Goal: Information Seeking & Learning: Compare options

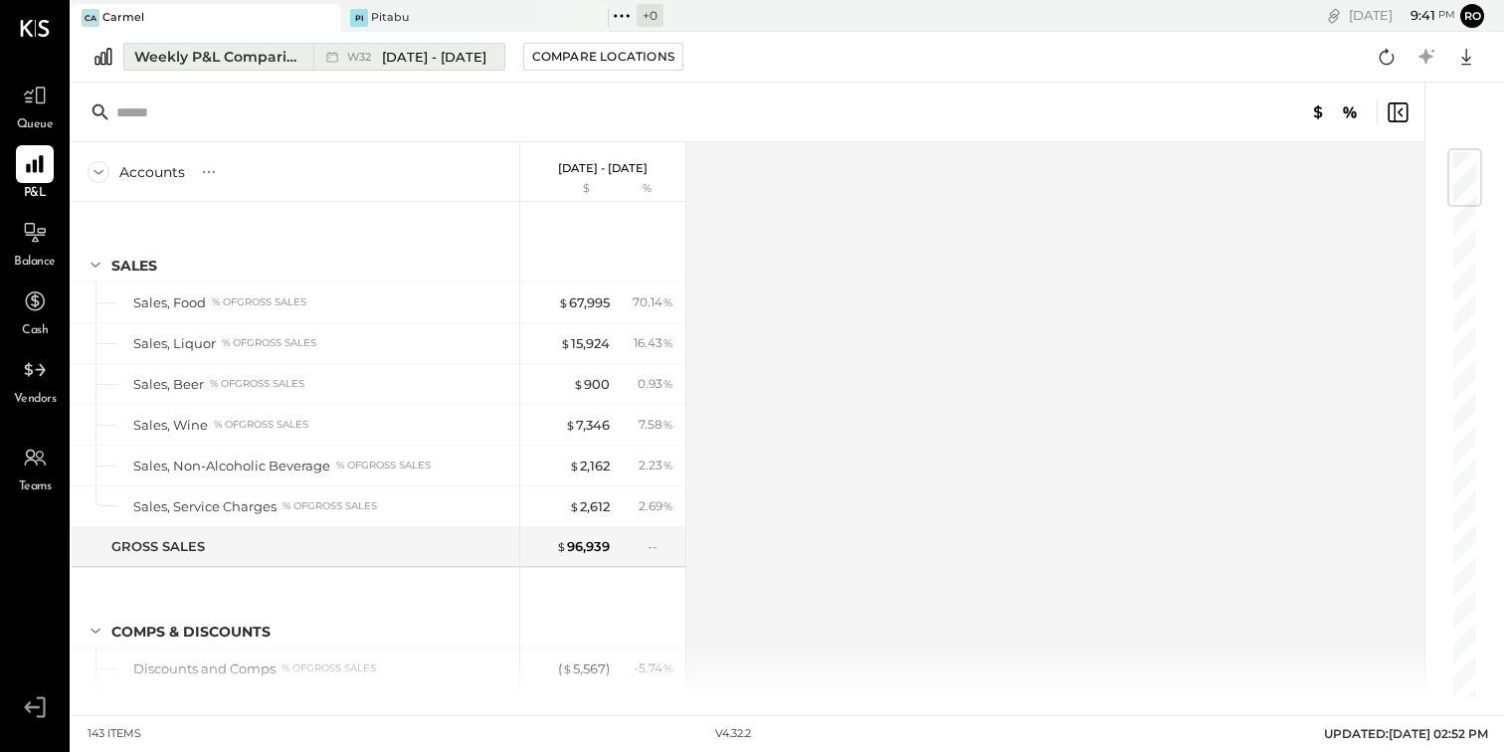
click at [445, 58] on span "[DATE] - [DATE]" at bounding box center [434, 57] width 104 height 19
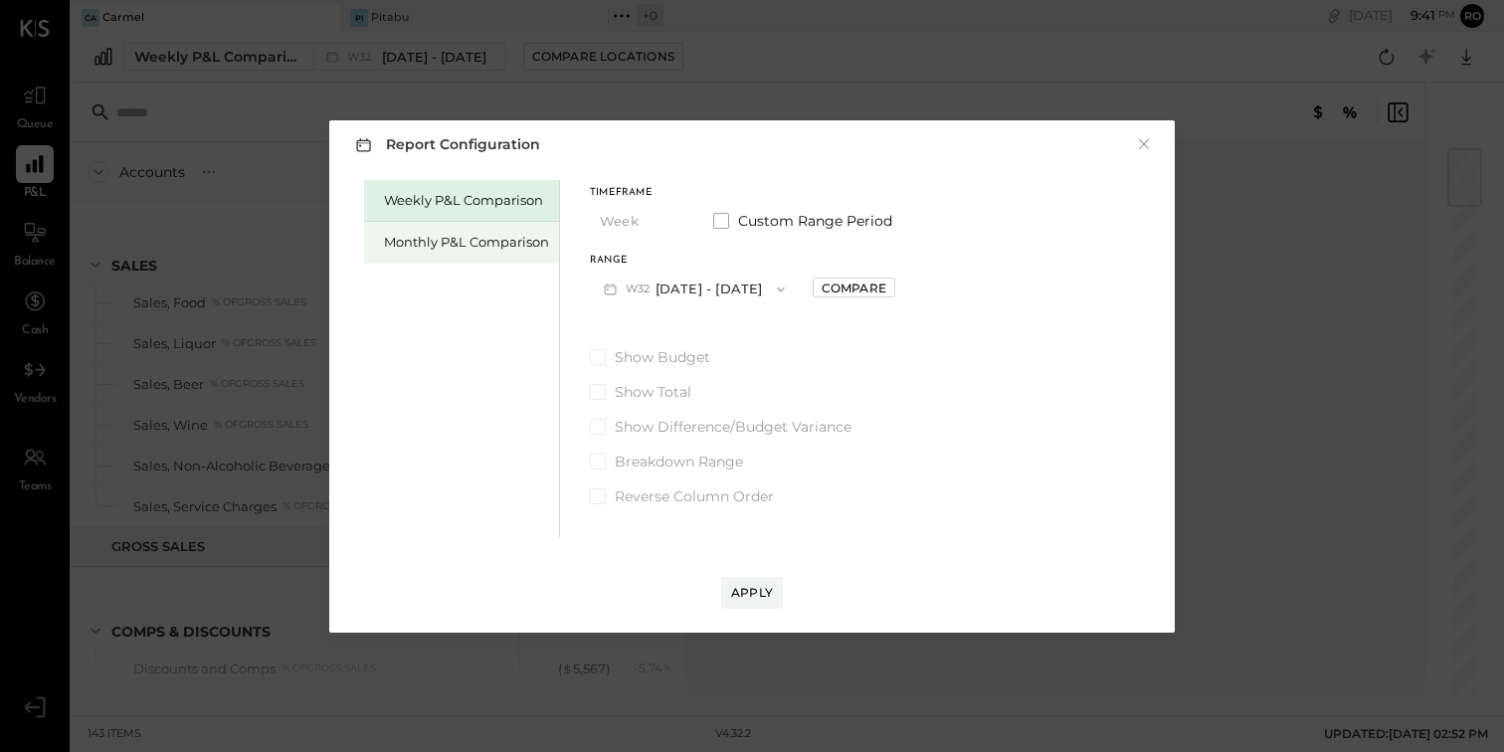
click at [521, 243] on div "Monthly P&L Comparison" at bounding box center [466, 242] width 165 height 19
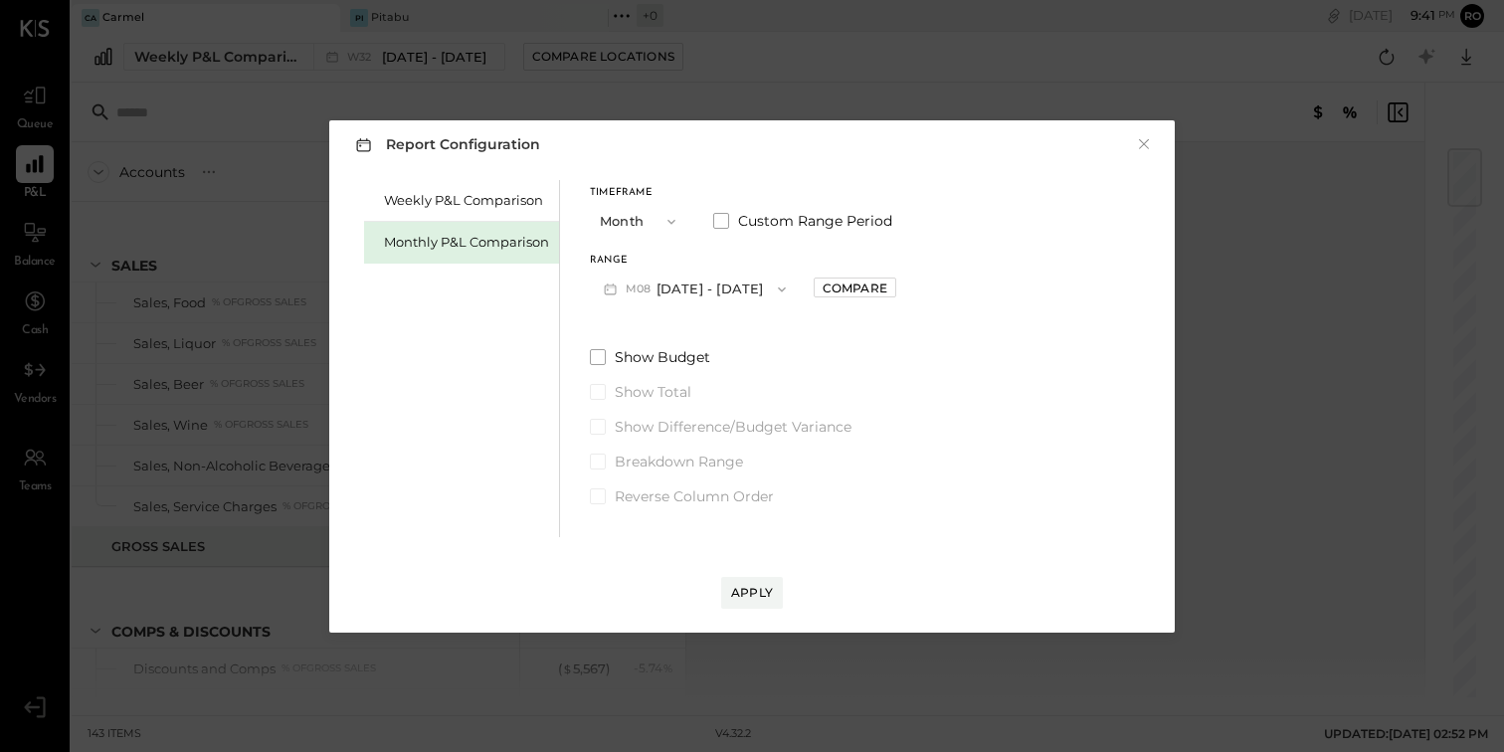
click at [710, 292] on button "M08 [DATE] - [DATE]" at bounding box center [695, 288] width 210 height 37
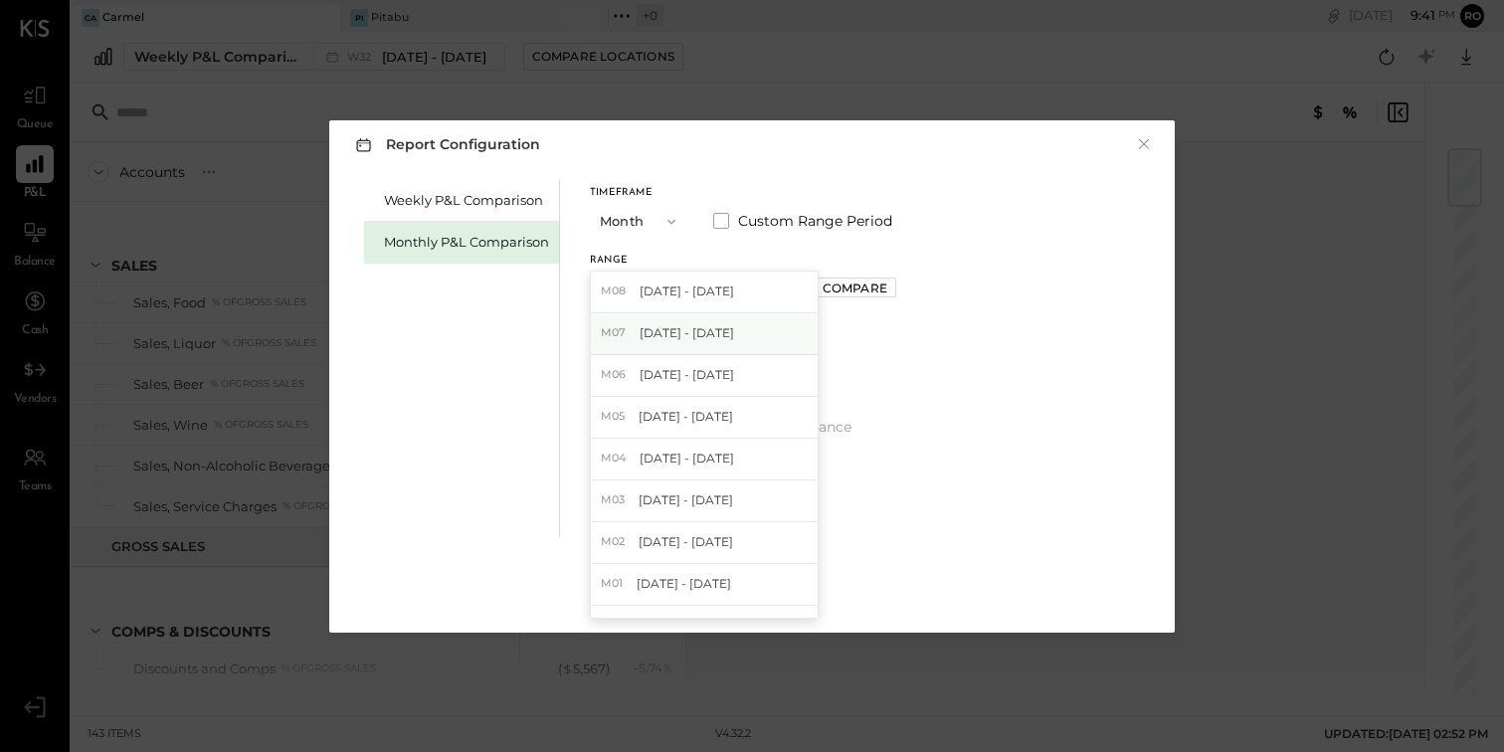
click at [710, 327] on span "[DATE] - [DATE]" at bounding box center [686, 332] width 94 height 17
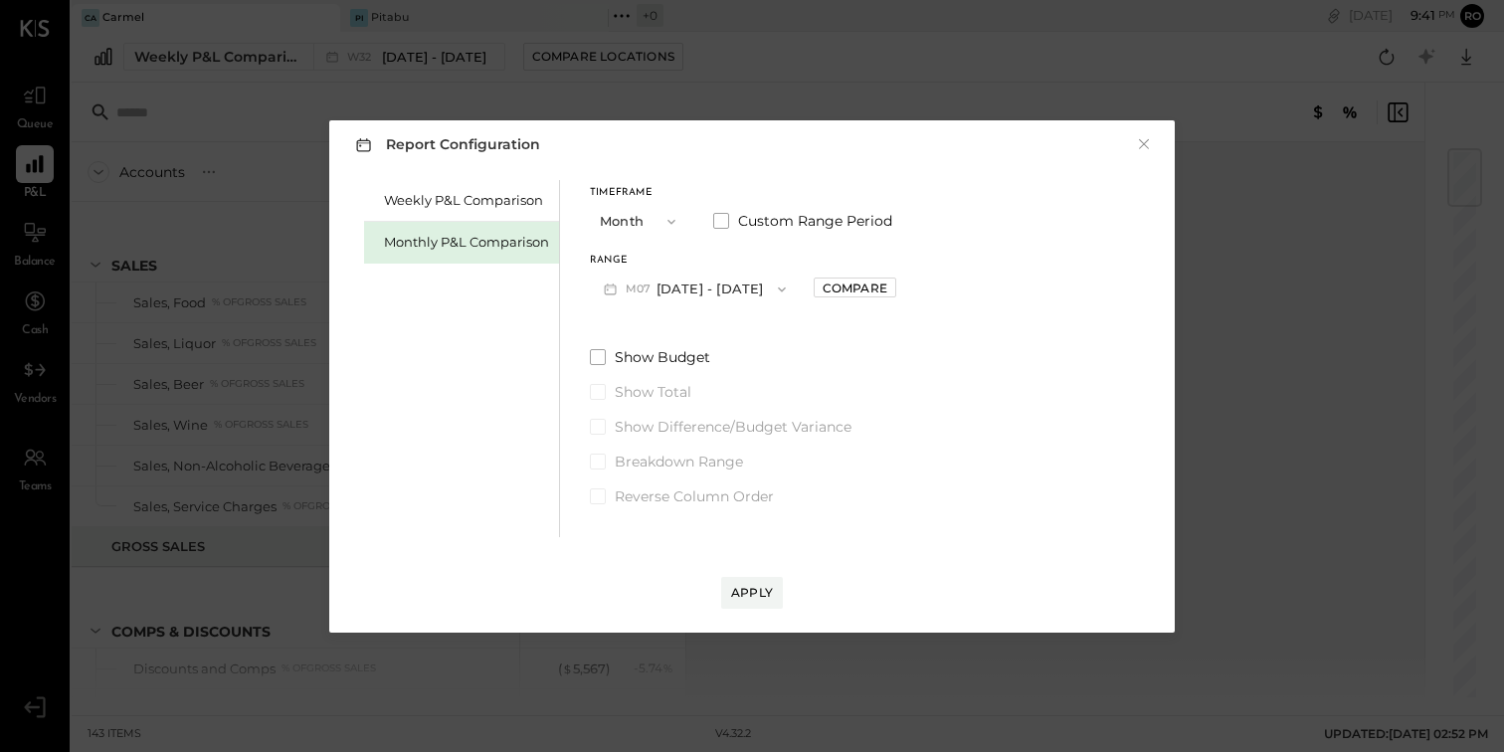
click at [844, 299] on div "Range M07 [DATE] - [DATE] Compare" at bounding box center [743, 282] width 306 height 52
click at [841, 264] on div "Range M07 [DATE] - [DATE] Compare" at bounding box center [743, 282] width 306 height 52
click at [840, 280] on div "Compare" at bounding box center [854, 287] width 65 height 17
click at [896, 286] on icon "button" at bounding box center [898, 288] width 5 height 11
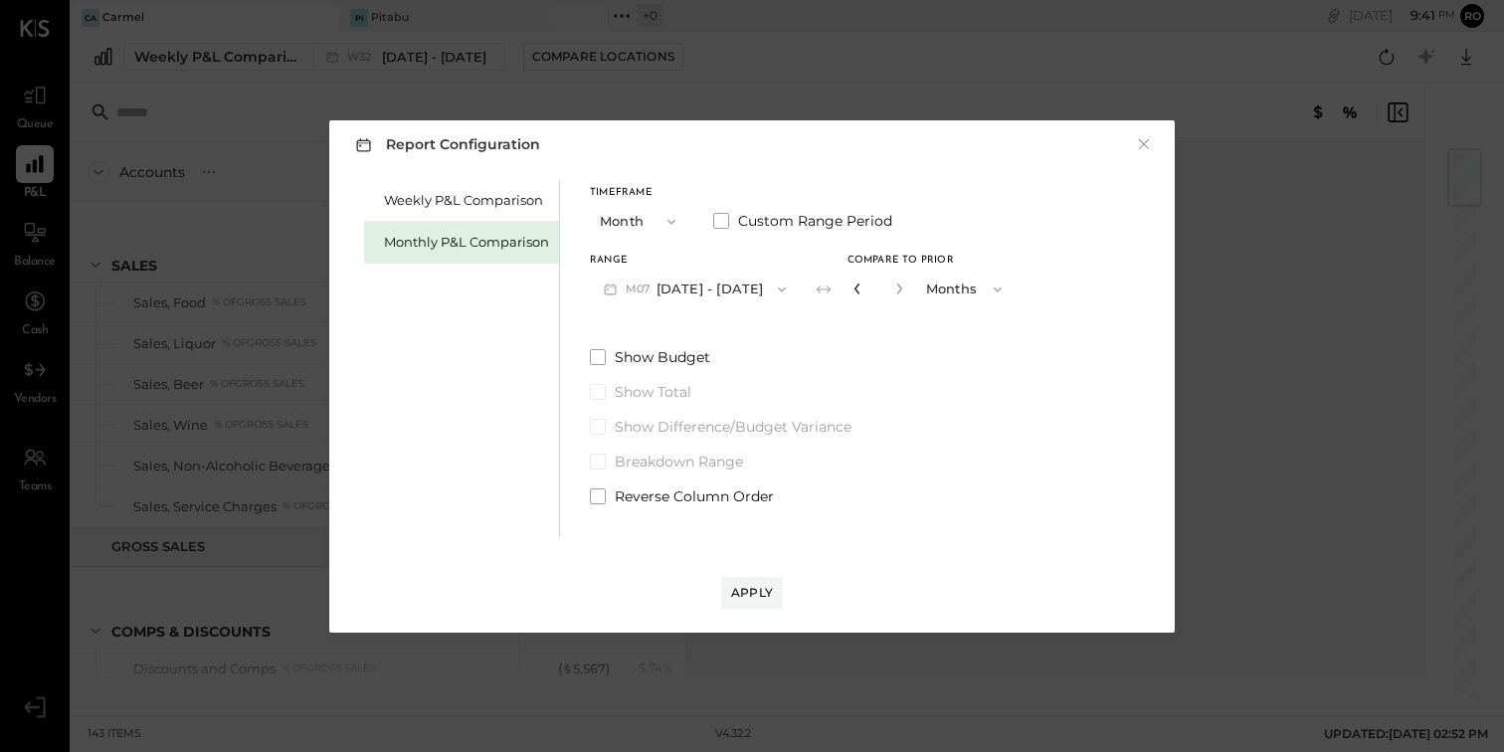
click at [854, 291] on icon "button" at bounding box center [856, 288] width 5 height 11
type input "*"
click at [764, 598] on div "Apply" at bounding box center [752, 592] width 42 height 17
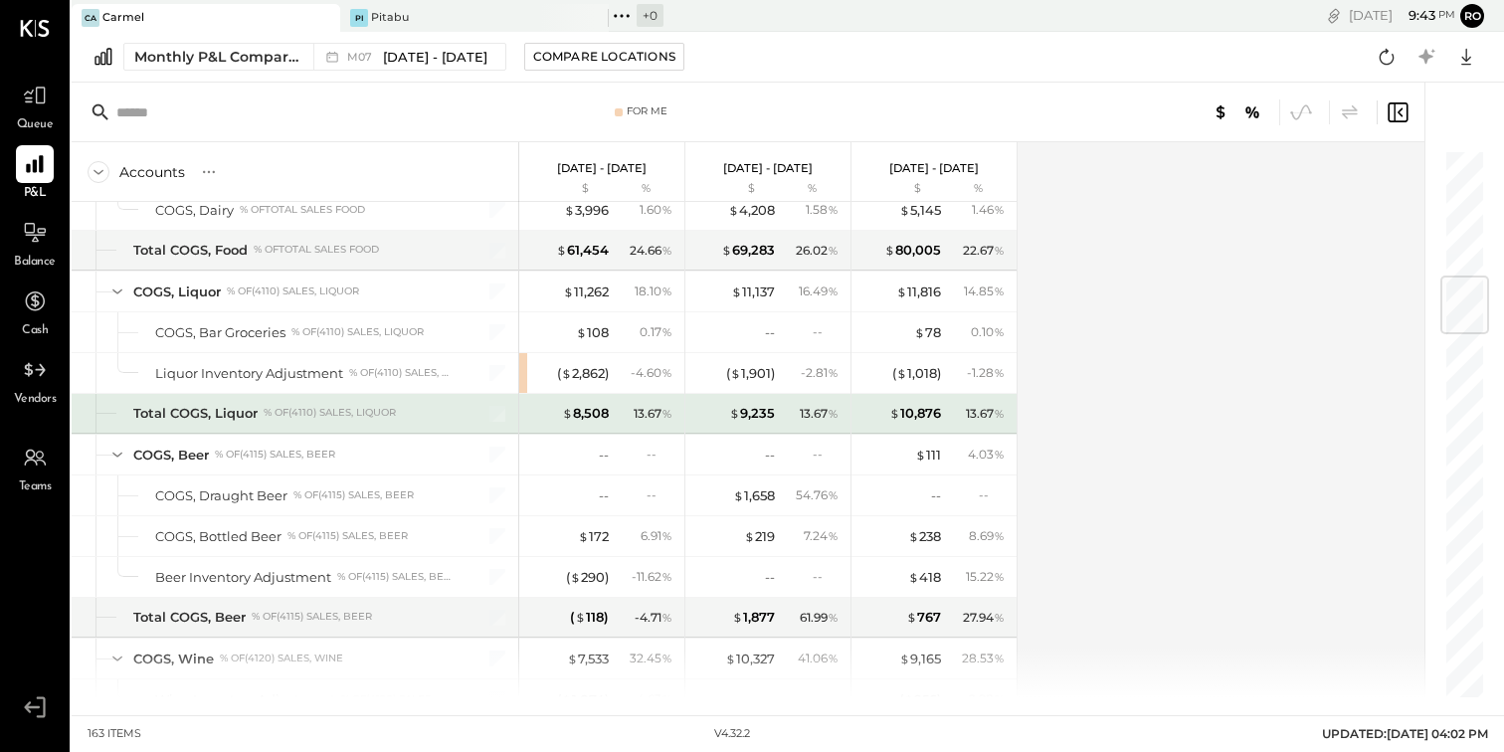
scroll to position [1000, 0]
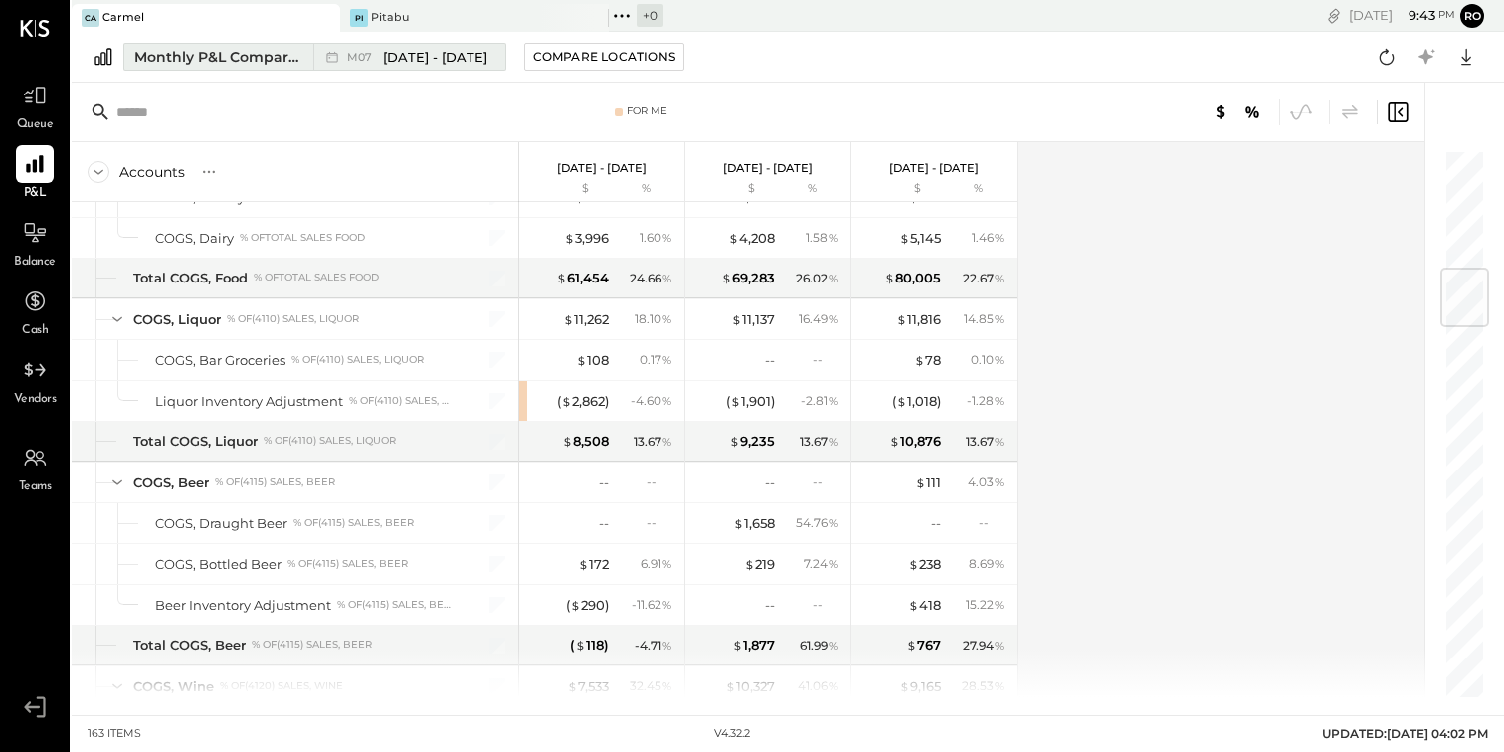
click at [468, 60] on span "[DATE] - [DATE]" at bounding box center [435, 57] width 104 height 19
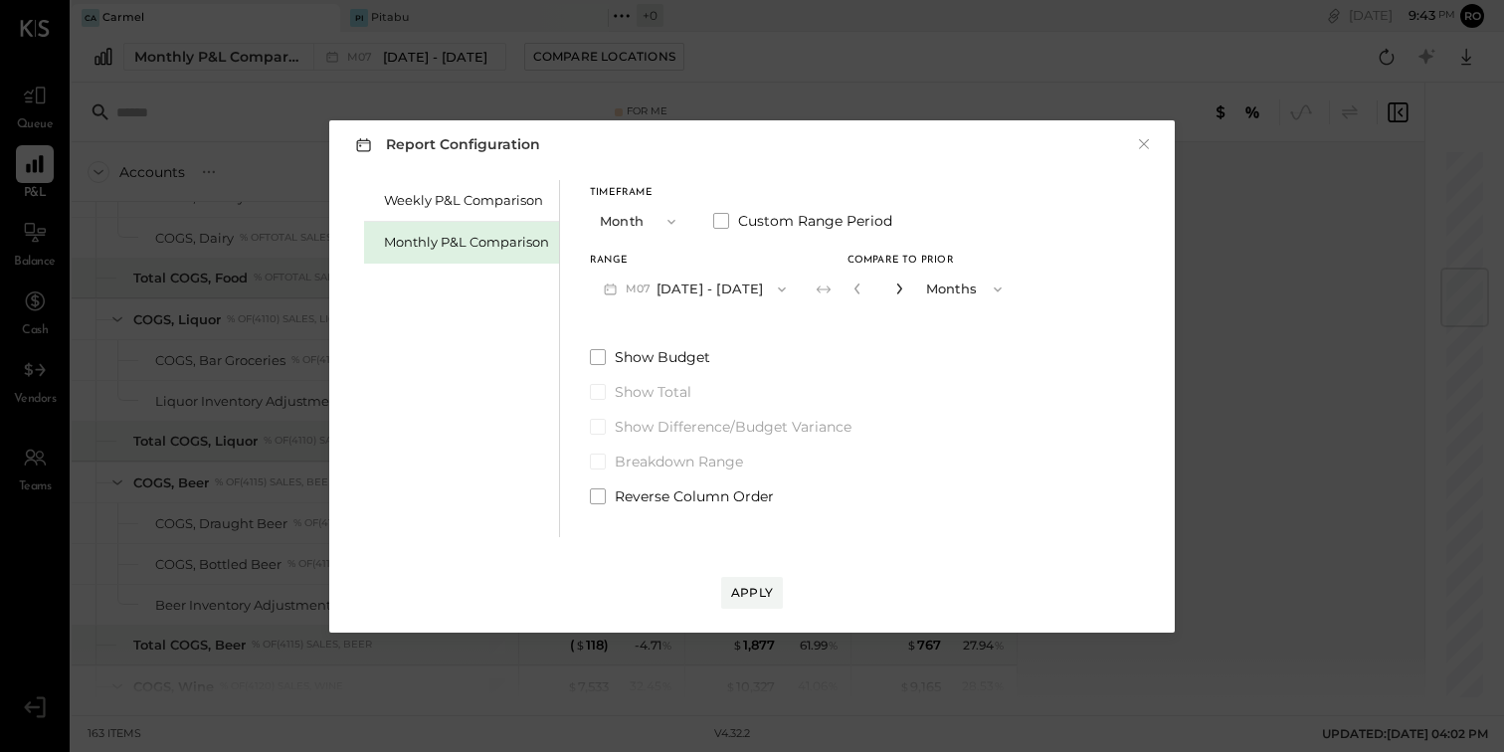
click at [896, 287] on icon "button" at bounding box center [898, 288] width 5 height 11
type input "*"
click at [766, 587] on div "Apply" at bounding box center [752, 592] width 42 height 17
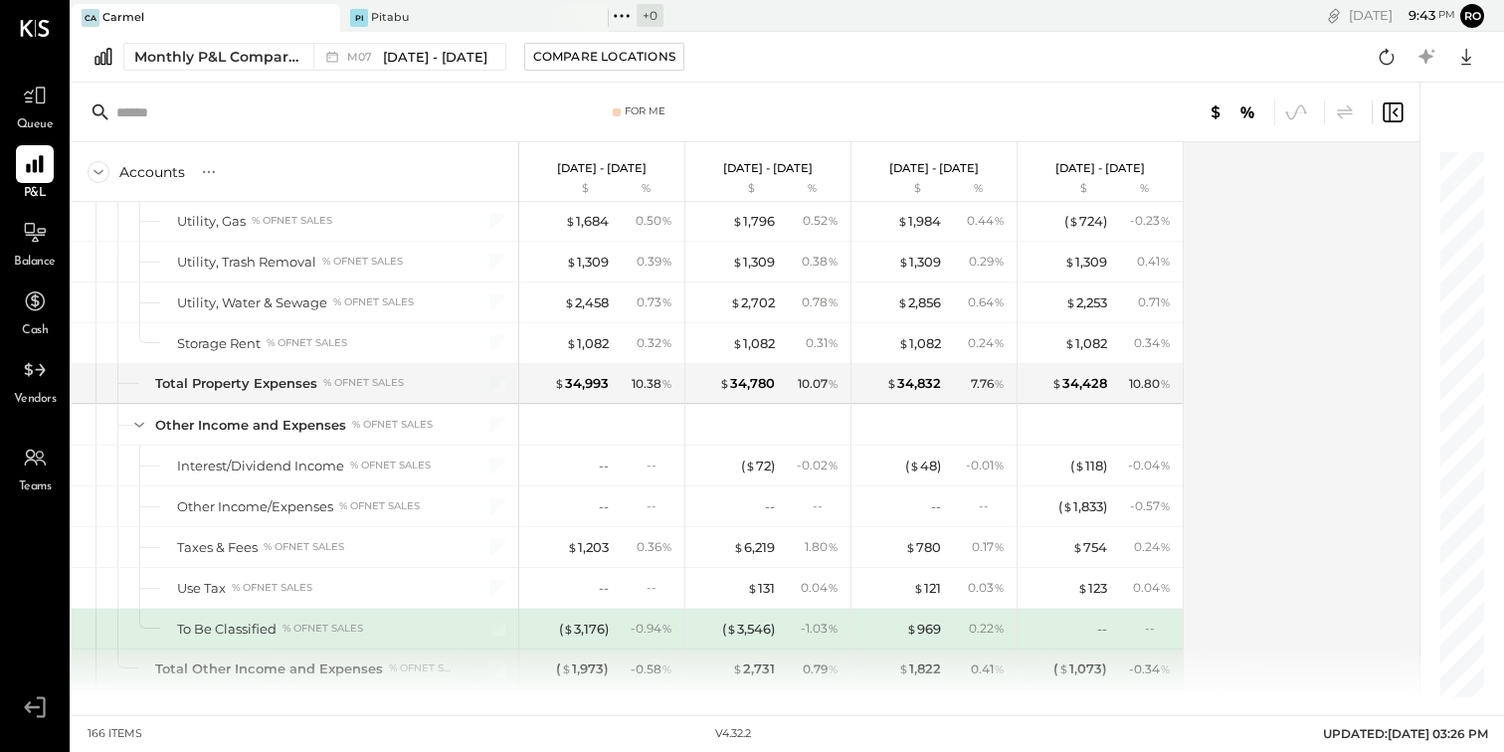
scroll to position [5258, 0]
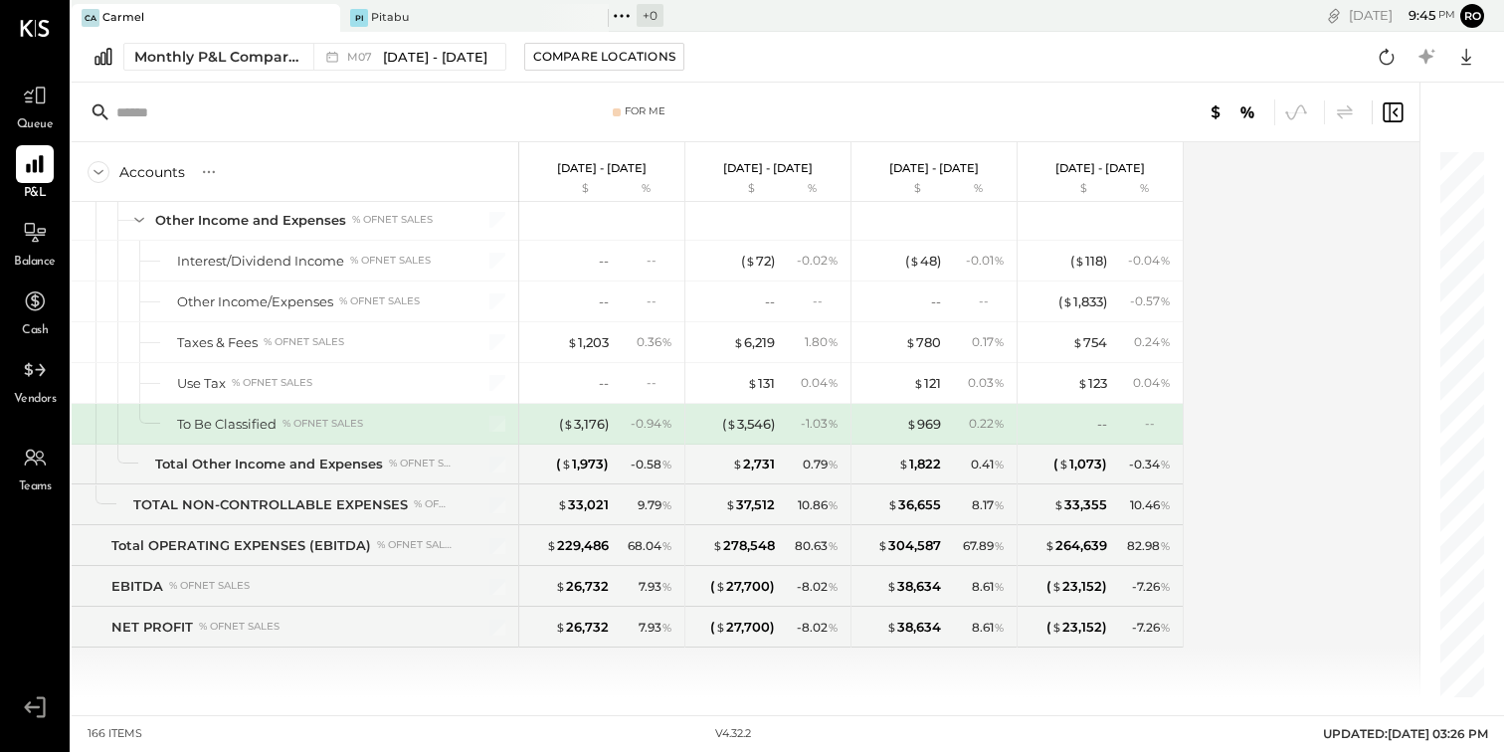
click at [1283, 462] on div "Accounts S % GL [DATE] - [DATE] $ % [DATE] - [DATE] $ % [DATE] - [DATE] $ % [DA…" at bounding box center [747, 419] width 1351 height 555
click at [758, 428] on div "( $ 3,546 )" at bounding box center [748, 424] width 53 height 19
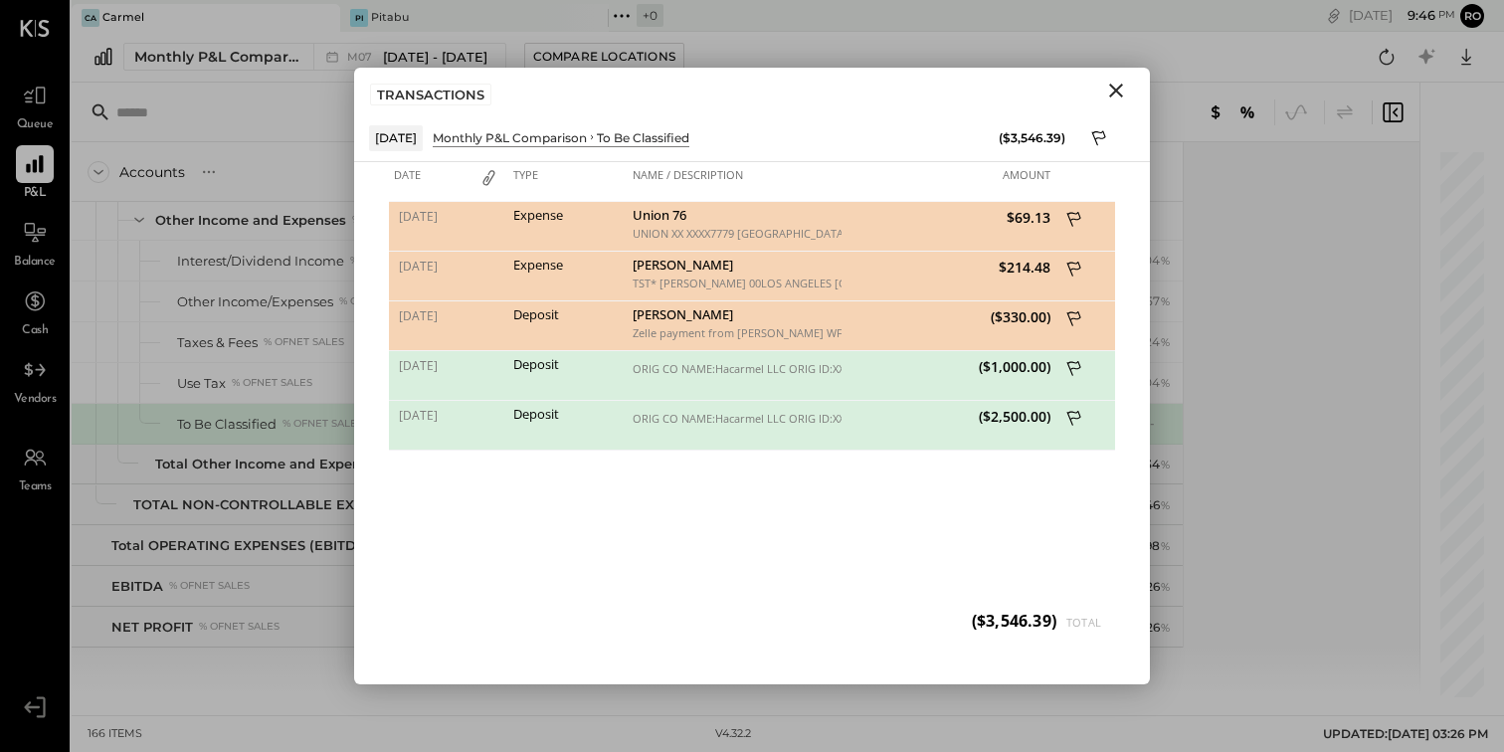
click at [1126, 92] on icon "Close" at bounding box center [1116, 91] width 24 height 24
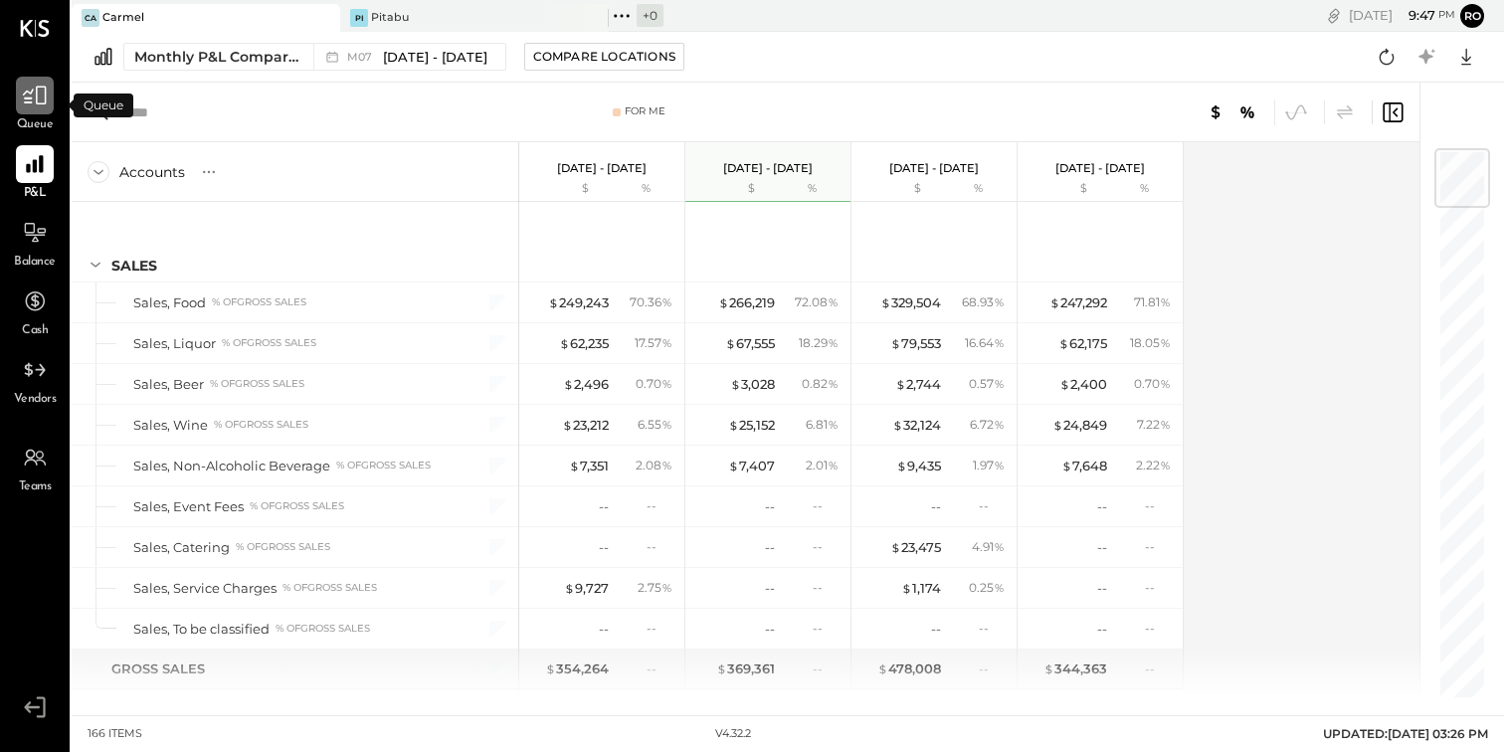
click at [39, 111] on div at bounding box center [35, 96] width 38 height 38
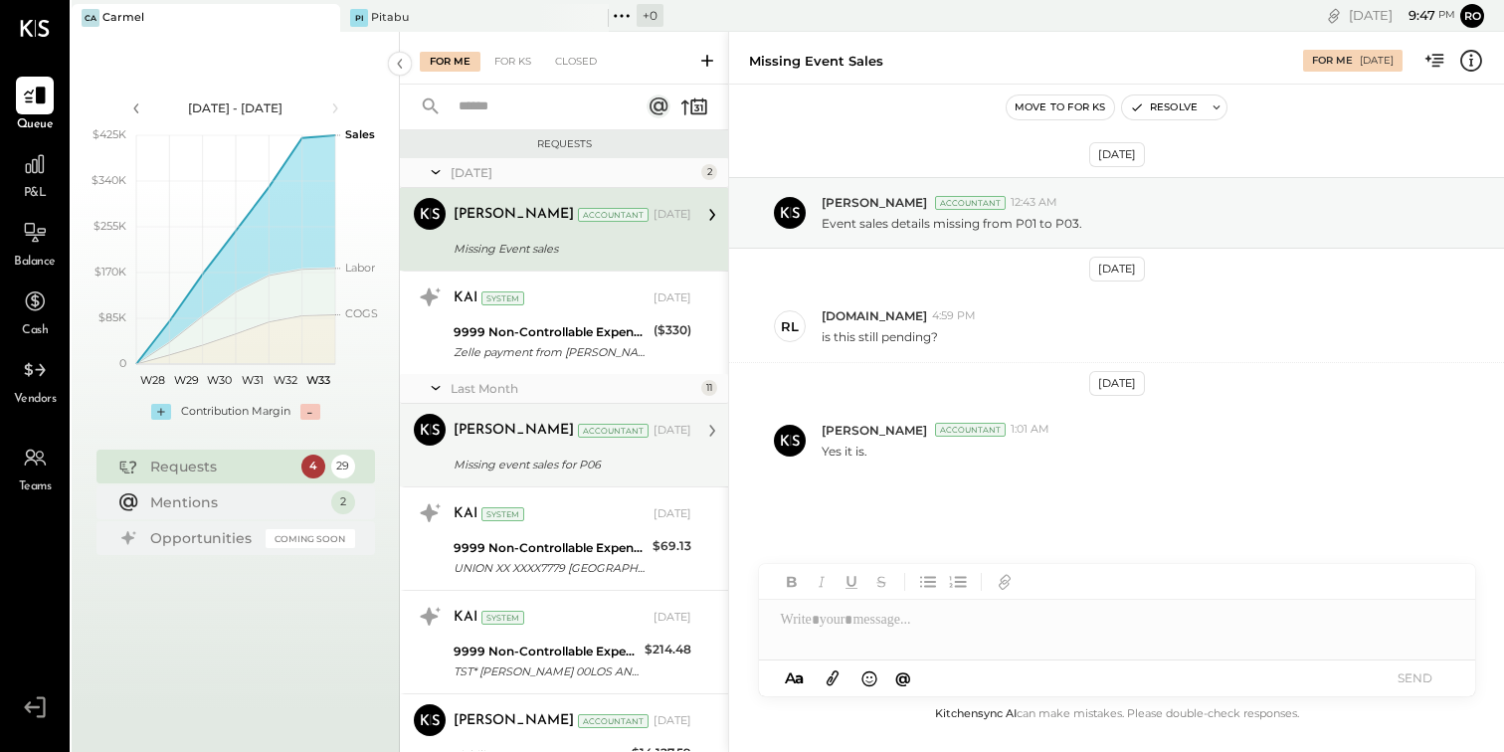
click at [611, 469] on div "Missing event sales for P06" at bounding box center [569, 464] width 232 height 20
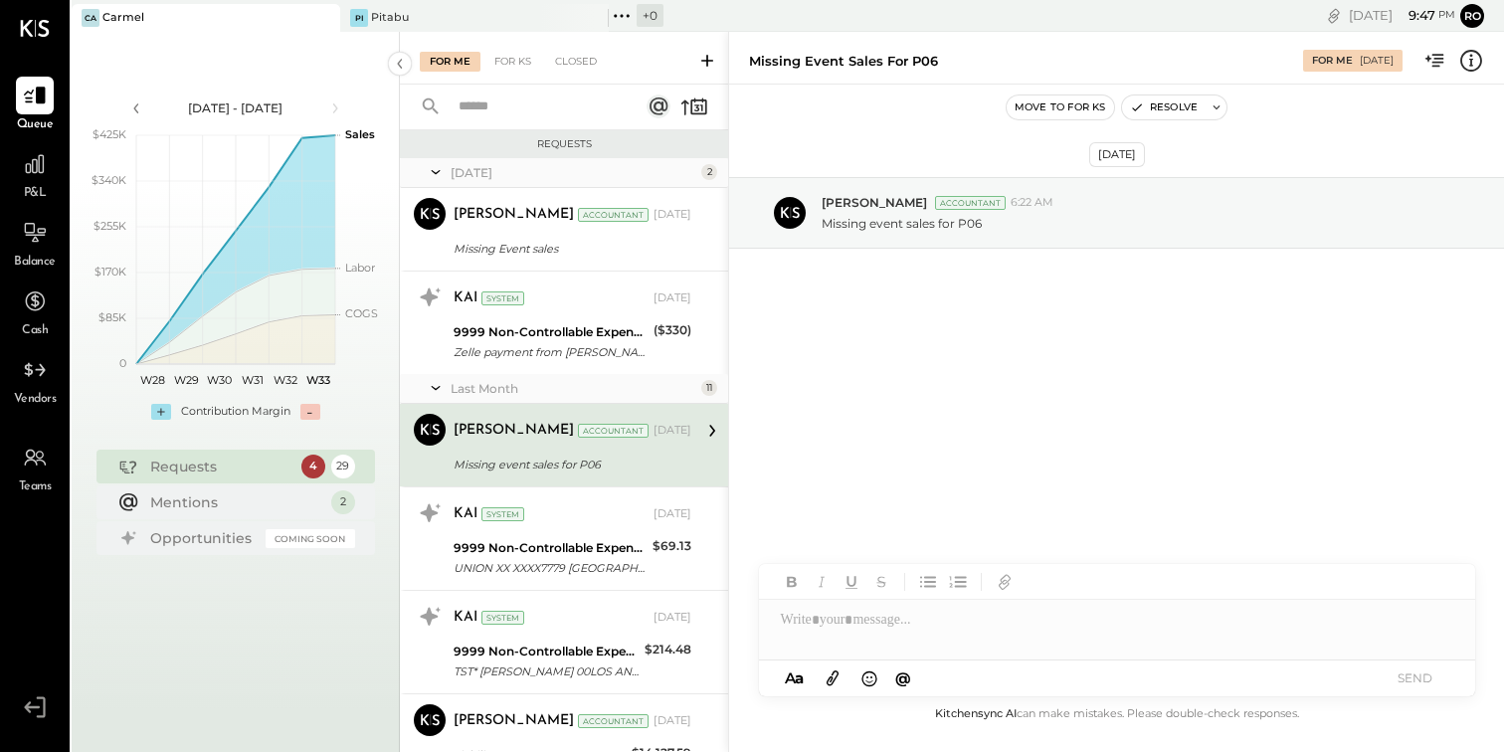
click at [827, 676] on icon at bounding box center [832, 677] width 22 height 23
click at [826, 684] on icon at bounding box center [832, 677] width 22 height 23
click at [832, 561] on div at bounding box center [1117, 545] width 716 height 40
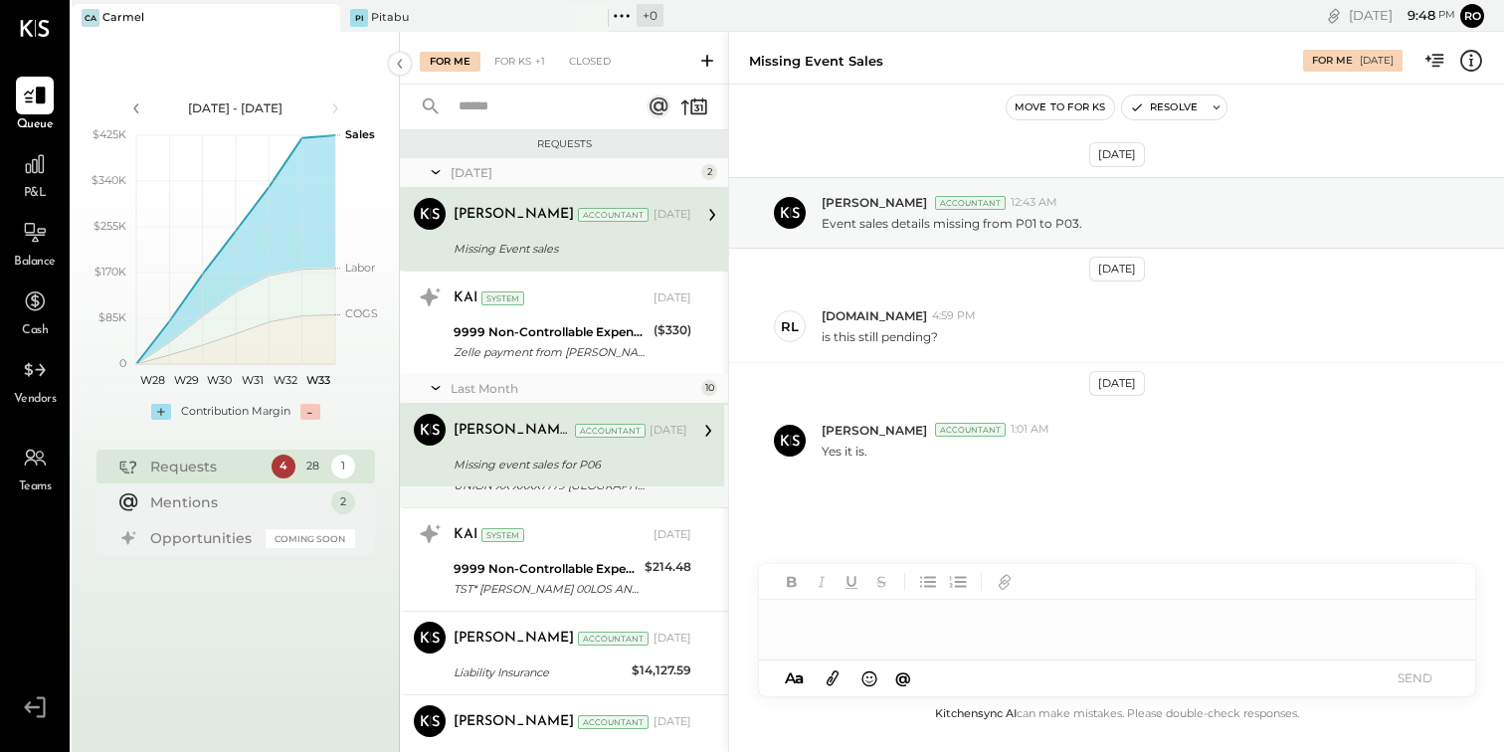
click at [599, 538] on div "KAI System" at bounding box center [551, 535] width 196 height 20
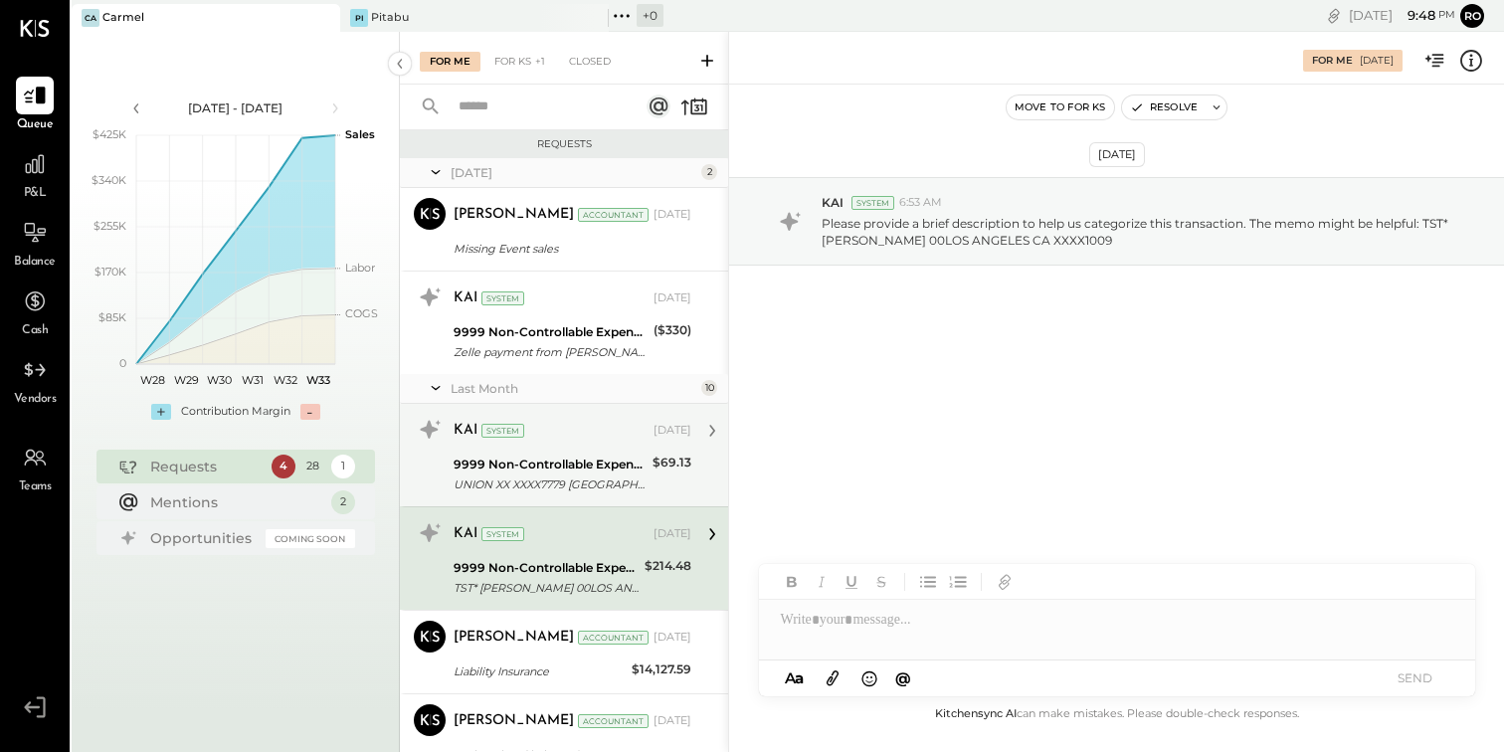
click at [593, 448] on div "KAI System [DATE] 9999 Non-Controllable Expenses:Other Income and Expenses:To B…" at bounding box center [572, 455] width 238 height 83
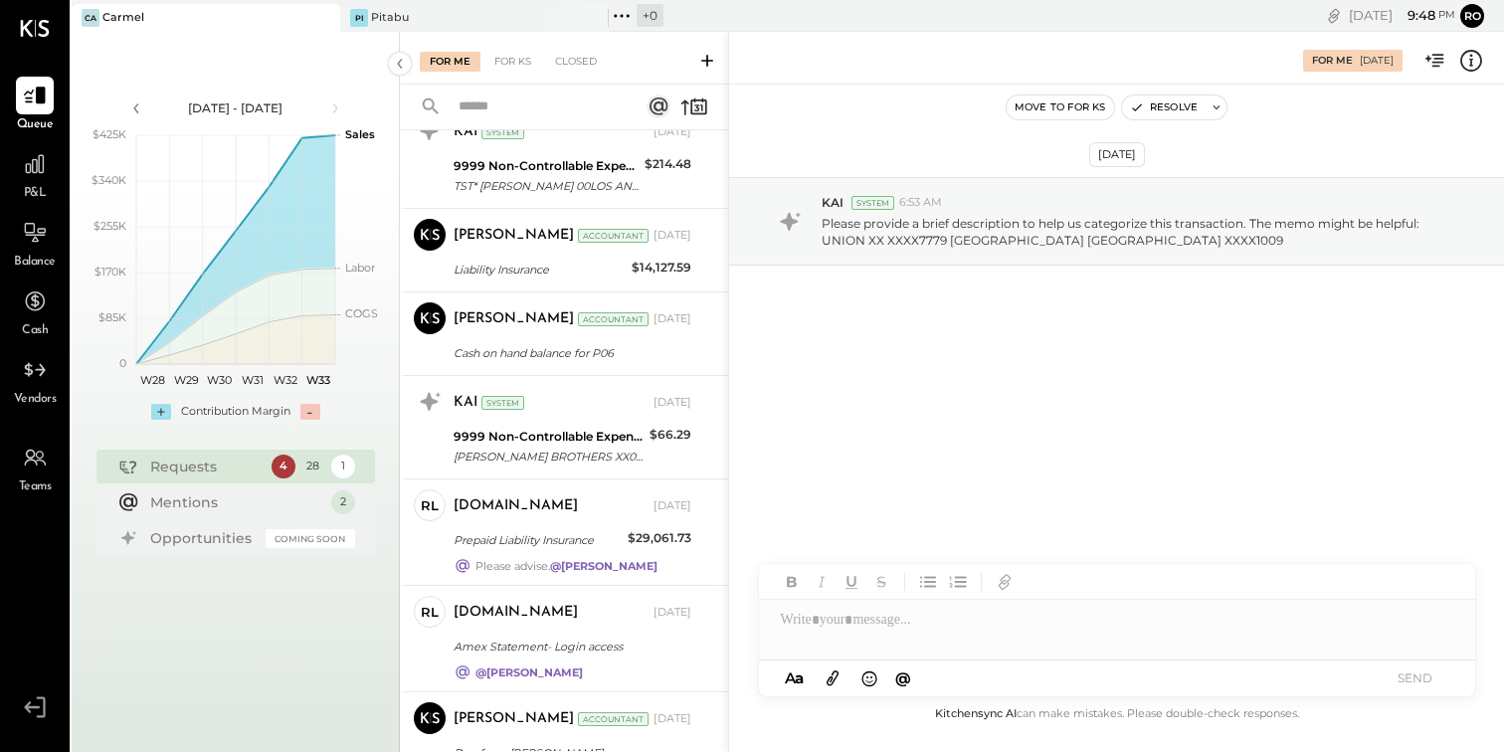
scroll to position [407, 0]
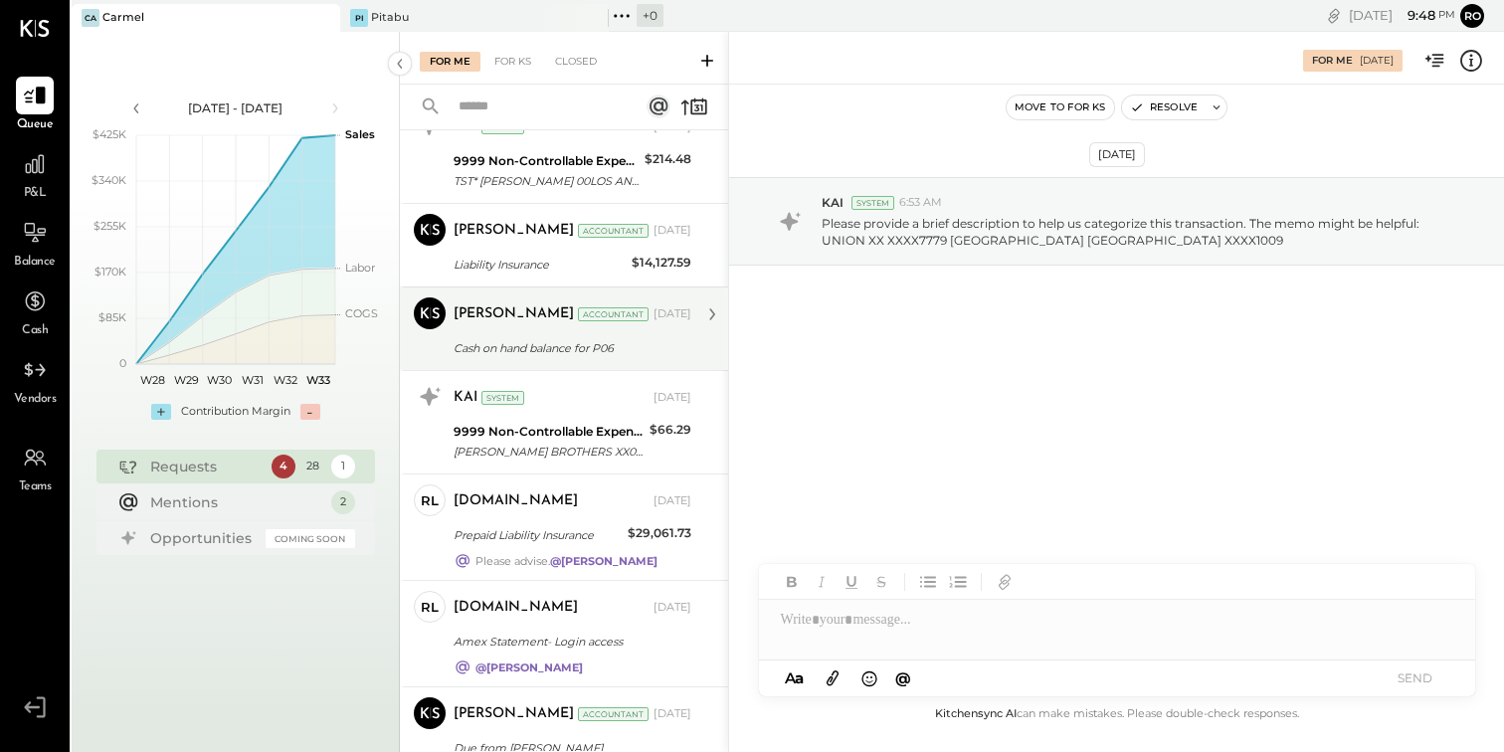
click at [613, 292] on div "[PERSON_NAME] Accountant [PERSON_NAME] Accountant [DATE] Cash on hand balance f…" at bounding box center [564, 328] width 328 height 84
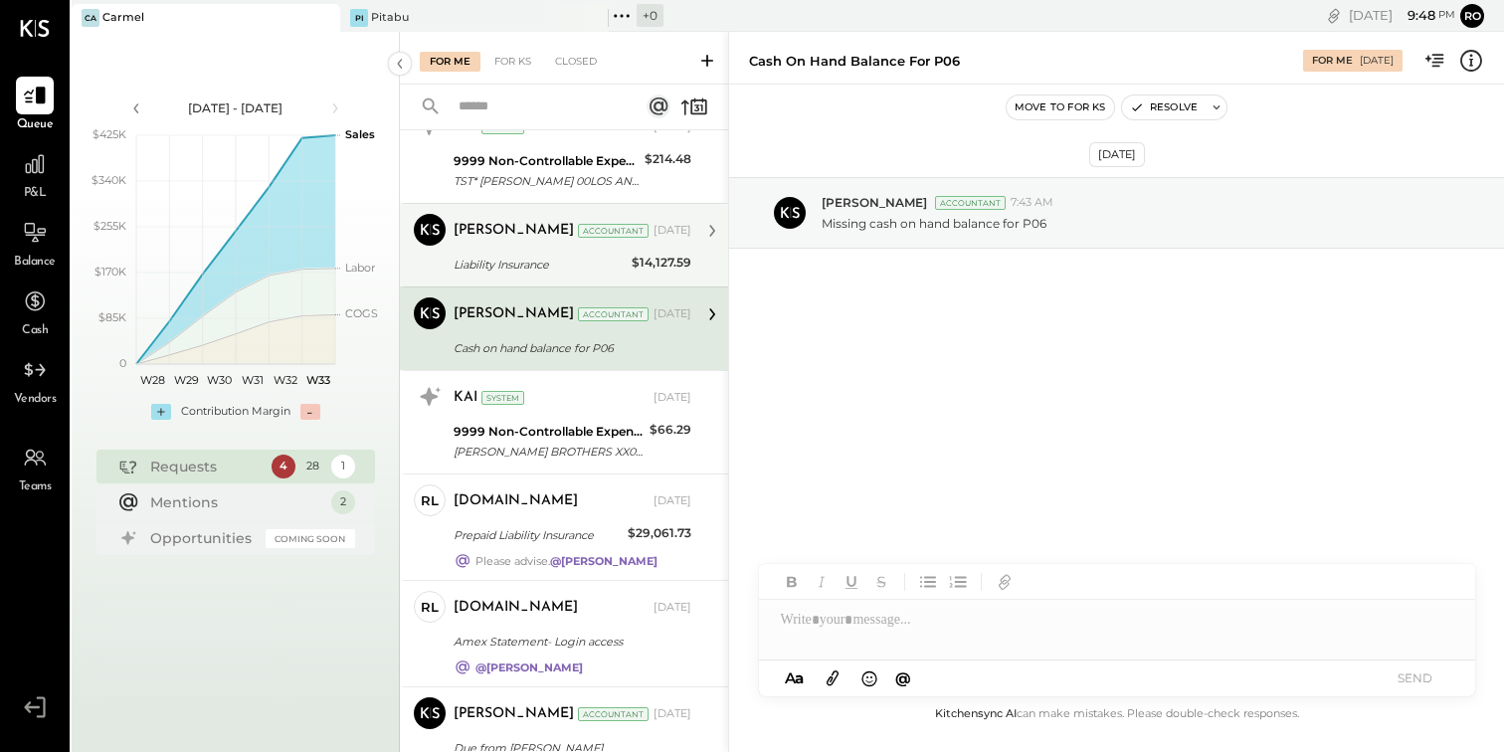
click at [609, 253] on div "Liability Insurance" at bounding box center [539, 265] width 172 height 24
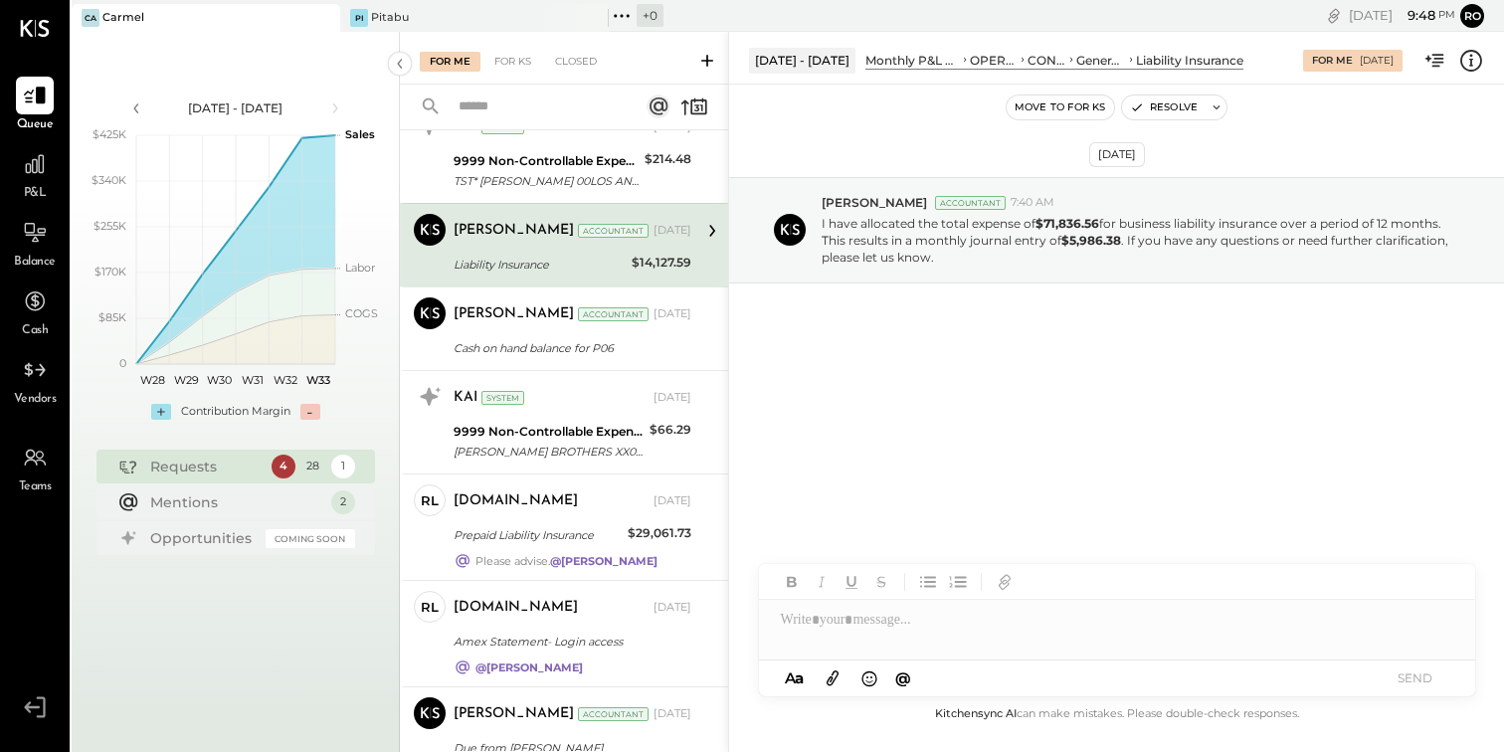
click at [929, 639] on div at bounding box center [1117, 620] width 716 height 40
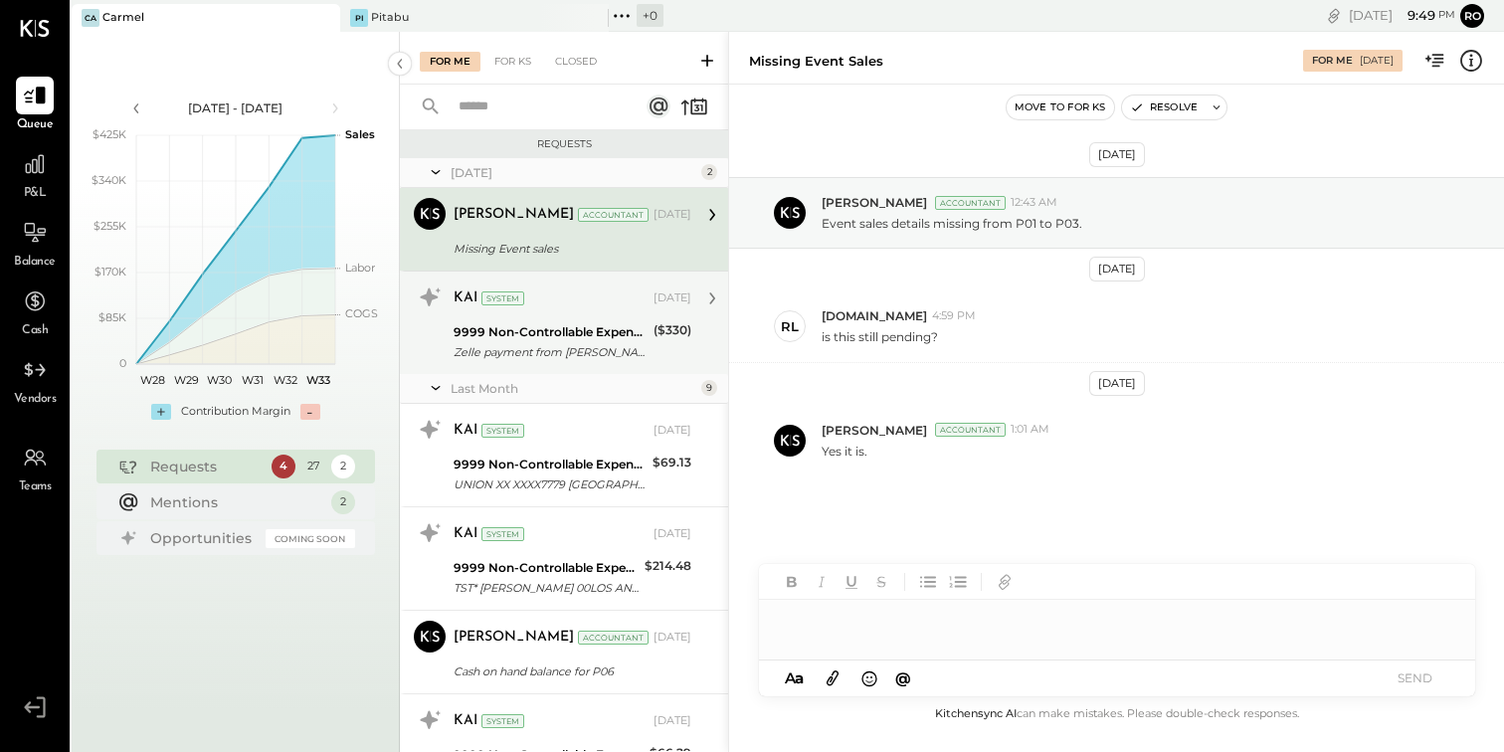
click at [613, 321] on div "9999 Non-Controllable Expenses:Other Income and Expenses:To Be Classified Zelle…" at bounding box center [550, 342] width 194 height 44
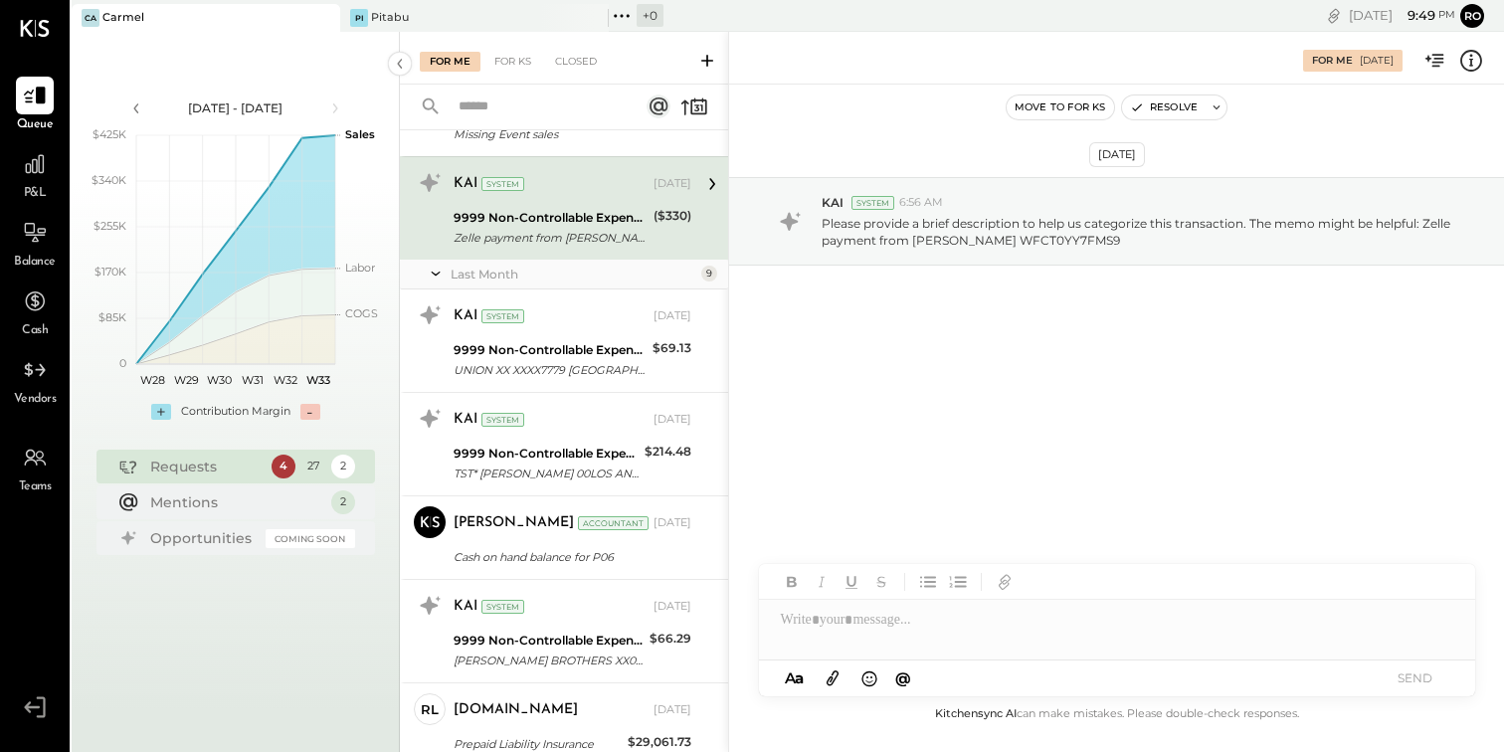
scroll to position [141, 0]
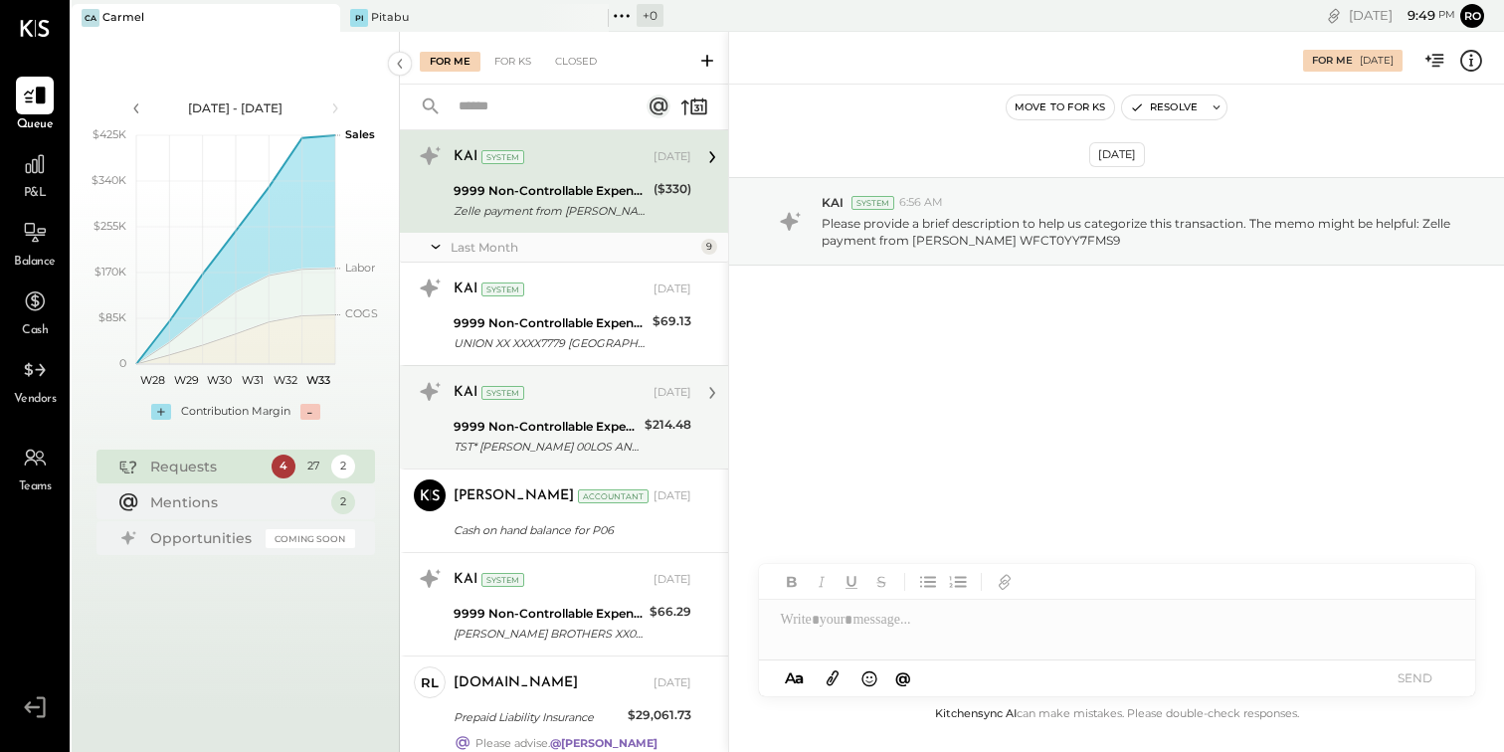
click at [615, 370] on div "KAI System [DATE] 9999 Non-Controllable Expenses:Other Income and Expenses:To B…" at bounding box center [564, 416] width 328 height 103
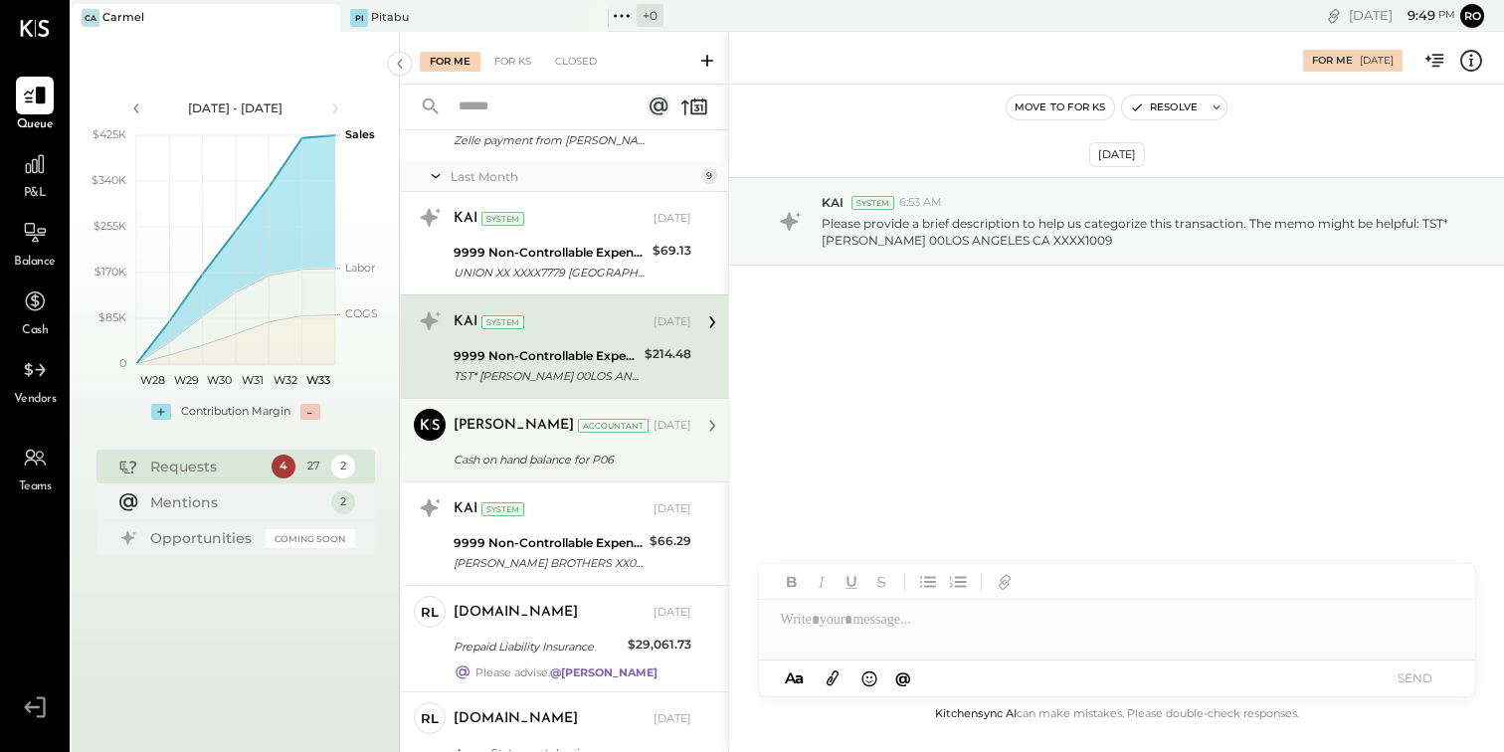
scroll to position [230, 0]
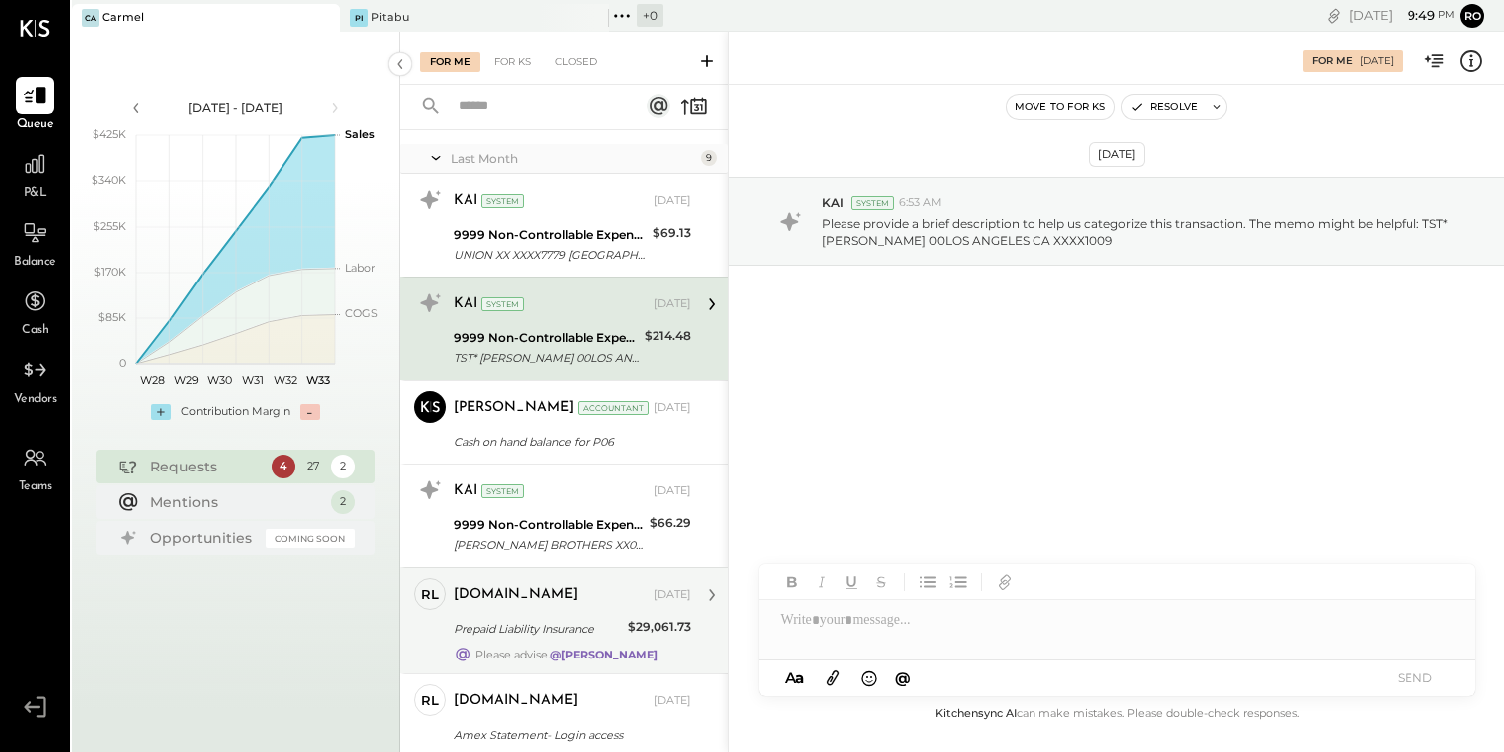
click at [605, 633] on div "Prepaid Liability Insurance" at bounding box center [537, 629] width 168 height 20
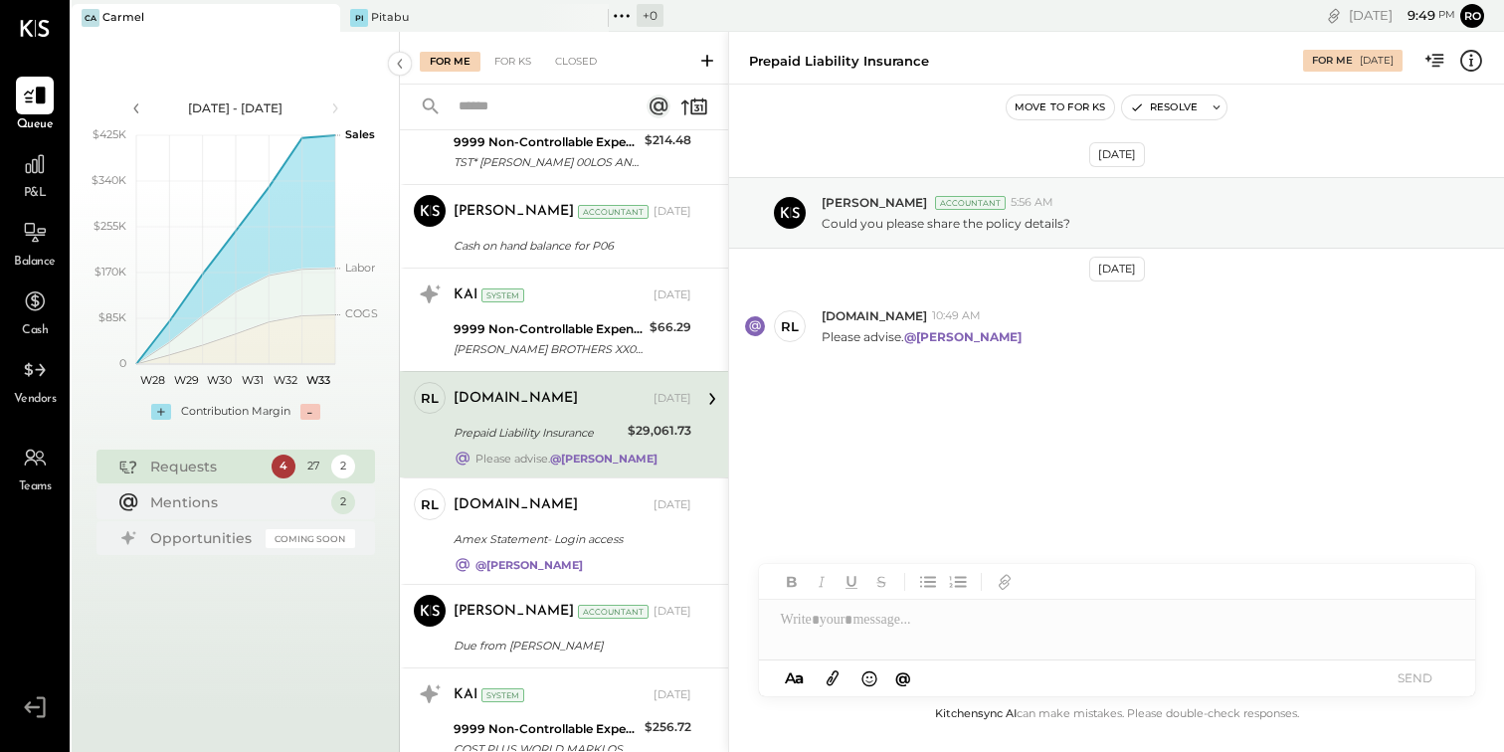
scroll to position [593, 0]
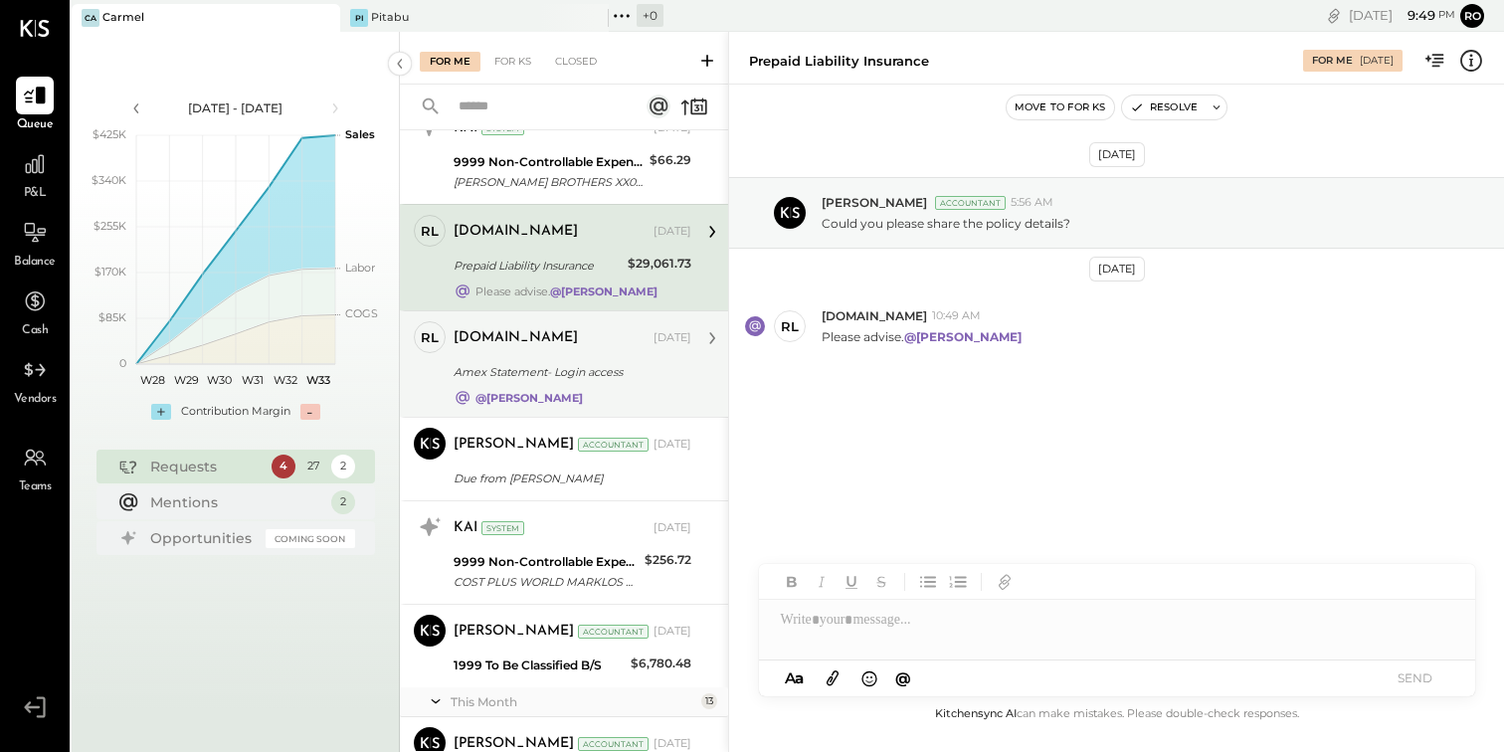
click at [631, 356] on div "[DOMAIN_NAME] [DATE] Amex Statement- Login access @[PERSON_NAME]" at bounding box center [572, 364] width 238 height 86
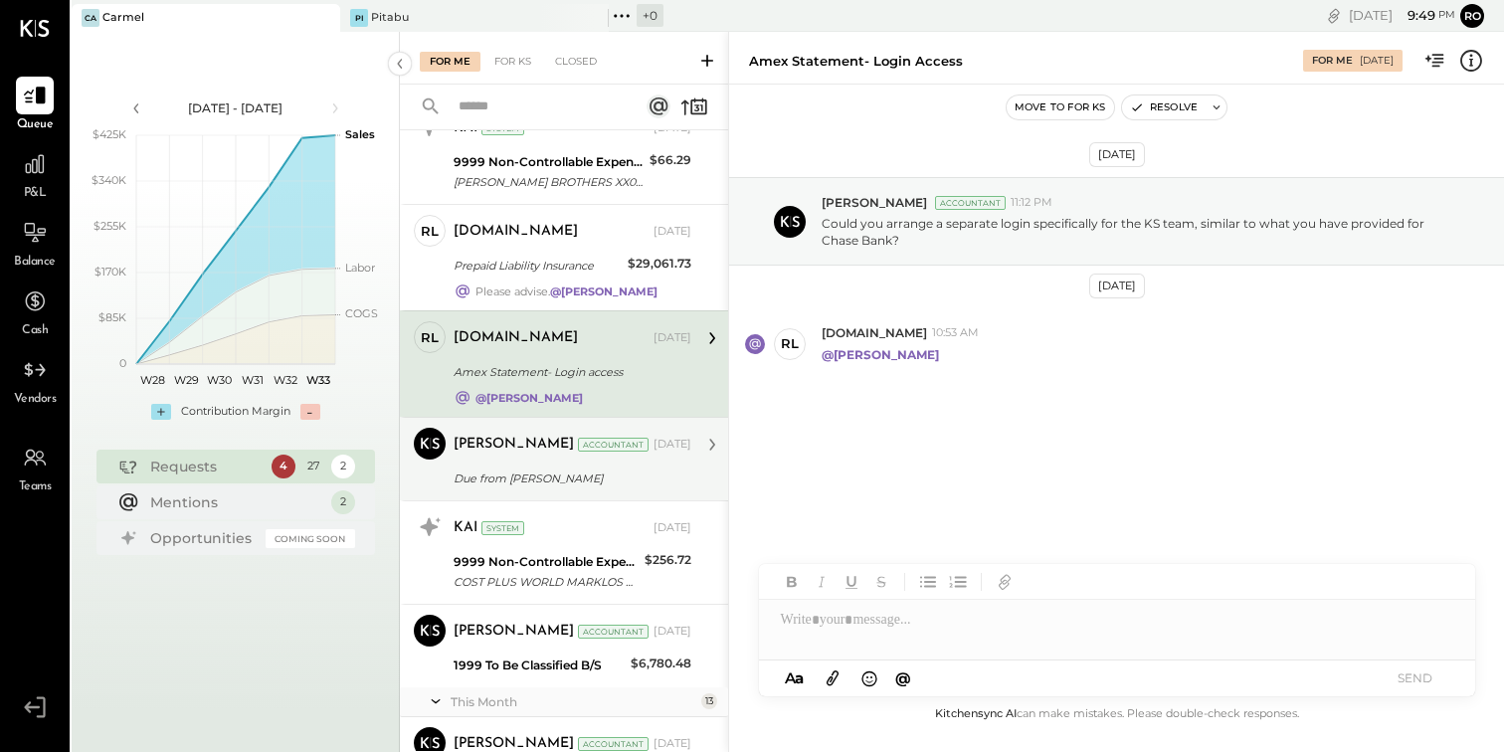
click at [637, 435] on div "[PERSON_NAME] Accountant [DATE]" at bounding box center [572, 445] width 238 height 28
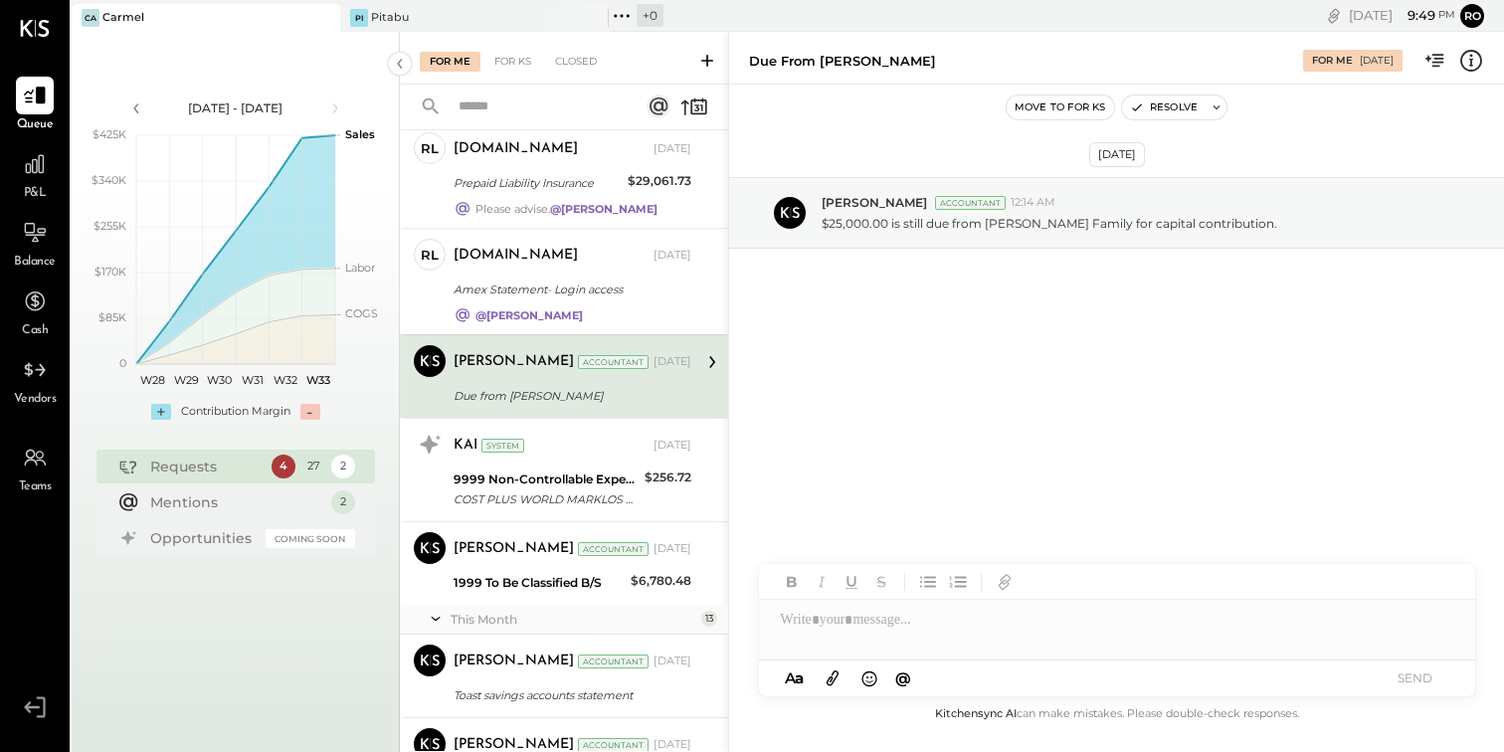
scroll to position [683, 0]
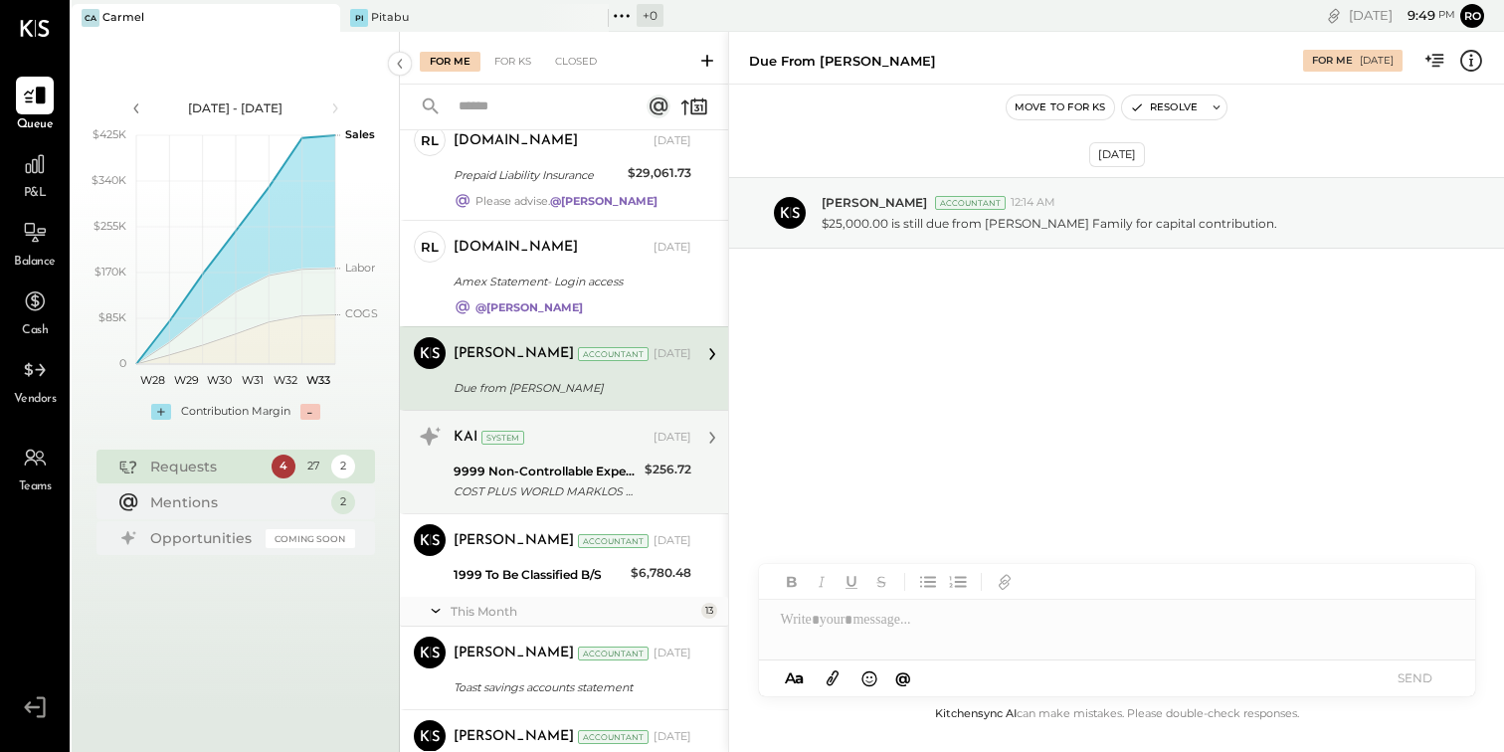
click at [637, 461] on div "9999 Non-Controllable Expenses:Other Income and Expenses:To Be Classified COST …" at bounding box center [572, 481] width 238 height 44
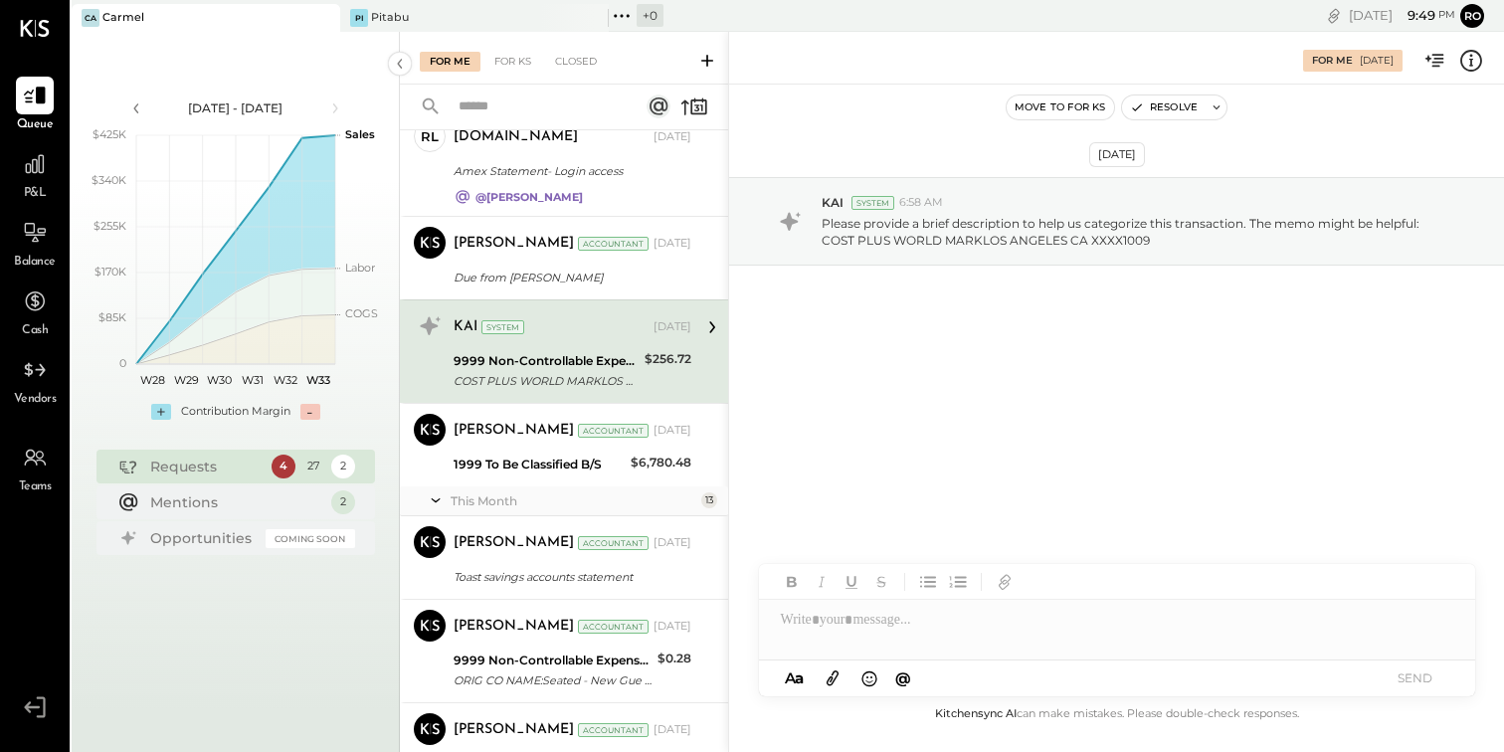
scroll to position [843, 0]
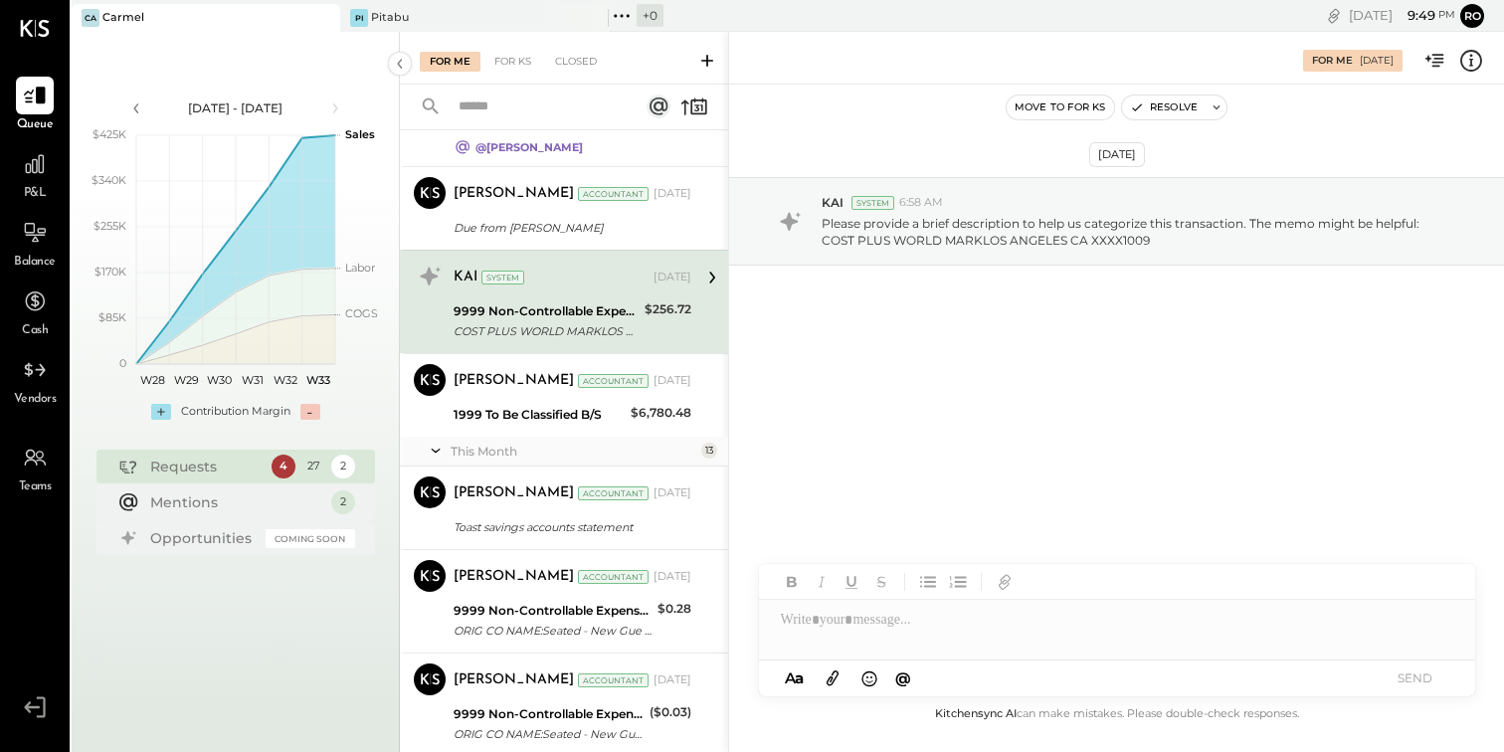
click at [637, 437] on div "This Month 13" at bounding box center [564, 452] width 328 height 30
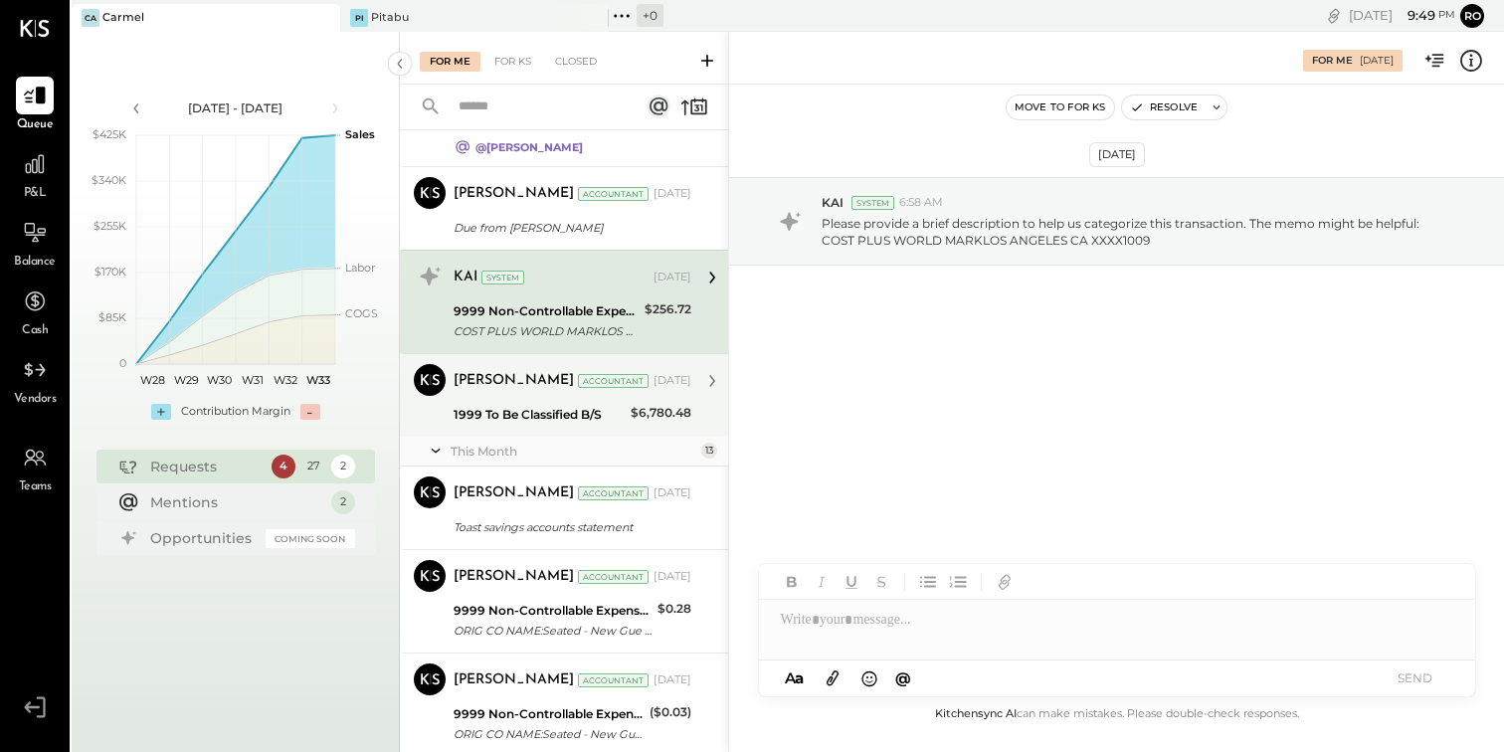
click at [637, 430] on div "[PERSON_NAME] Accountant [PERSON_NAME] Accountant [DATE] 1999 To Be Classified …" at bounding box center [564, 395] width 328 height 84
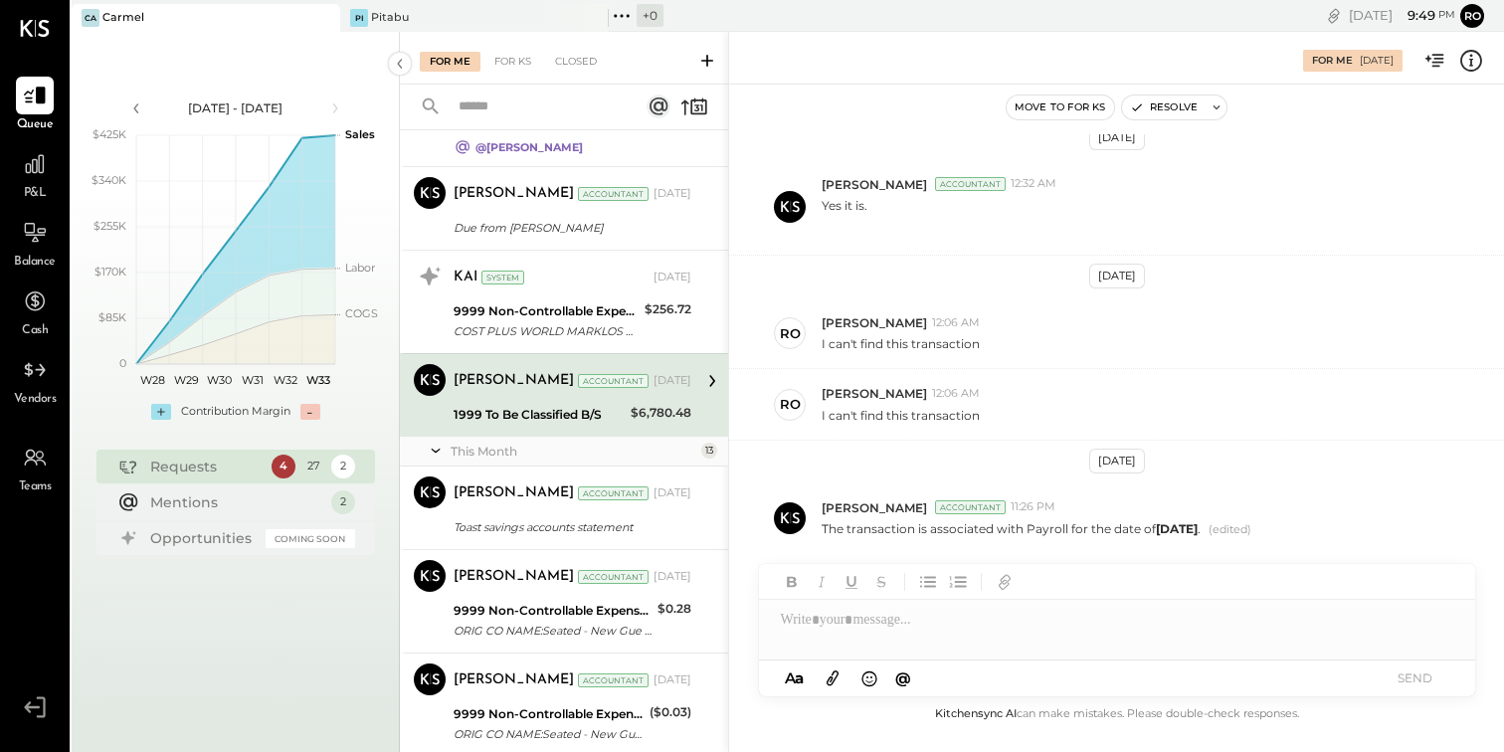
click at [978, 644] on div at bounding box center [1117, 611] width 716 height 95
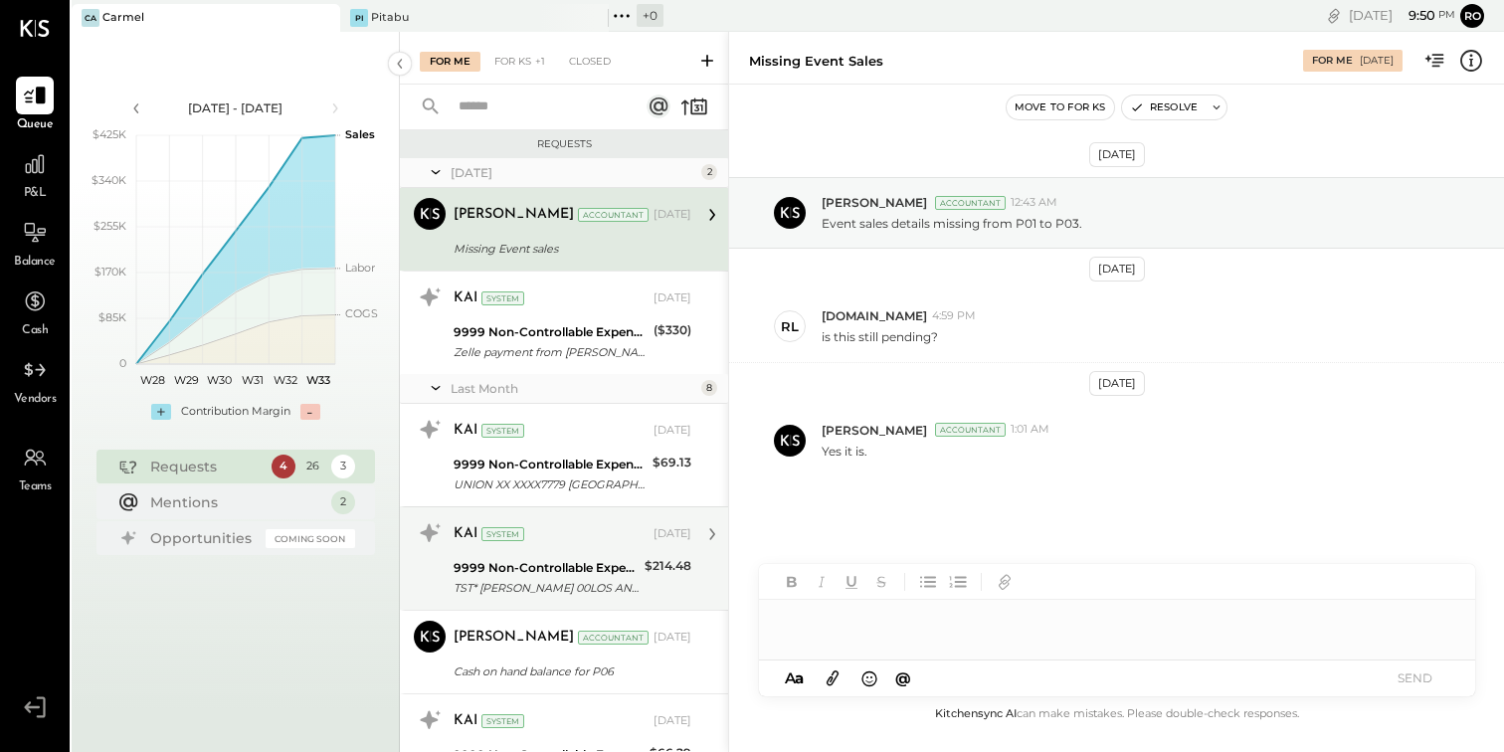
click at [582, 553] on div "KAI System [DATE] 9999 Non-Controllable Expenses:Other Income and Expenses:To B…" at bounding box center [572, 558] width 238 height 83
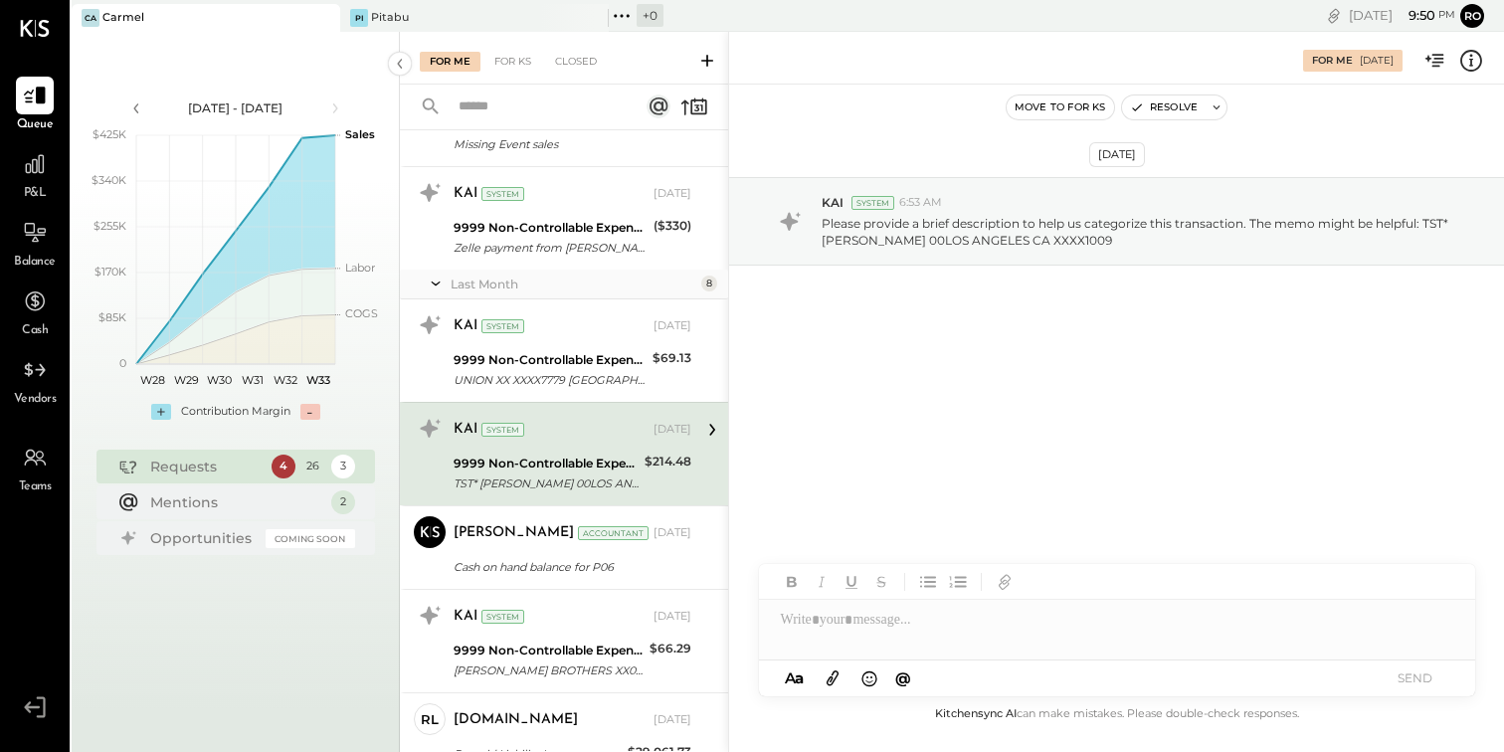
scroll to position [112, 0]
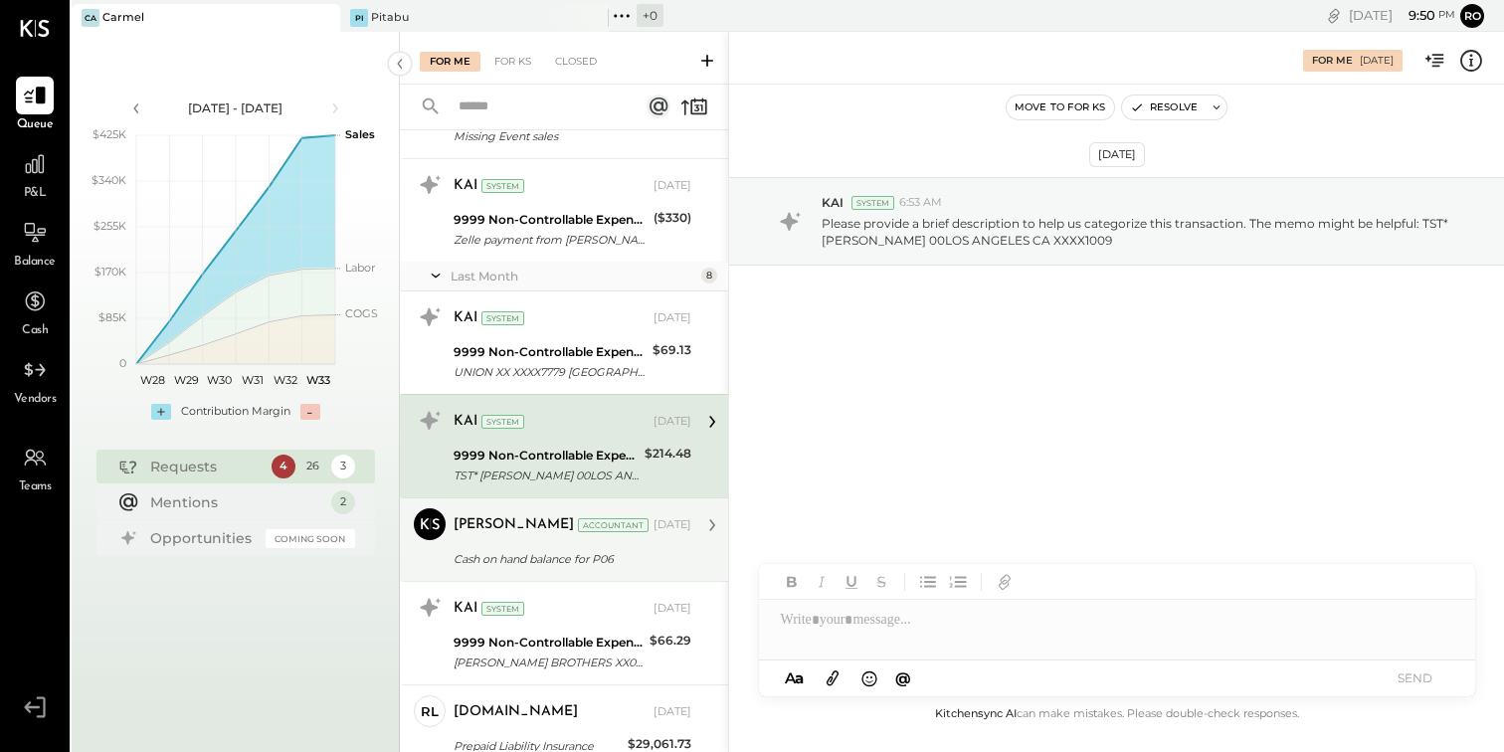
click at [582, 537] on div "[PERSON_NAME] Accountant [DATE]" at bounding box center [572, 525] width 238 height 28
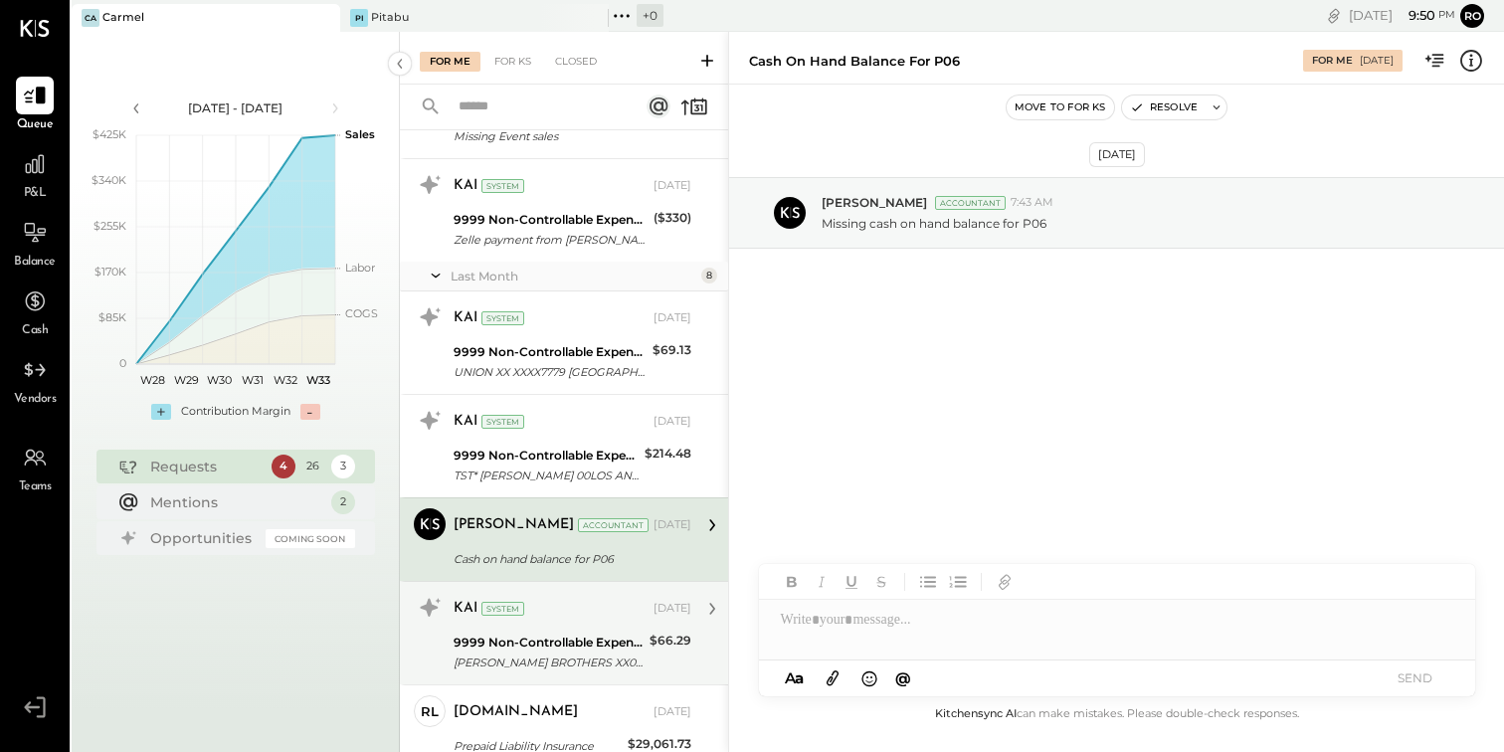
click at [574, 634] on div "9999 Non-Controllable Expenses:Other Income and Expenses:To Be Classified" at bounding box center [548, 642] width 190 height 20
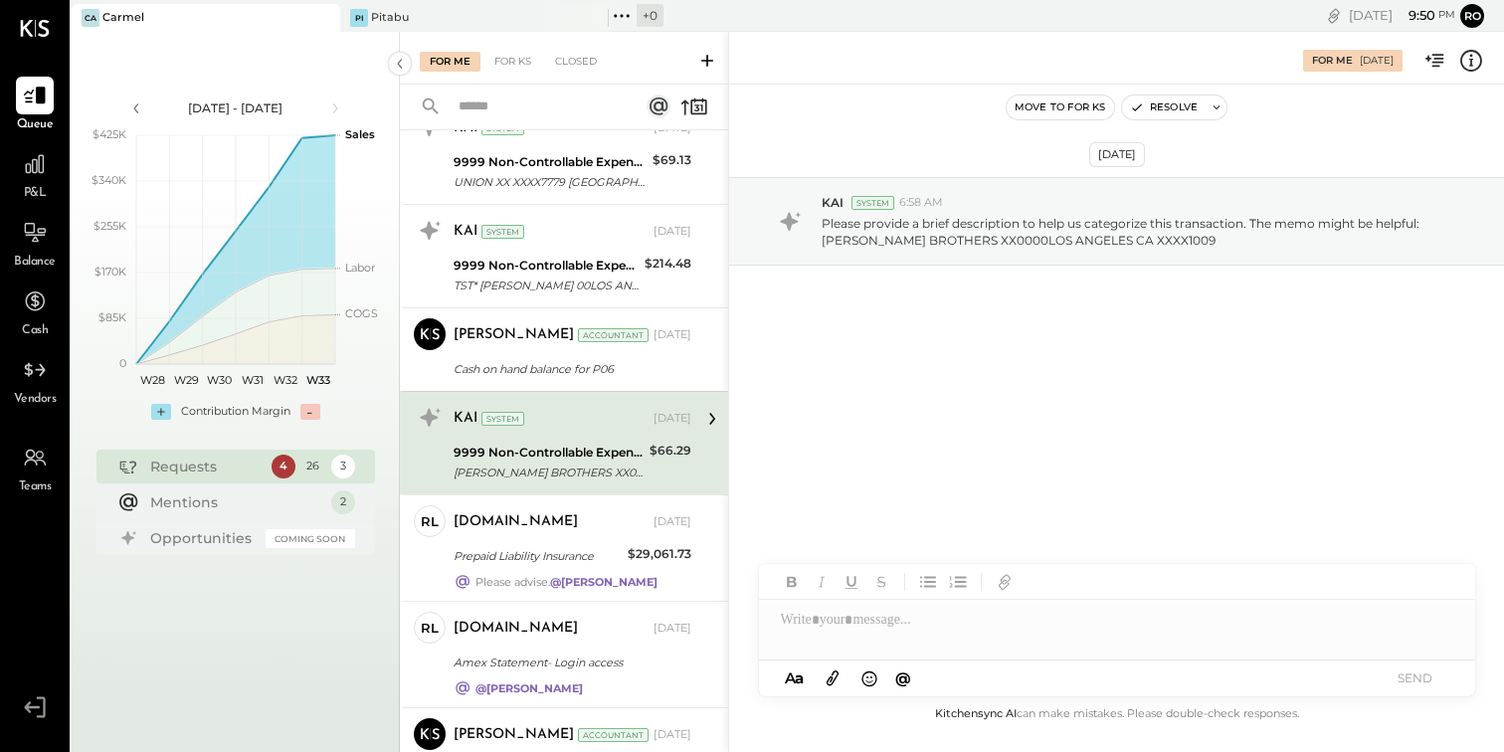
scroll to position [341, 0]
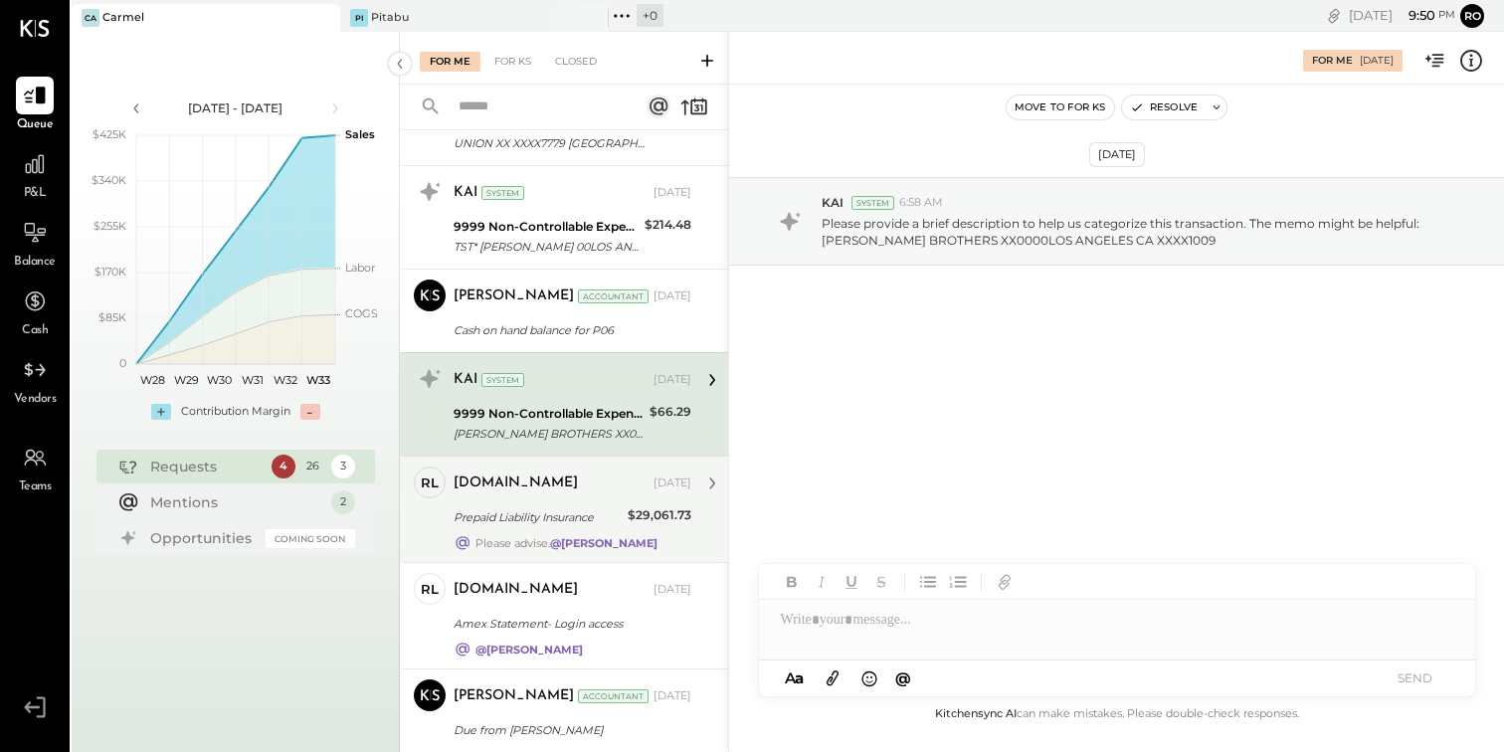
click at [568, 490] on div "[DOMAIN_NAME]" at bounding box center [551, 483] width 196 height 20
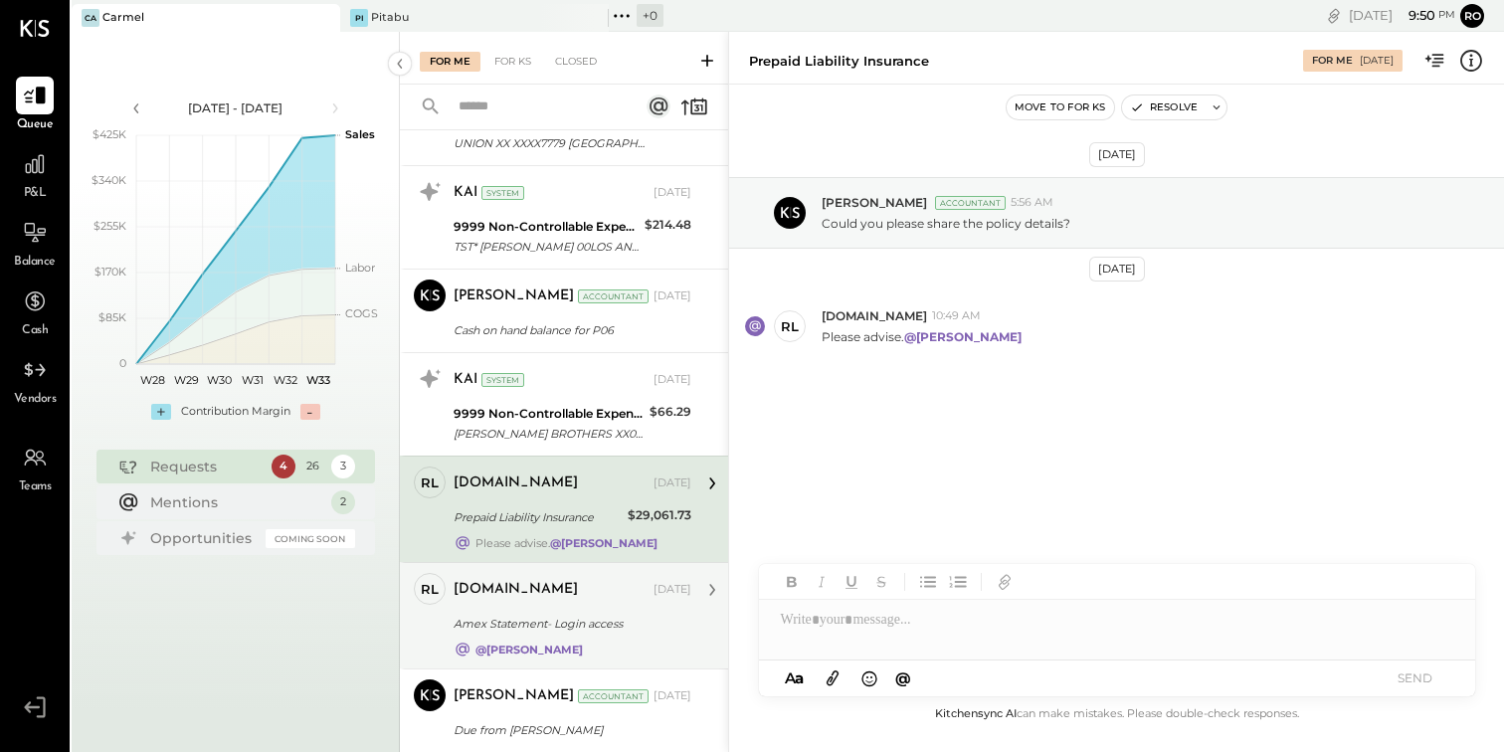
click at [561, 627] on div "Amex Statement- Login access" at bounding box center [569, 624] width 232 height 20
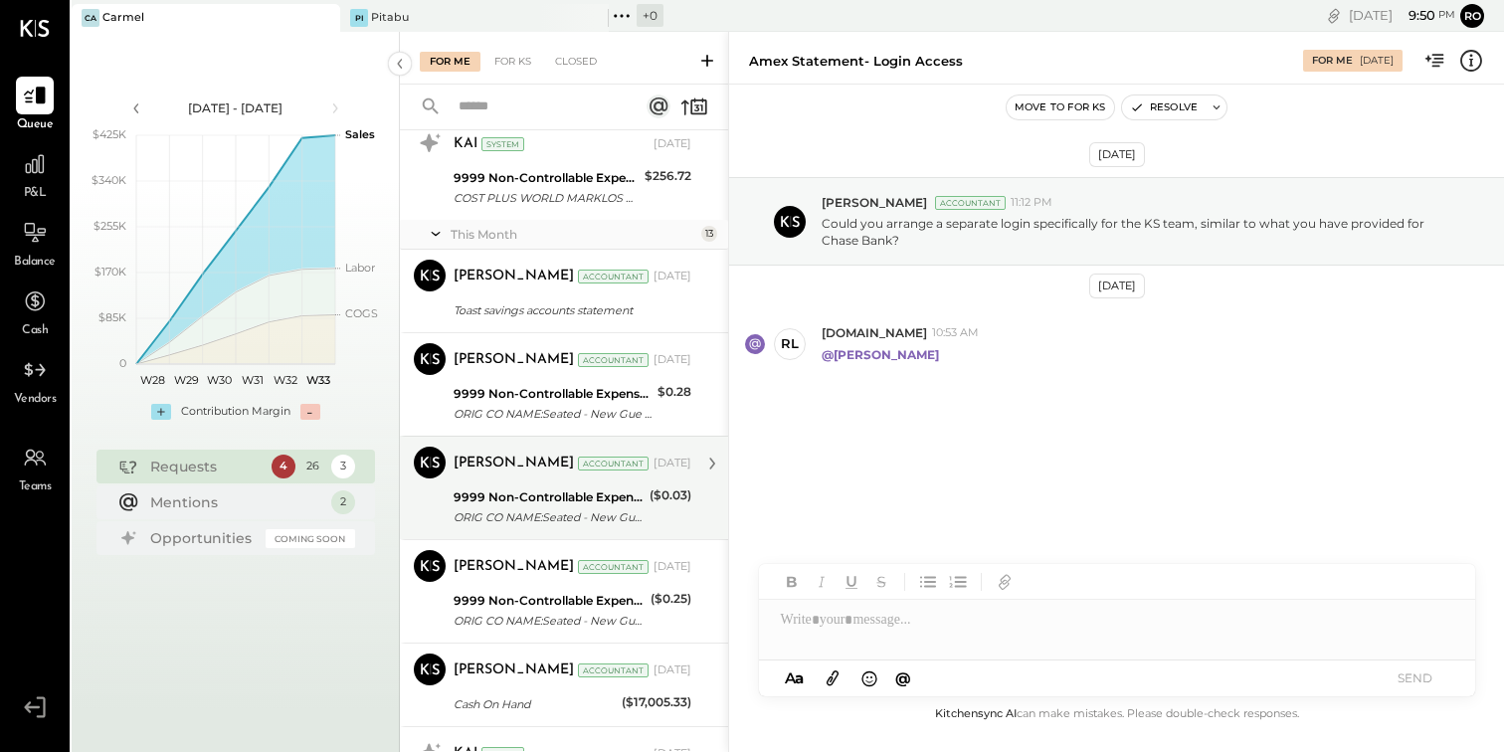
scroll to position [886, 0]
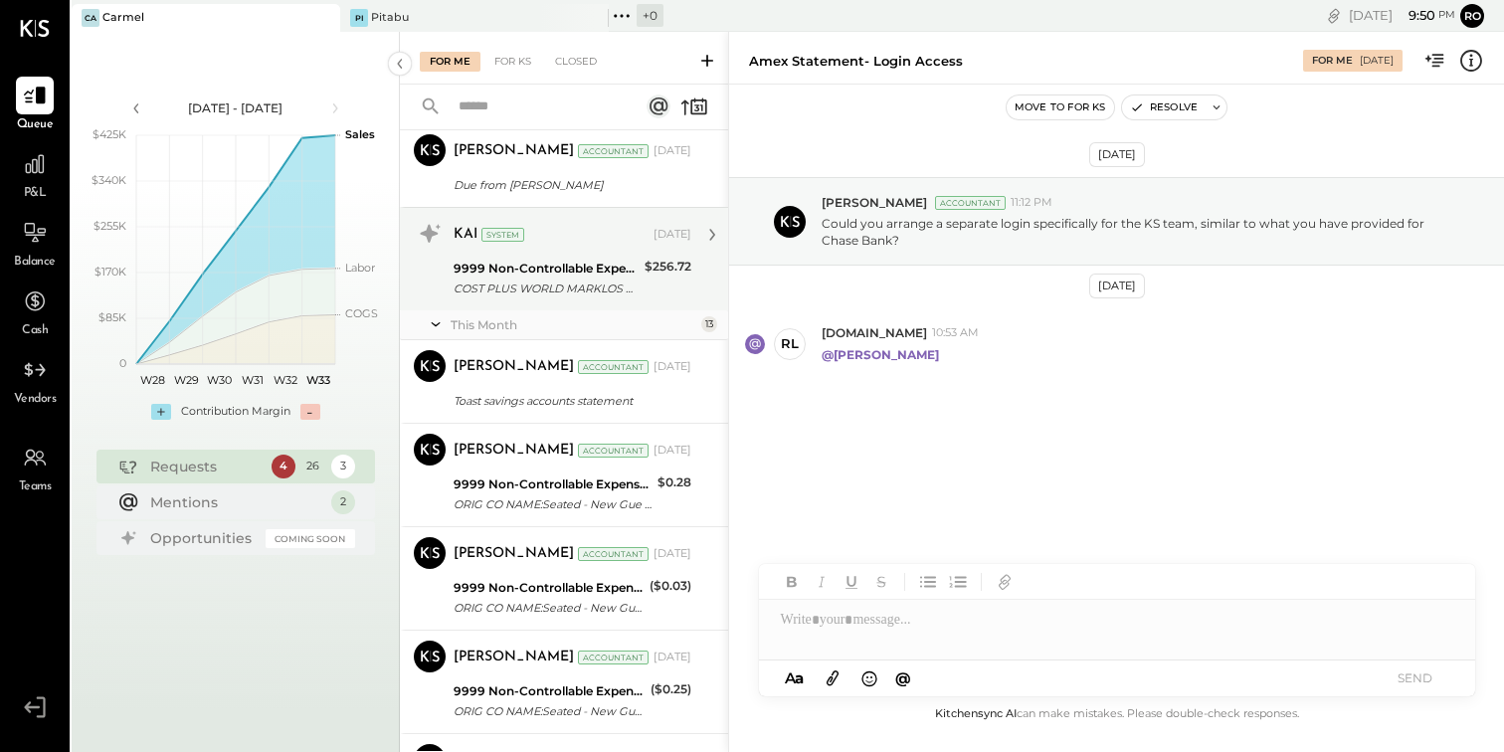
click at [571, 238] on div "KAI System" at bounding box center [551, 235] width 196 height 20
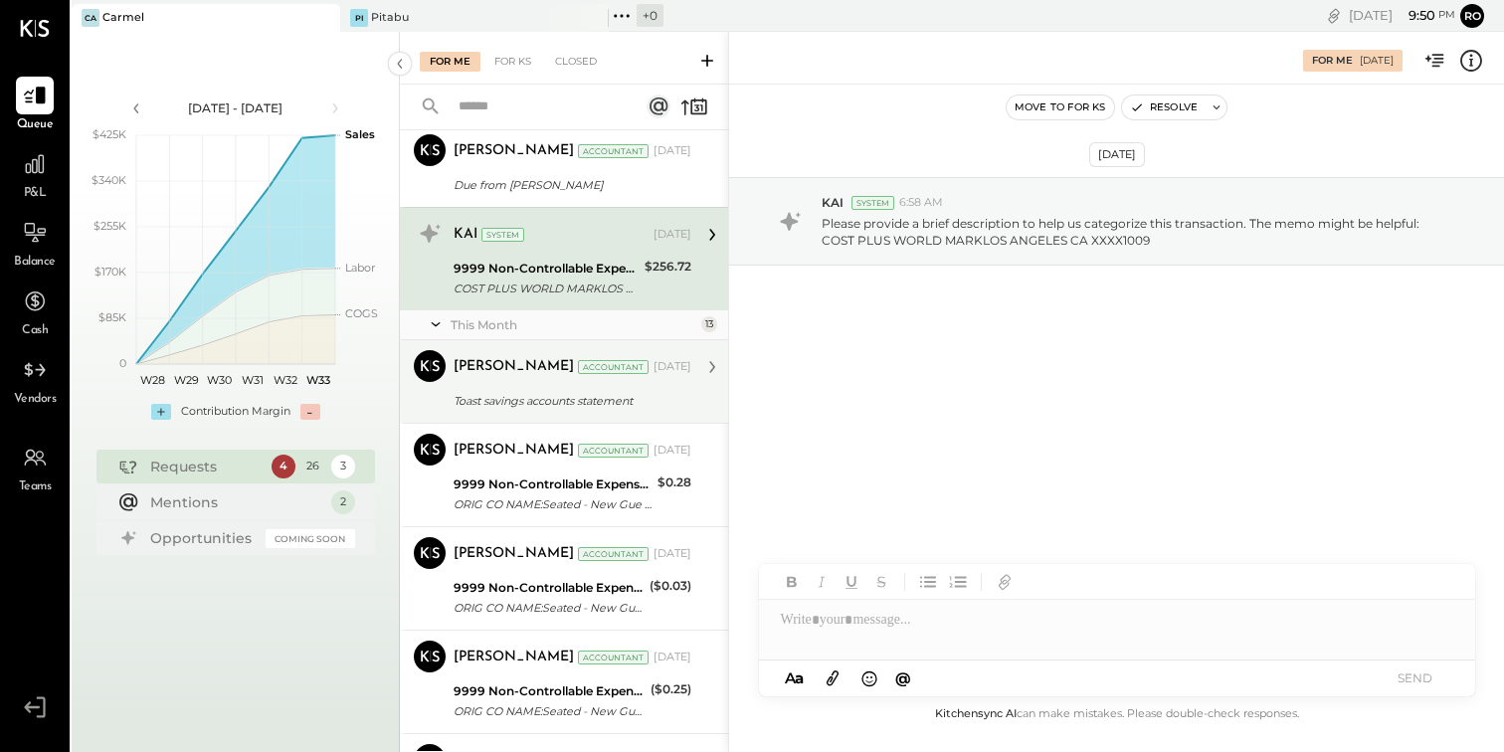
click at [577, 388] on div "[PERSON_NAME] Accountant [DATE] Toast savings accounts statement Could you plea…" at bounding box center [572, 381] width 238 height 63
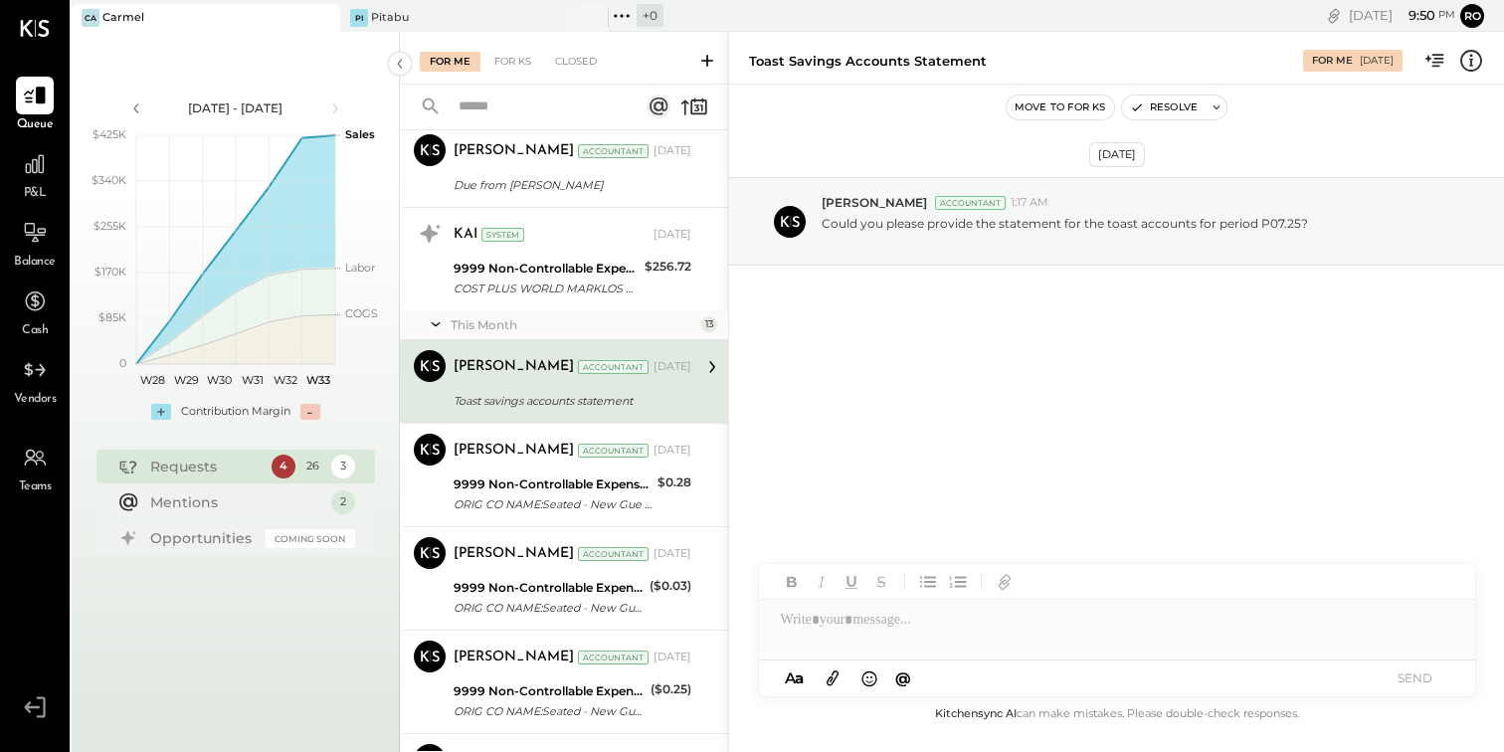
click at [828, 678] on icon at bounding box center [832, 678] width 12 height 15
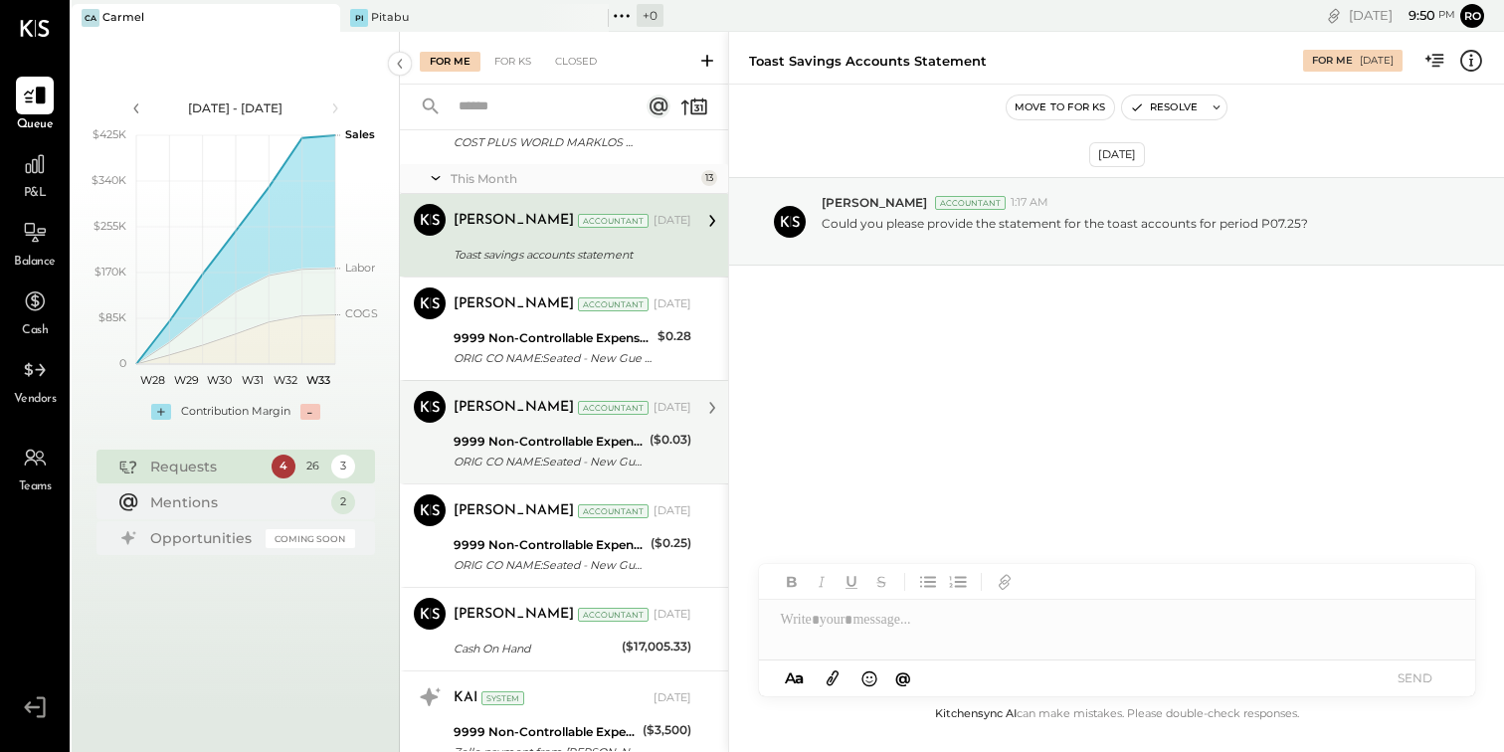
scroll to position [1039, 0]
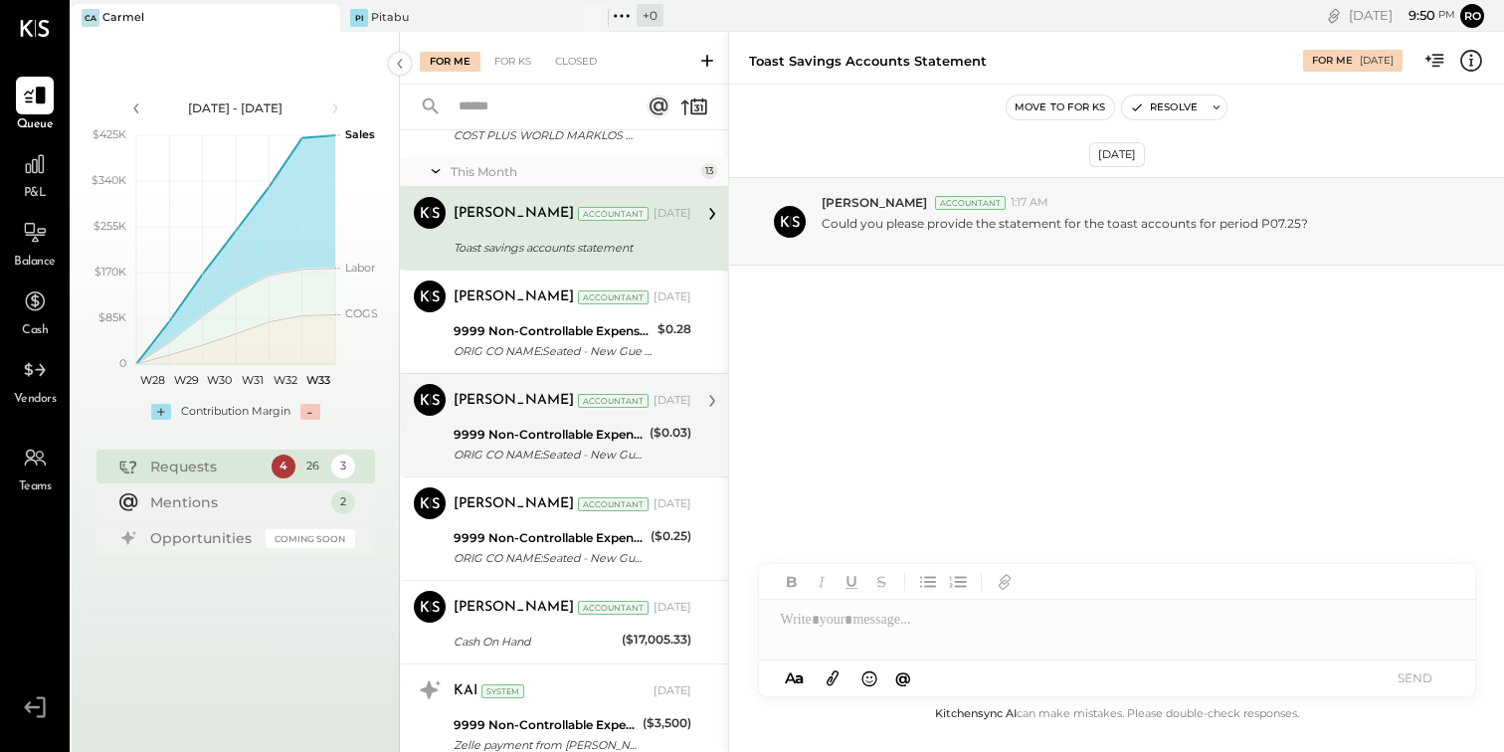
click at [529, 449] on div "ORIG CO NAME:Seated - New Gue ORIG ID:XXXXXX5600 DESC DATE: CO ENTRY DESCR:ACCT…" at bounding box center [548, 455] width 190 height 20
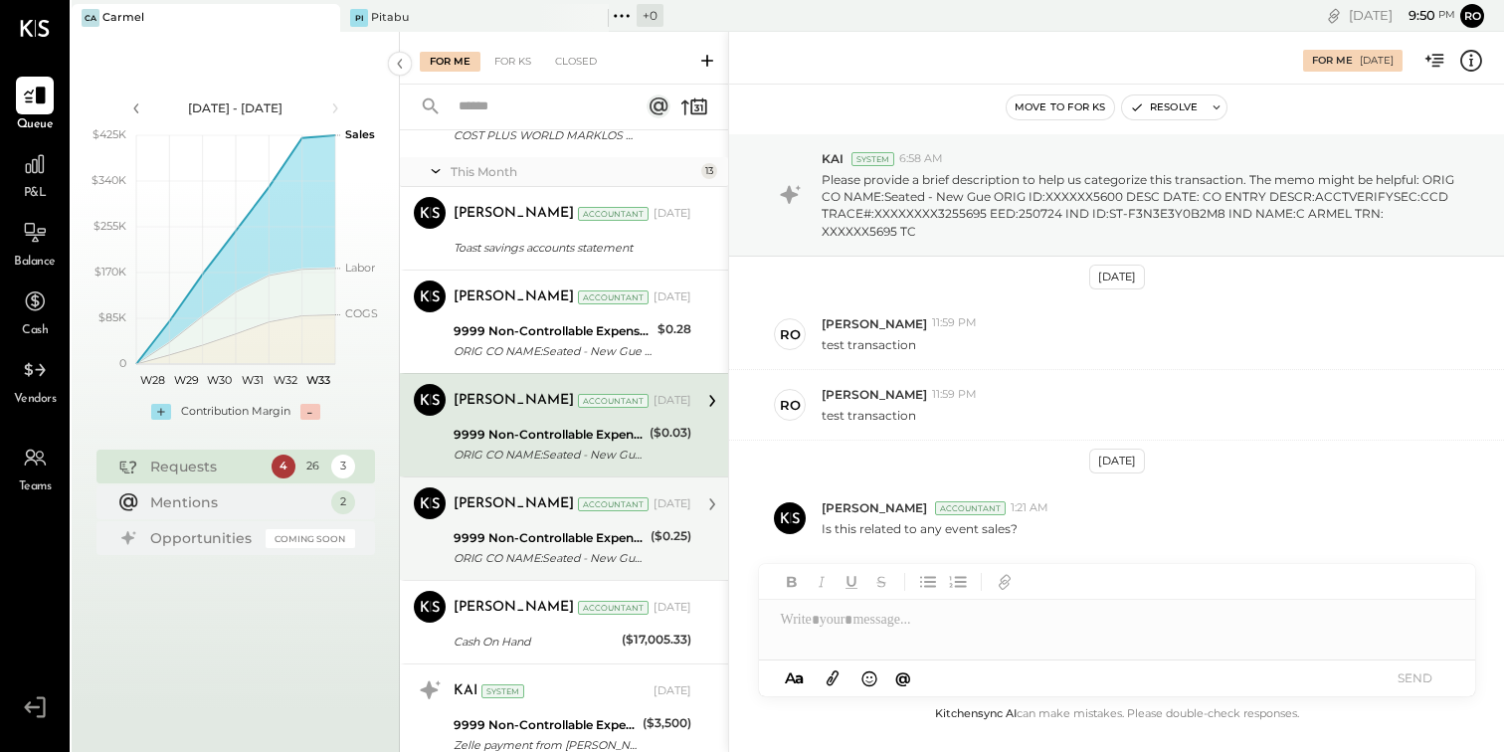
click at [533, 518] on div "[PERSON_NAME] Accountant [DATE]" at bounding box center [572, 504] width 238 height 34
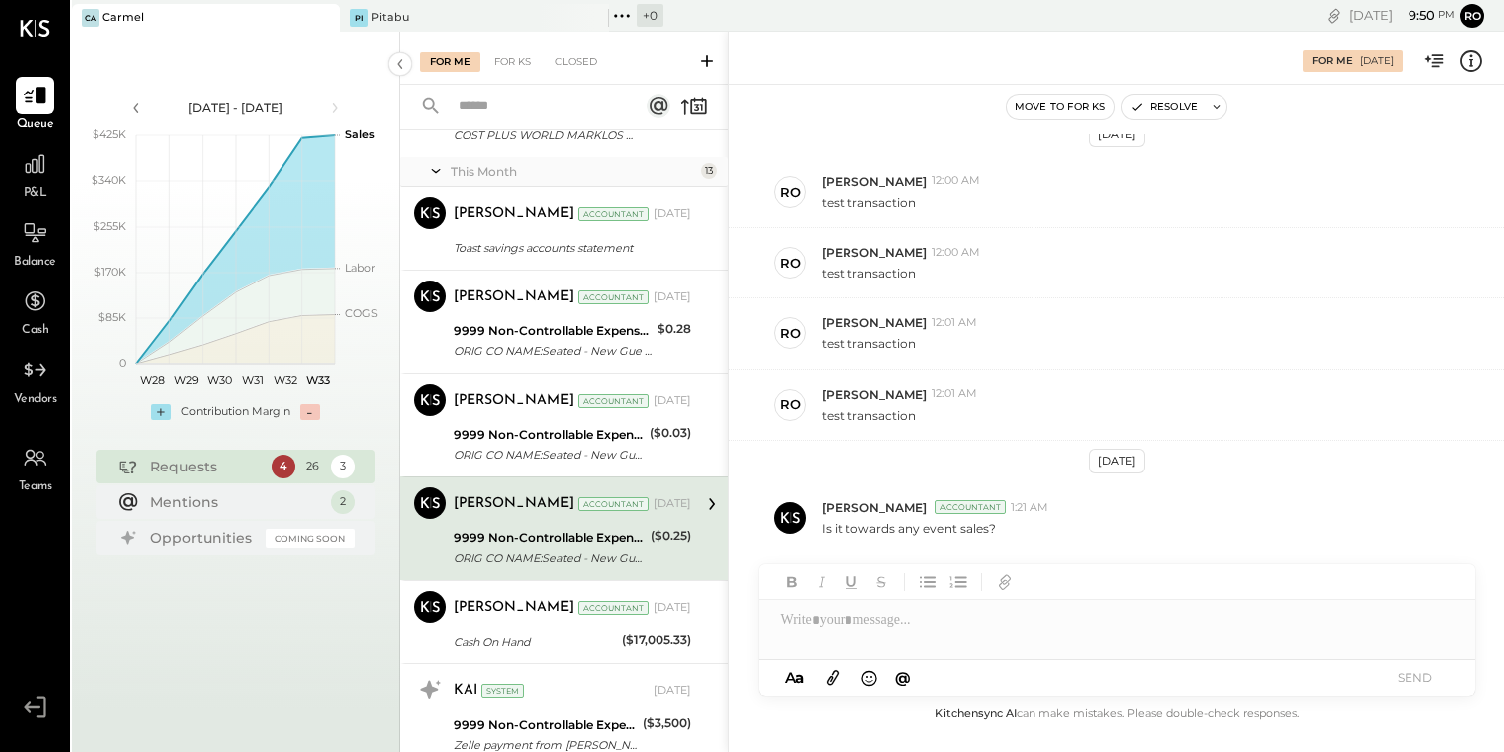
click at [877, 622] on div at bounding box center [1117, 620] width 716 height 40
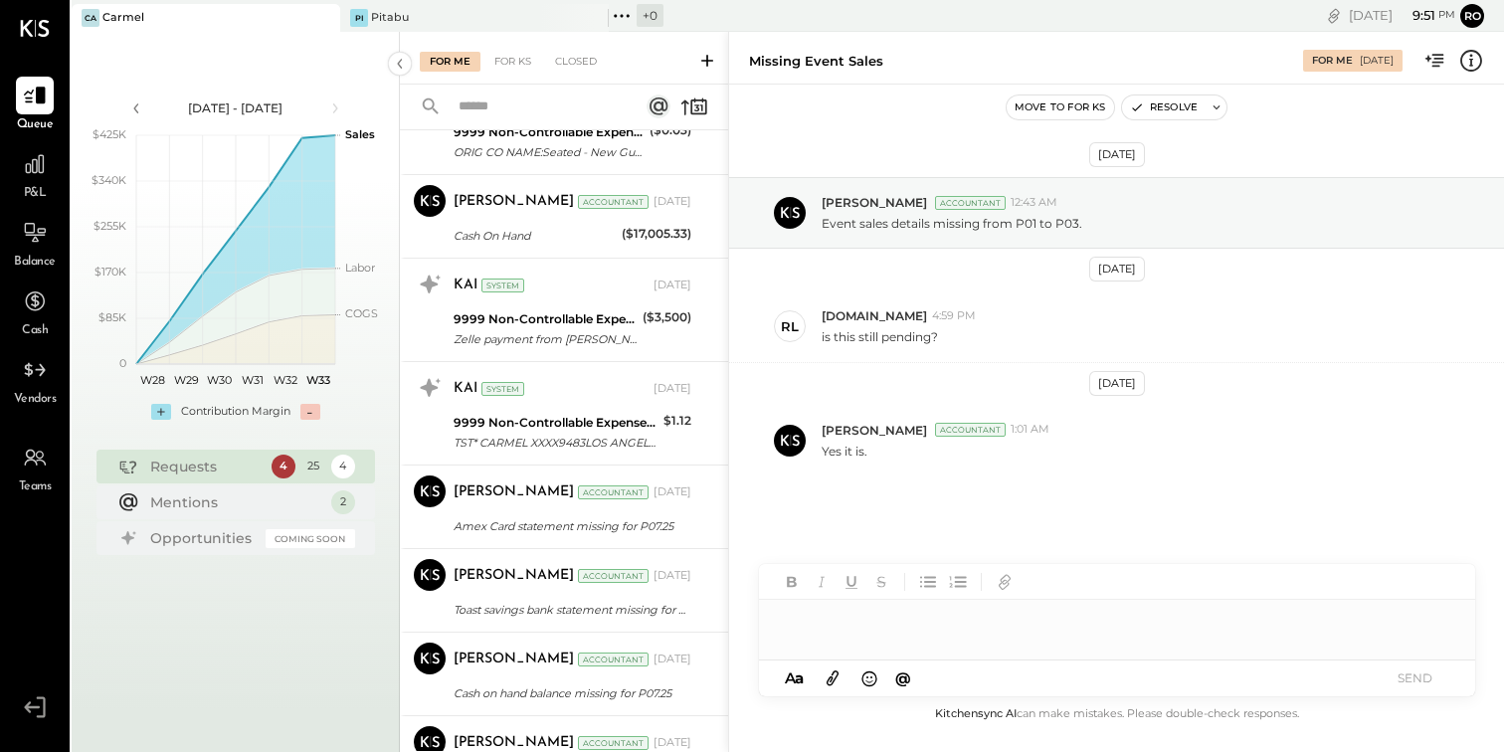
scroll to position [1956, 0]
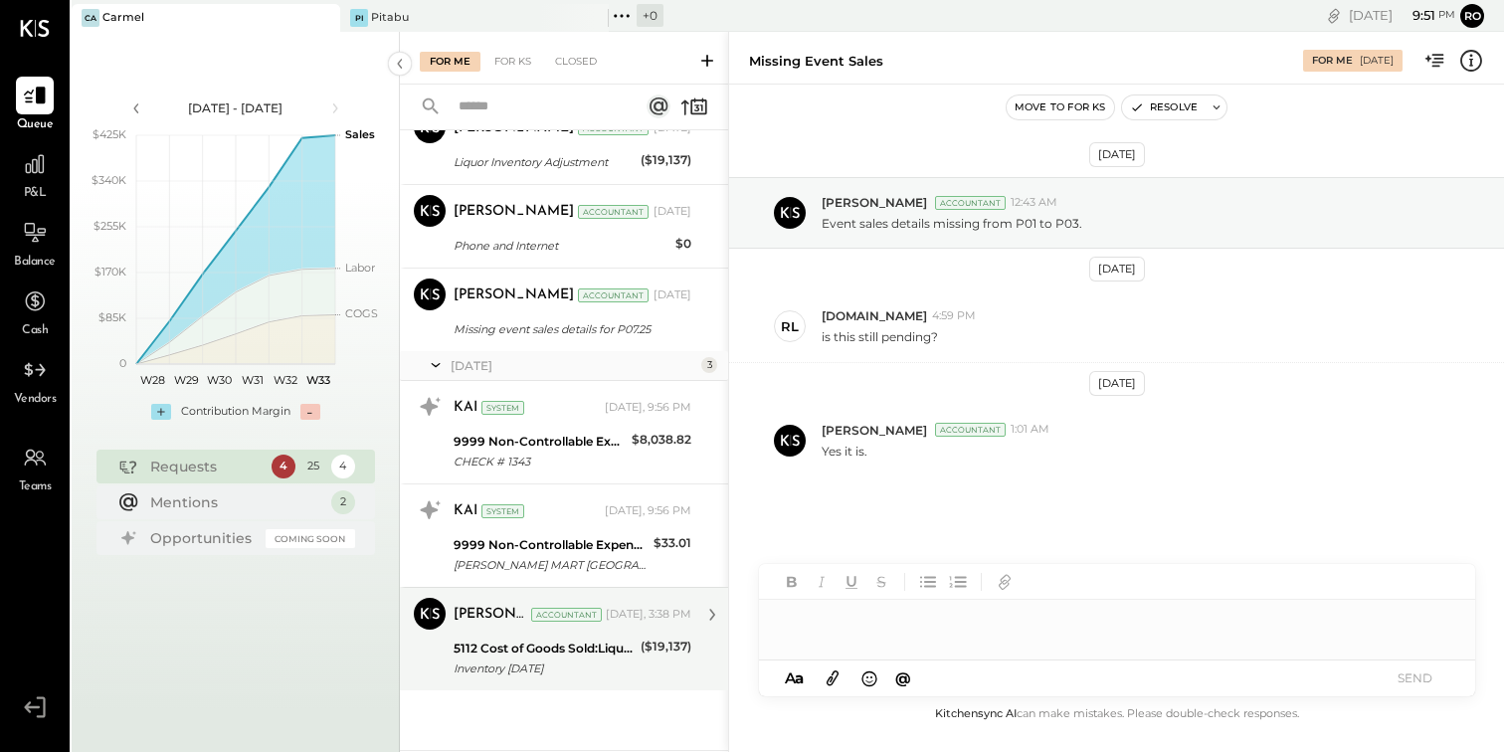
click at [604, 661] on div "Inventory [DATE]" at bounding box center [543, 668] width 181 height 20
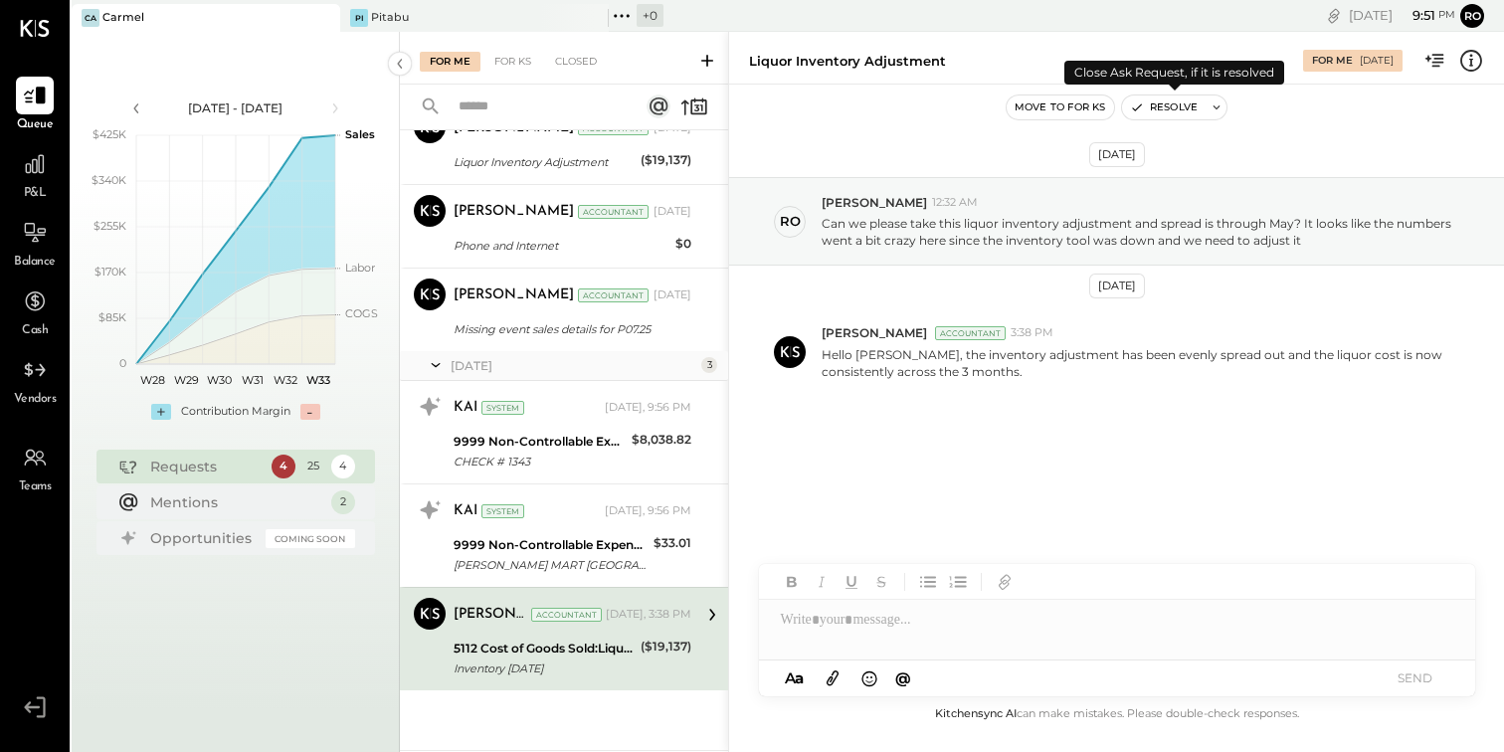
click at [1213, 102] on icon at bounding box center [1216, 107] width 14 height 14
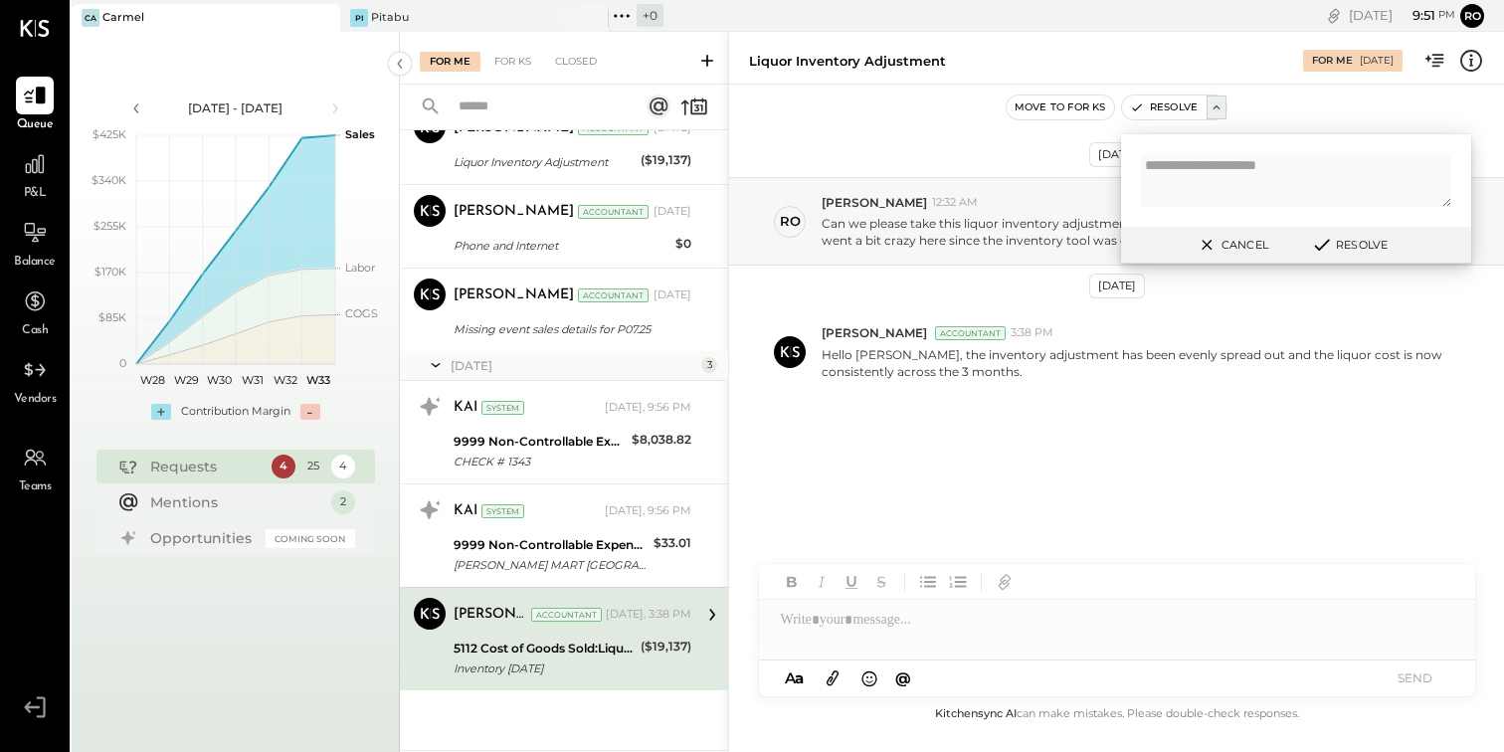
click at [1380, 234] on button "Resolve" at bounding box center [1349, 245] width 90 height 24
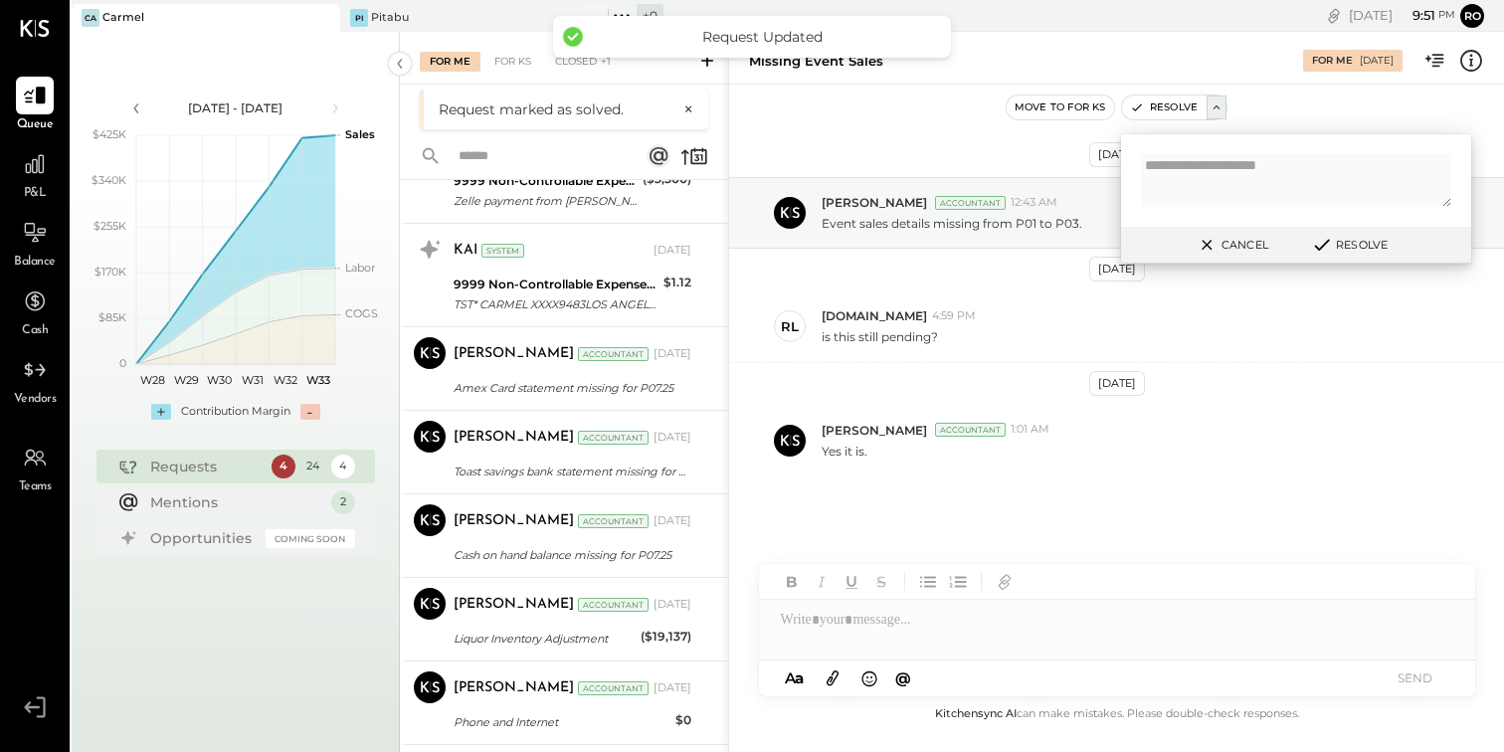
scroll to position [1853, 0]
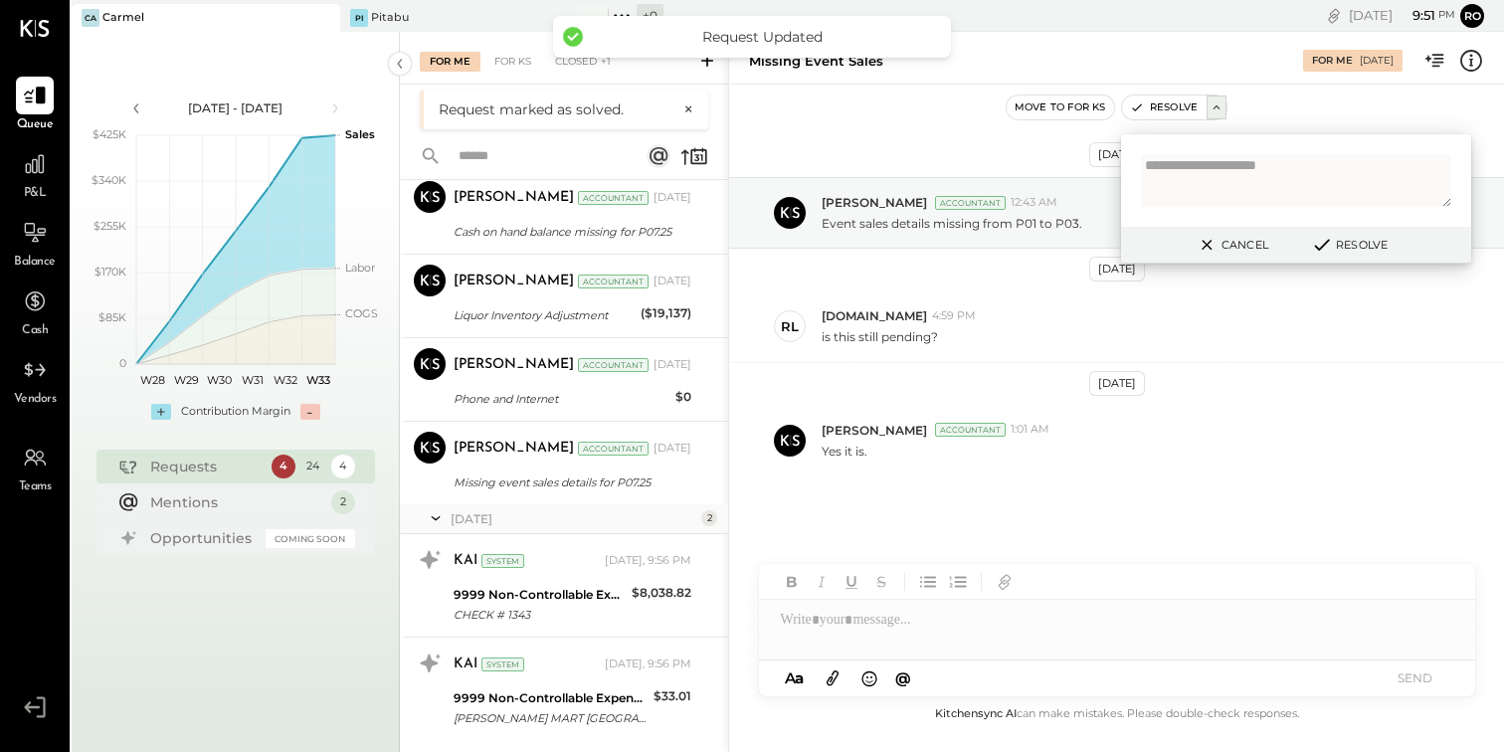
click at [574, 684] on div "KAI System [DATE], 9:56 PM 9999 Non-Controllable Expenses:Other Income and Expe…" at bounding box center [572, 688] width 238 height 83
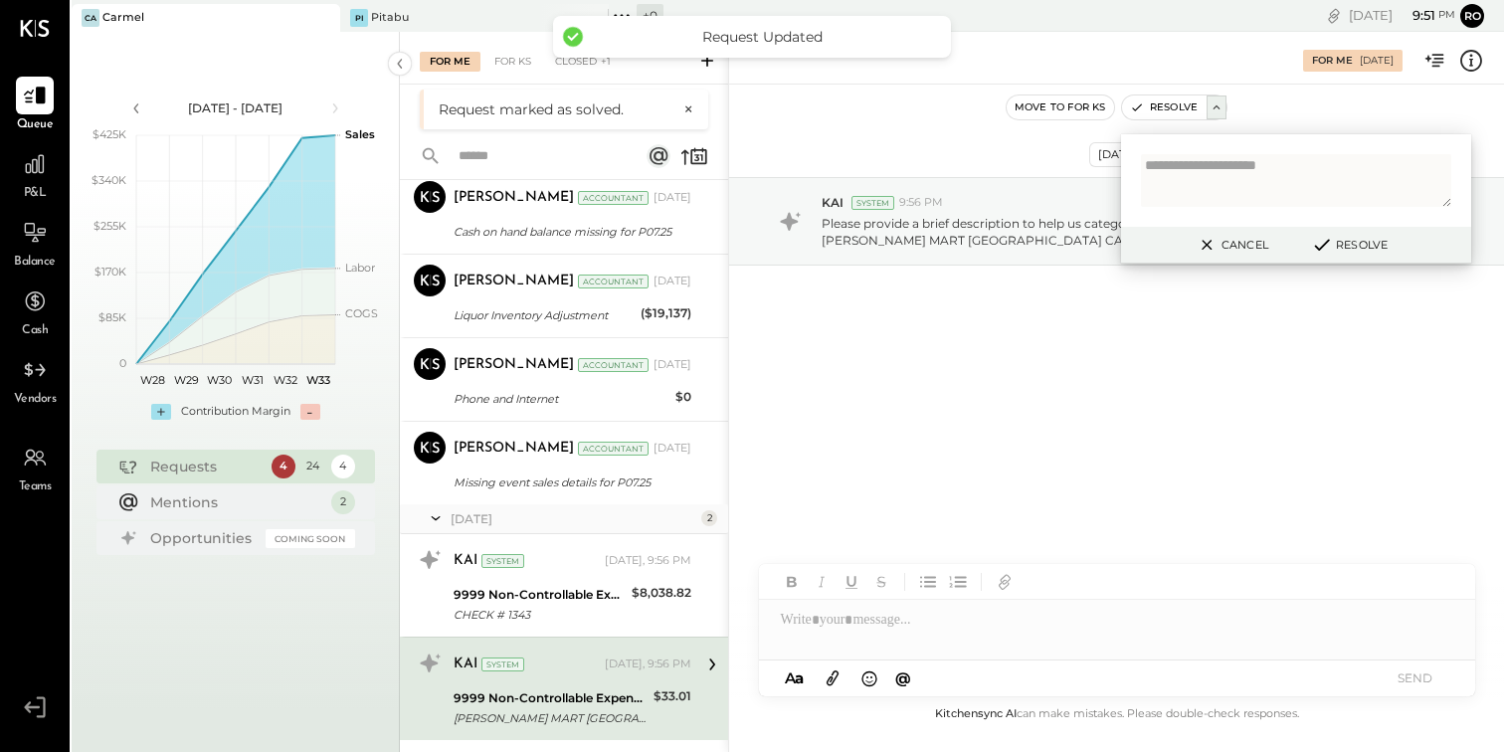
click at [1059, 348] on div "[DATE] KAI System 9:56 PM Please provide a brief description to help us categor…" at bounding box center [1116, 274] width 775 height 280
click at [1264, 112] on div "Move to for ks Resolve Cancel Resolve" at bounding box center [1116, 107] width 775 height 26
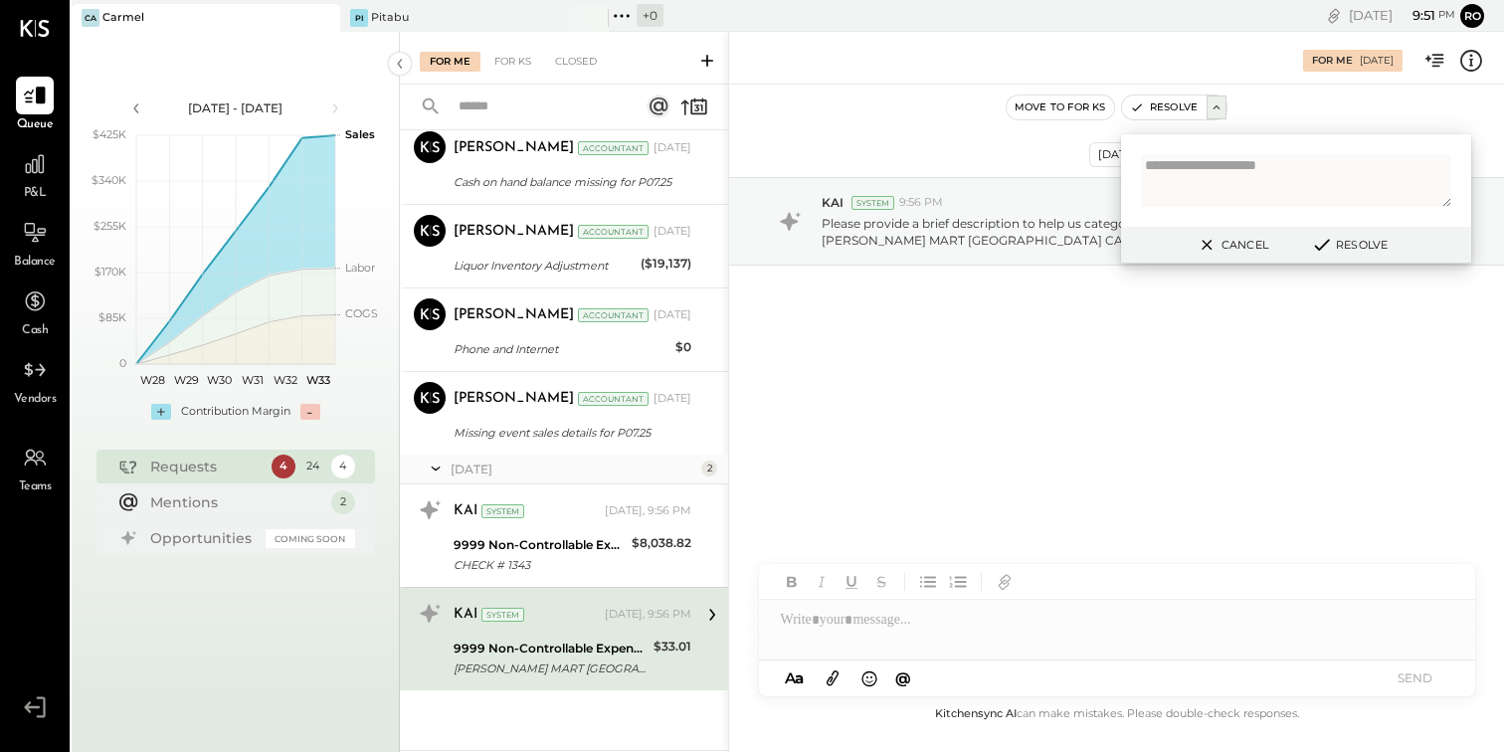
click at [1029, 611] on div at bounding box center [1117, 630] width 716 height 60
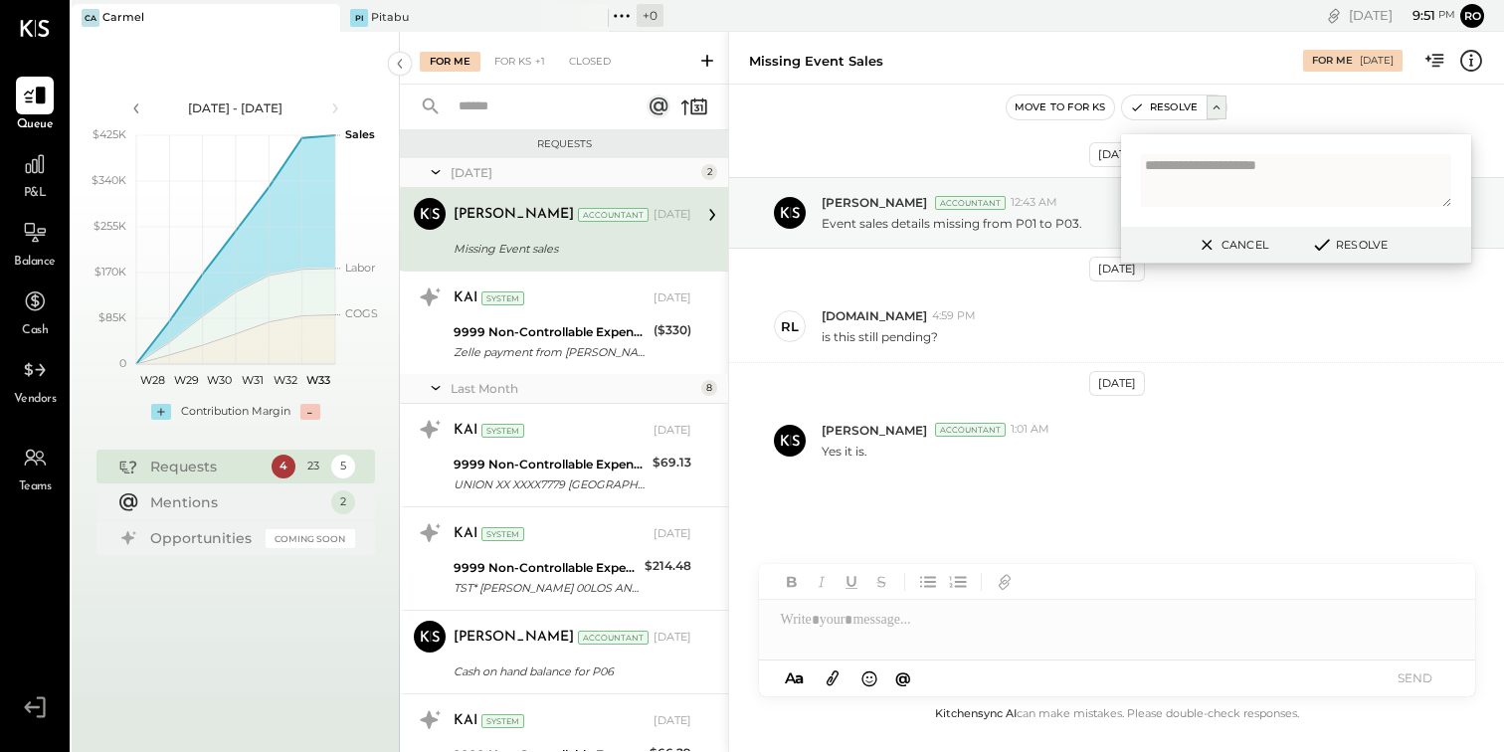
click at [473, 539] on div "KAI" at bounding box center [465, 534] width 24 height 20
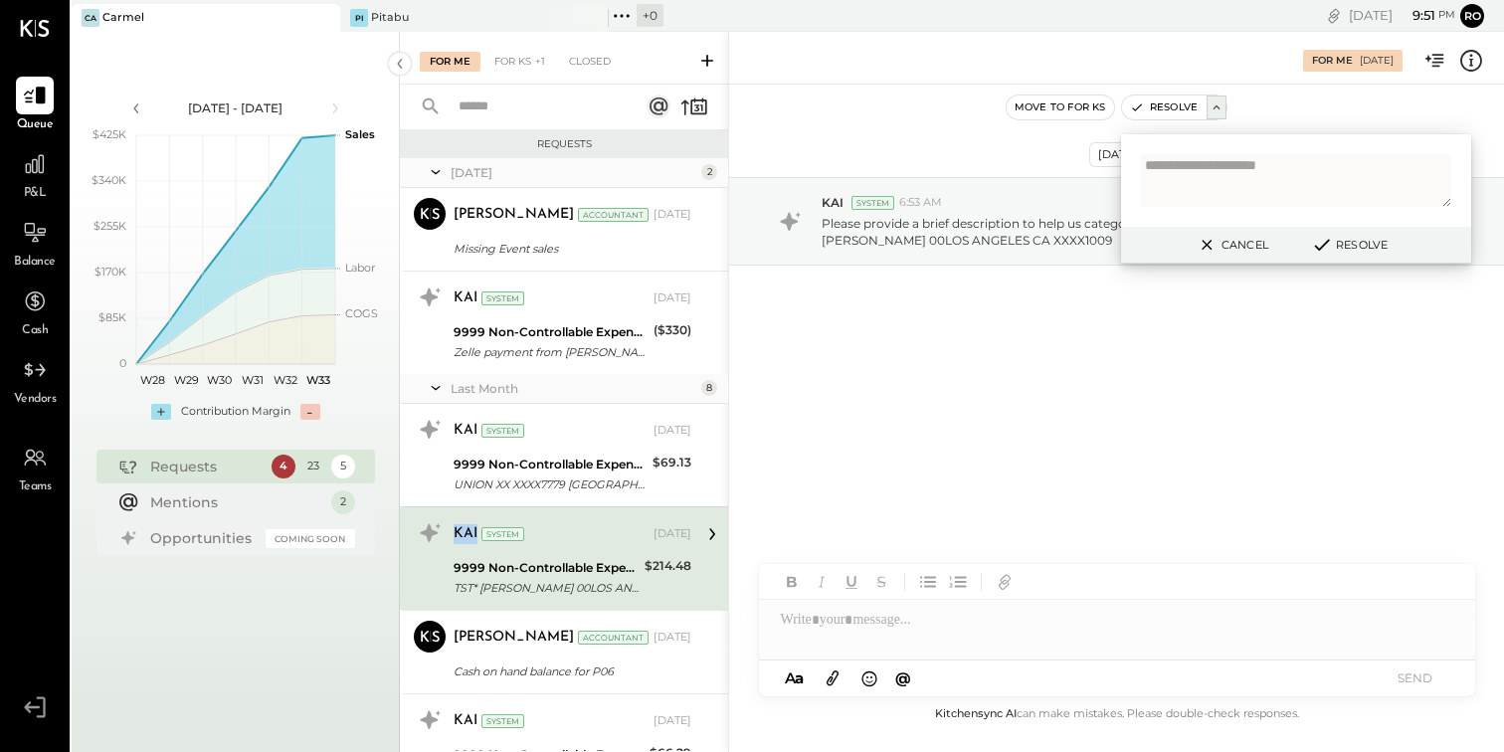
click at [473, 539] on div "KAI" at bounding box center [465, 534] width 24 height 20
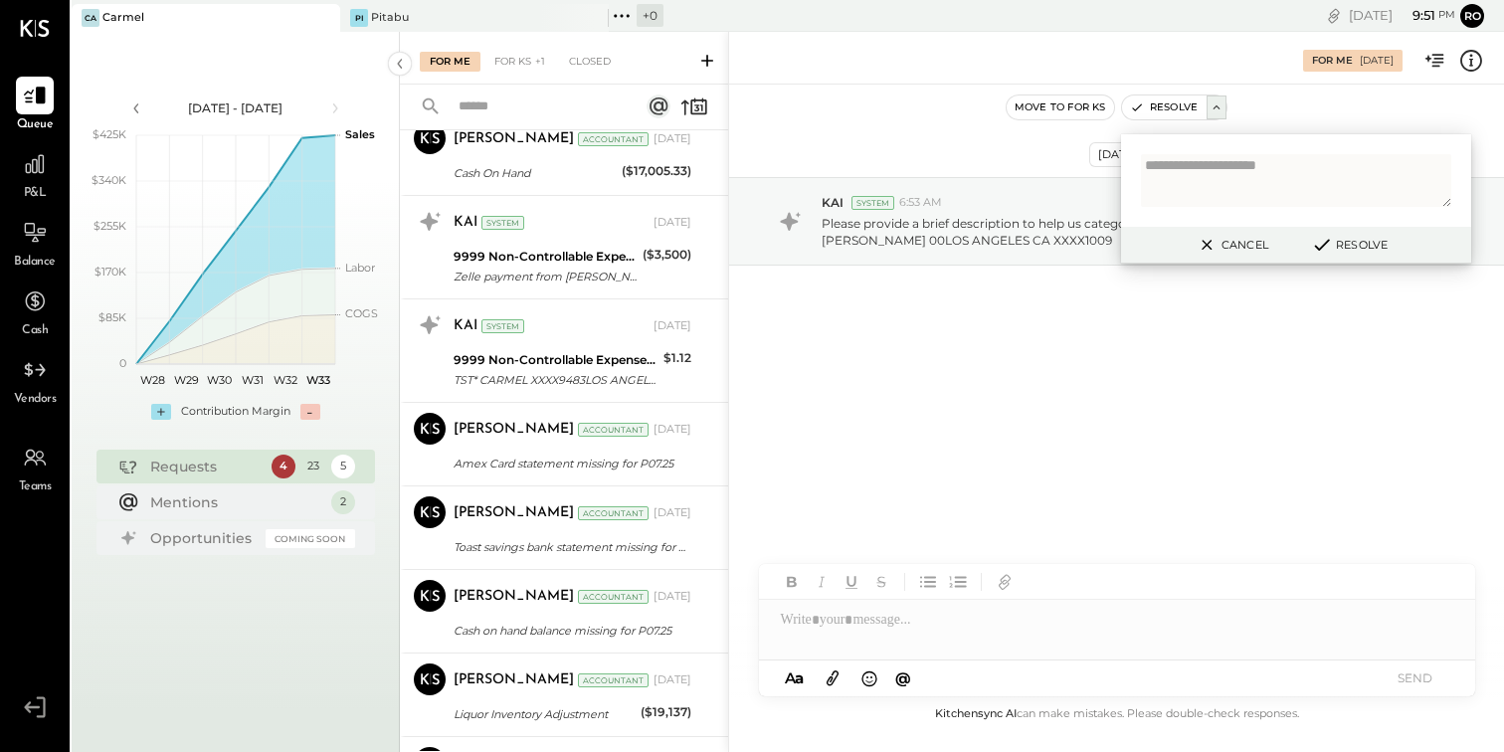
scroll to position [1749, 0]
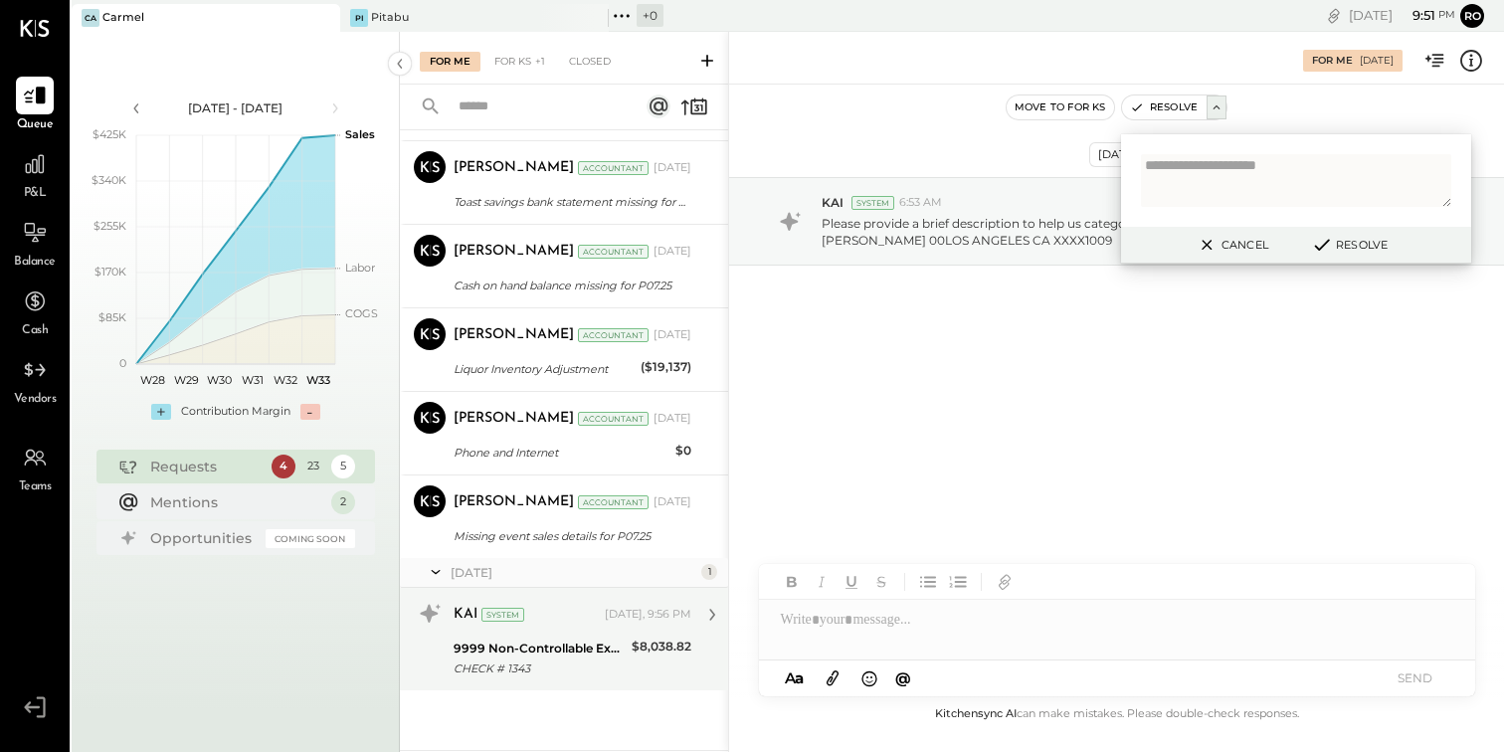
click at [536, 622] on div "KAI System" at bounding box center [526, 615] width 147 height 20
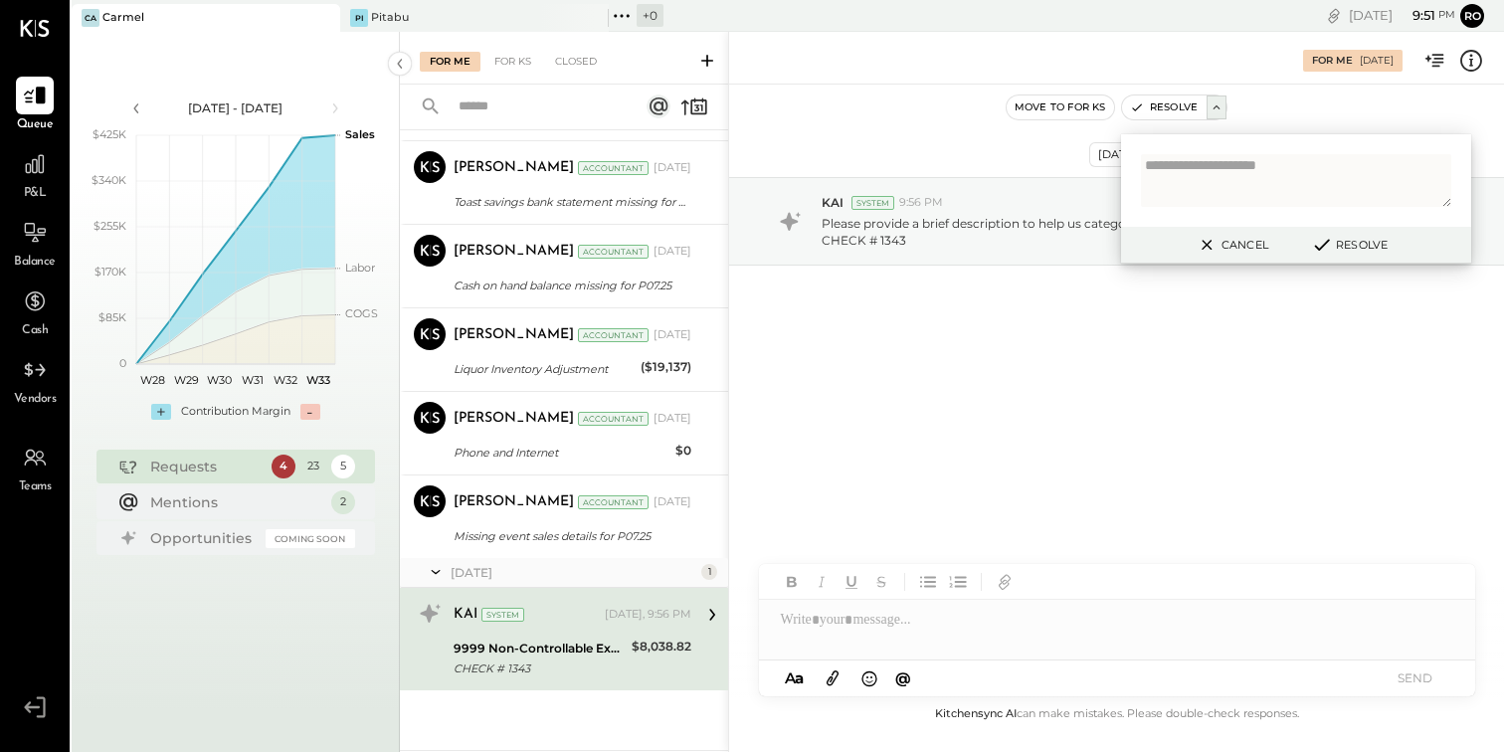
click at [1248, 249] on button "Cancel" at bounding box center [1231, 245] width 86 height 26
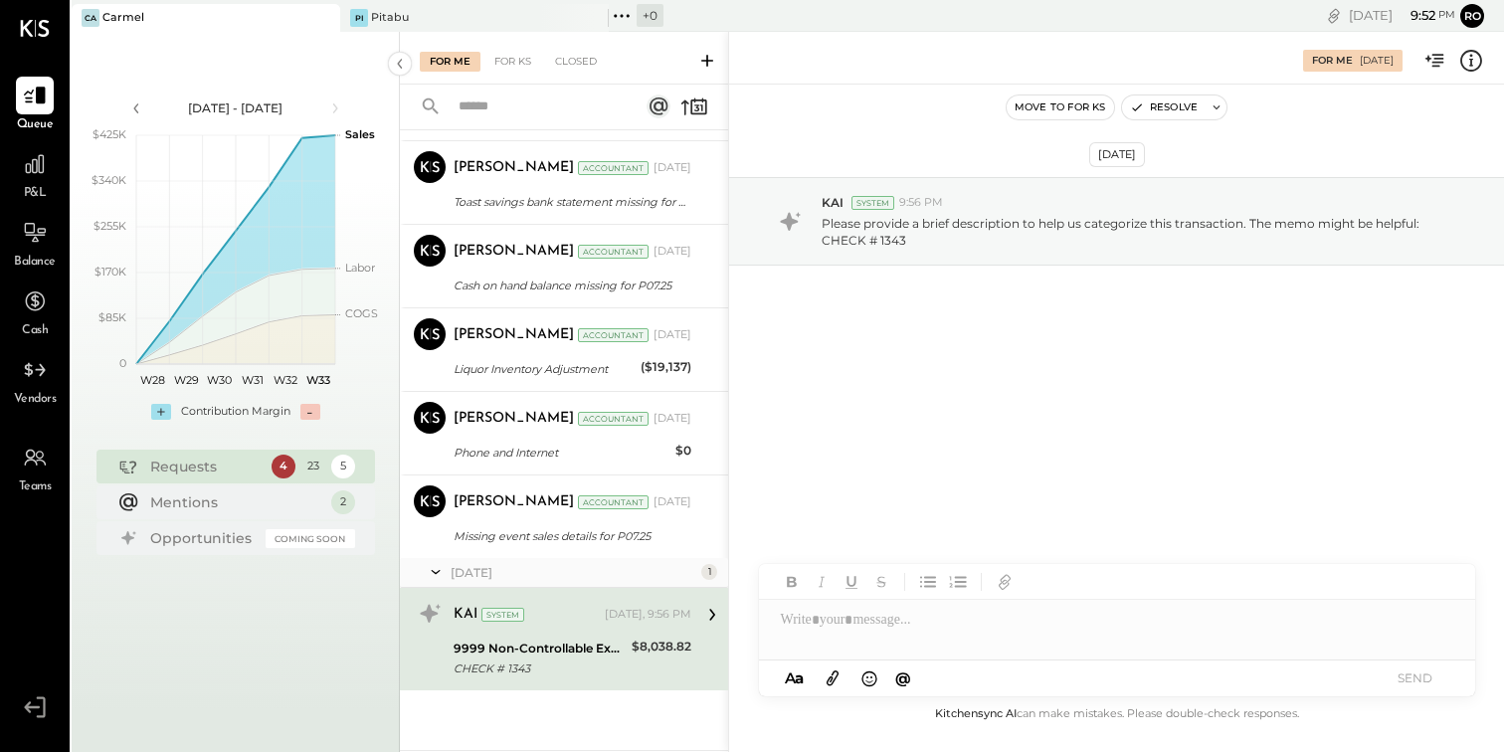
click at [882, 643] on div at bounding box center [1117, 611] width 716 height 95
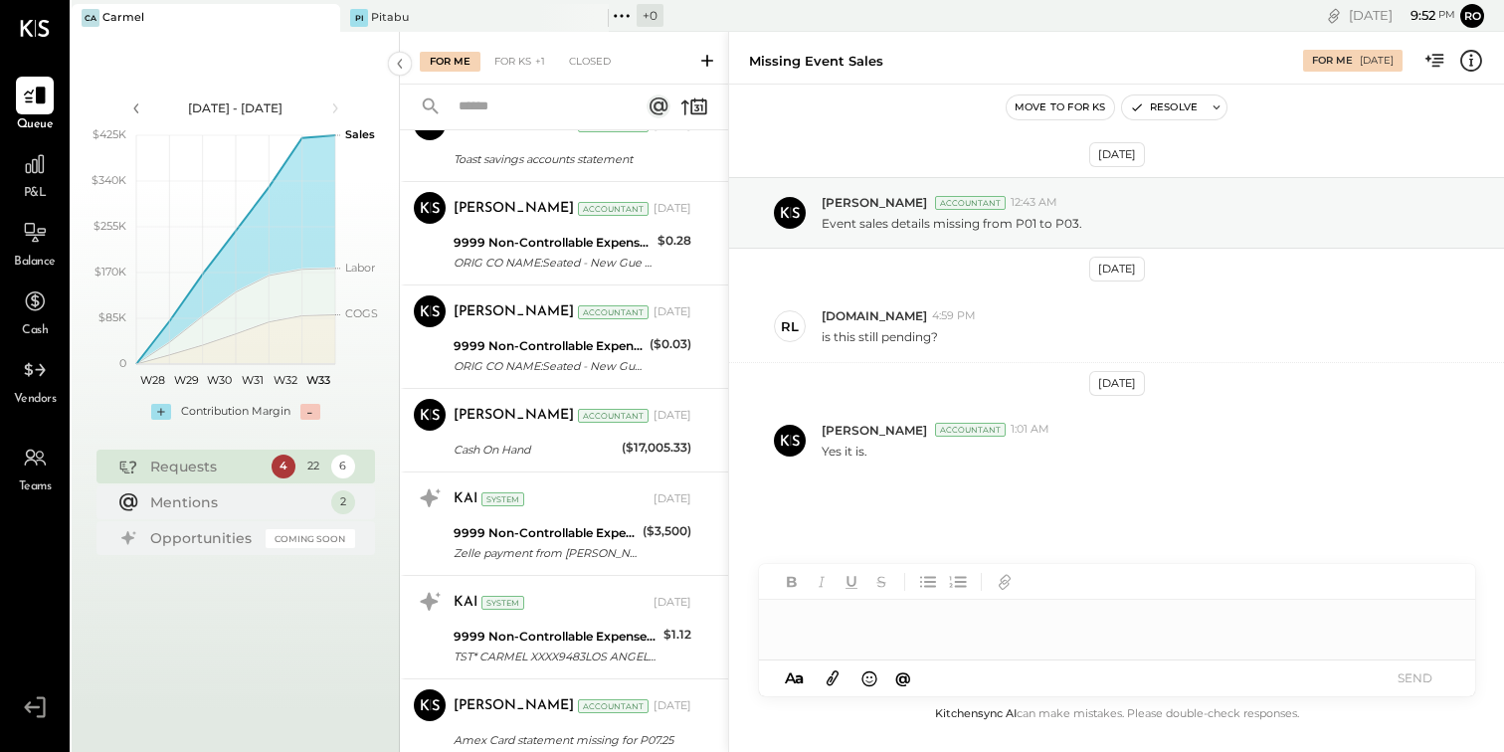
scroll to position [1617, 0]
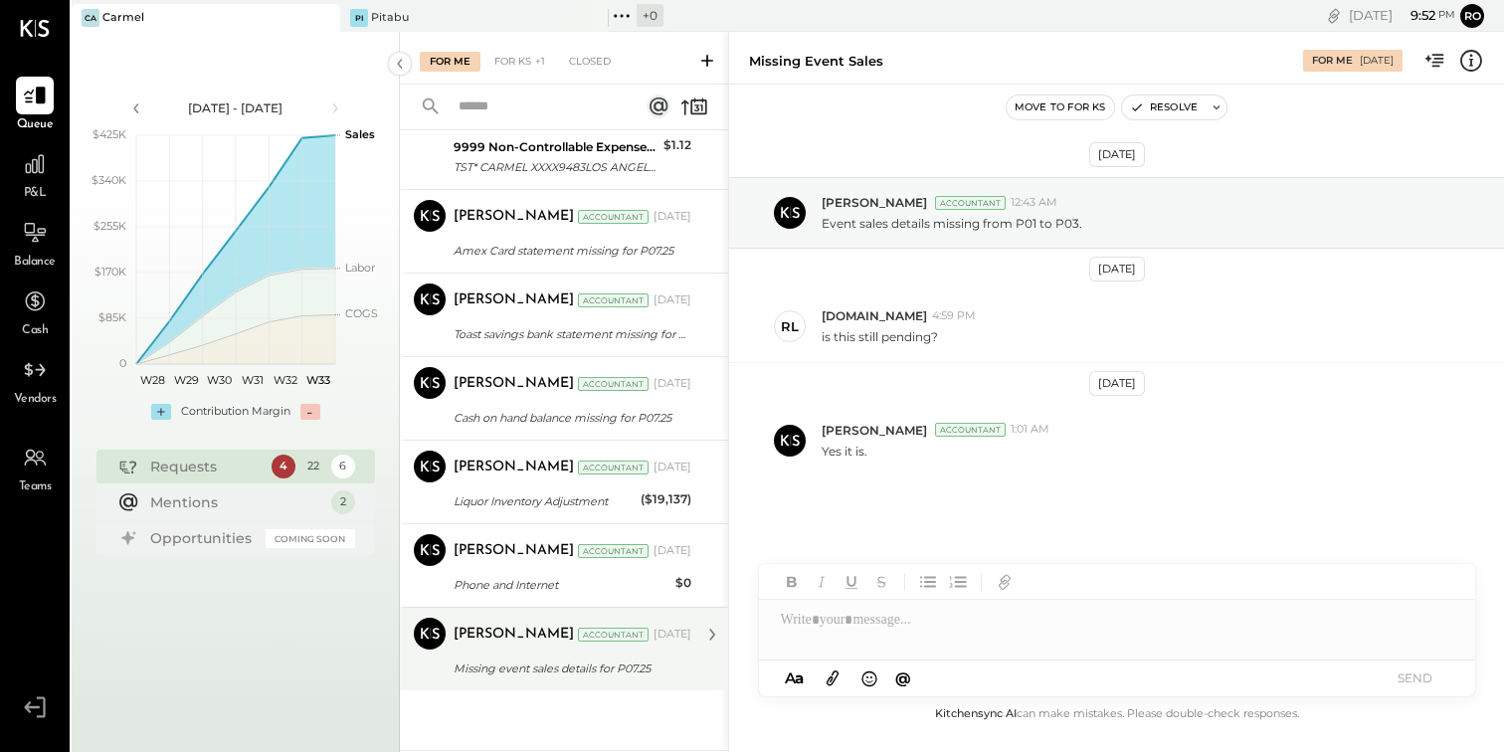
click at [611, 651] on div "[PERSON_NAME] Accountant [DATE] Missing event sales details for P07.25 Missing …" at bounding box center [572, 649] width 238 height 63
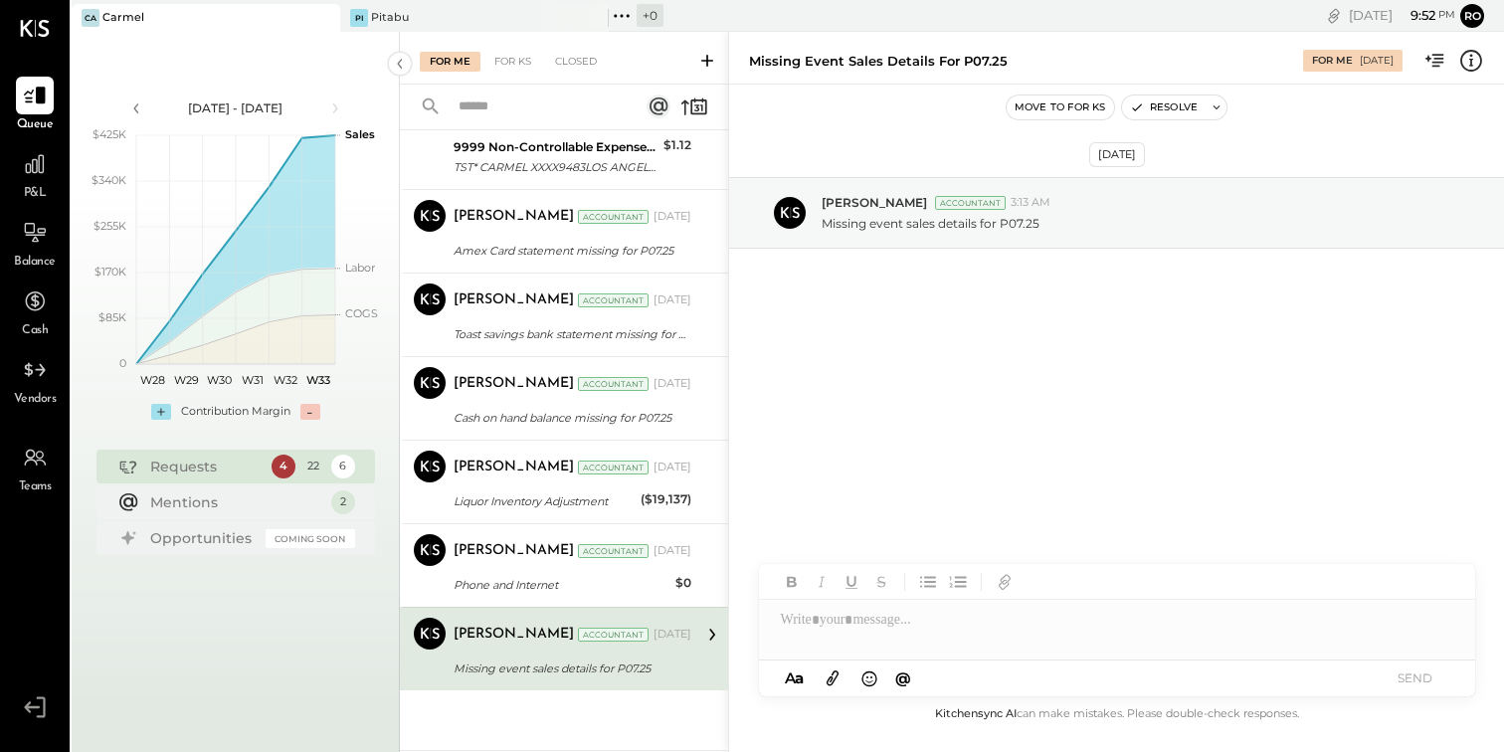
click at [895, 581] on div at bounding box center [842, 582] width 126 height 18
click at [889, 629] on div at bounding box center [1117, 620] width 716 height 40
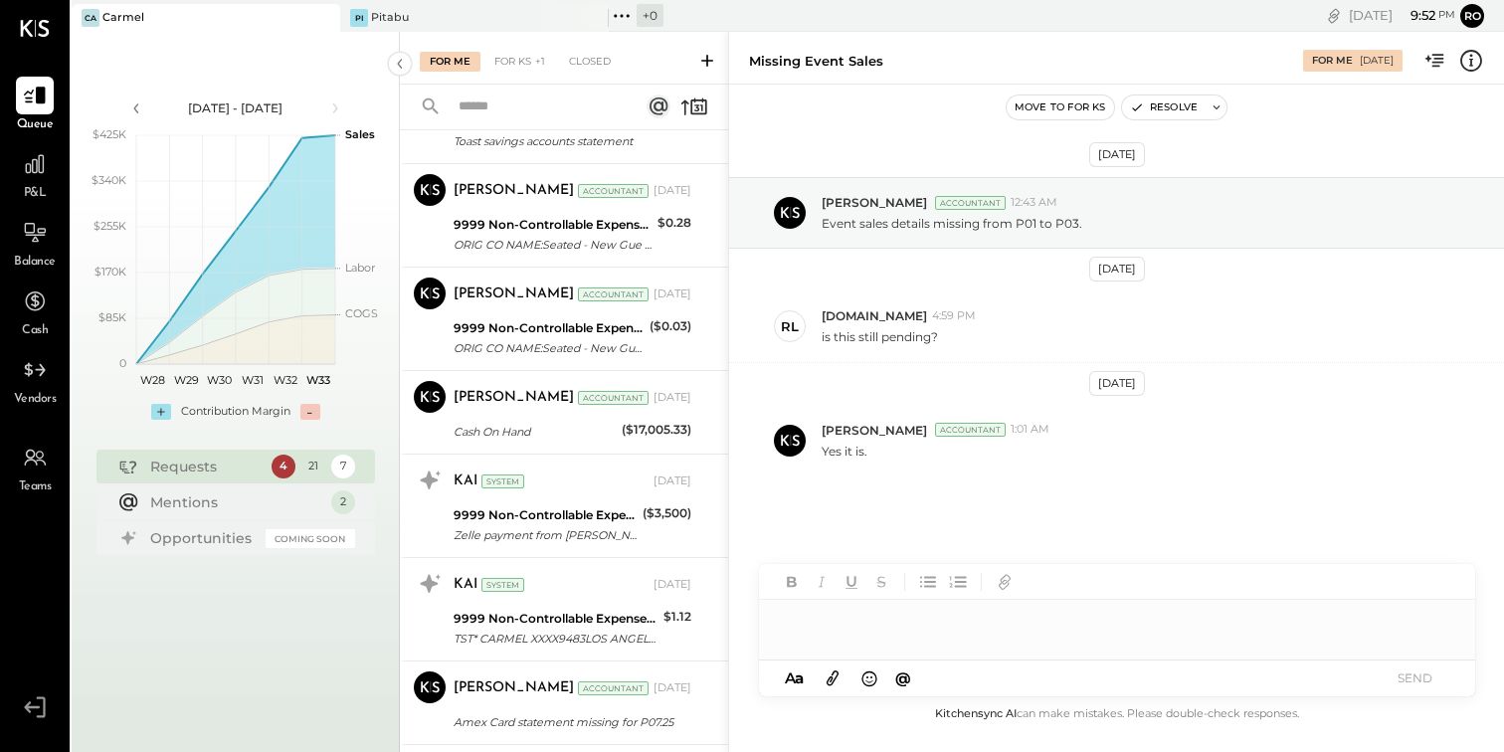
scroll to position [1533, 0]
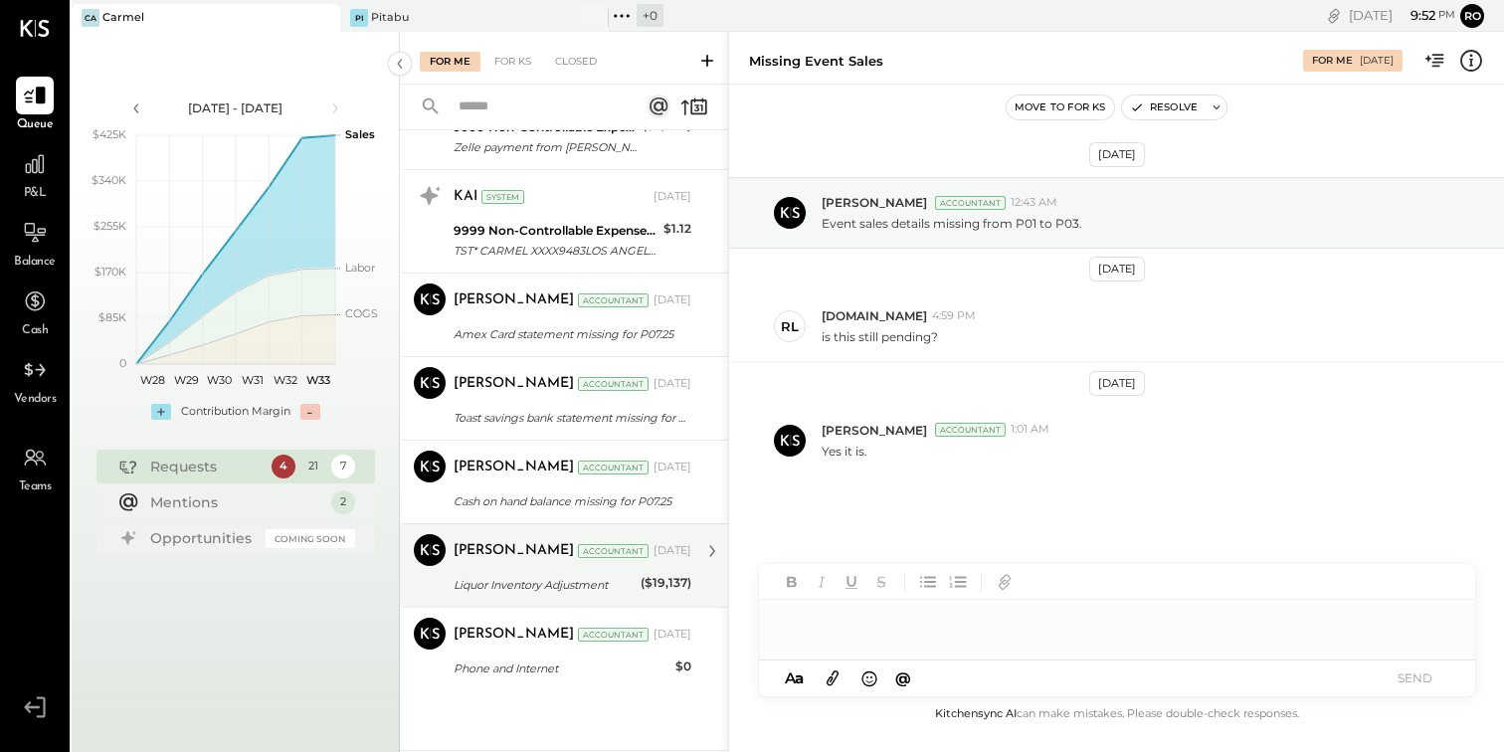
click at [622, 575] on div "Liquor Inventory Adjustment" at bounding box center [543, 585] width 181 height 20
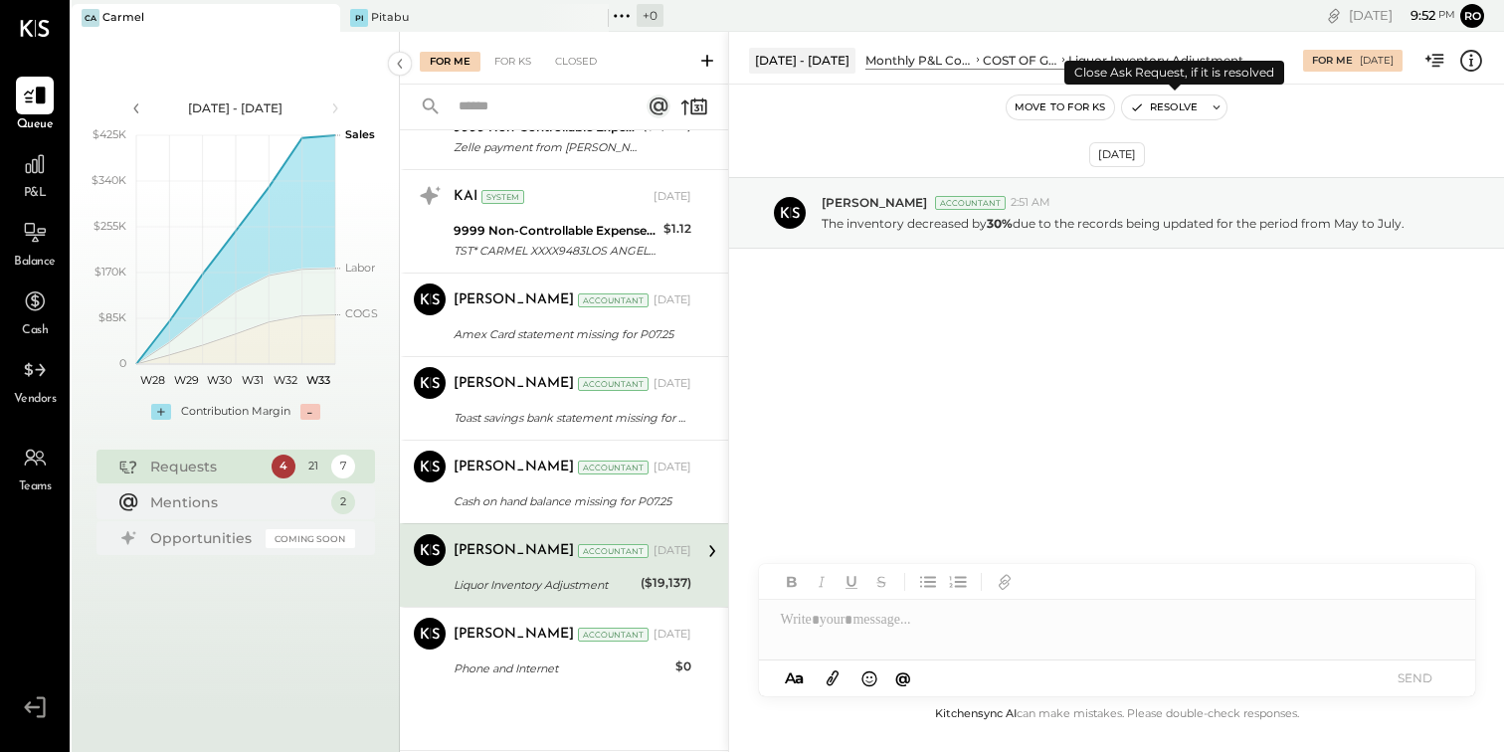
click at [1177, 108] on button "Resolve" at bounding box center [1164, 107] width 84 height 24
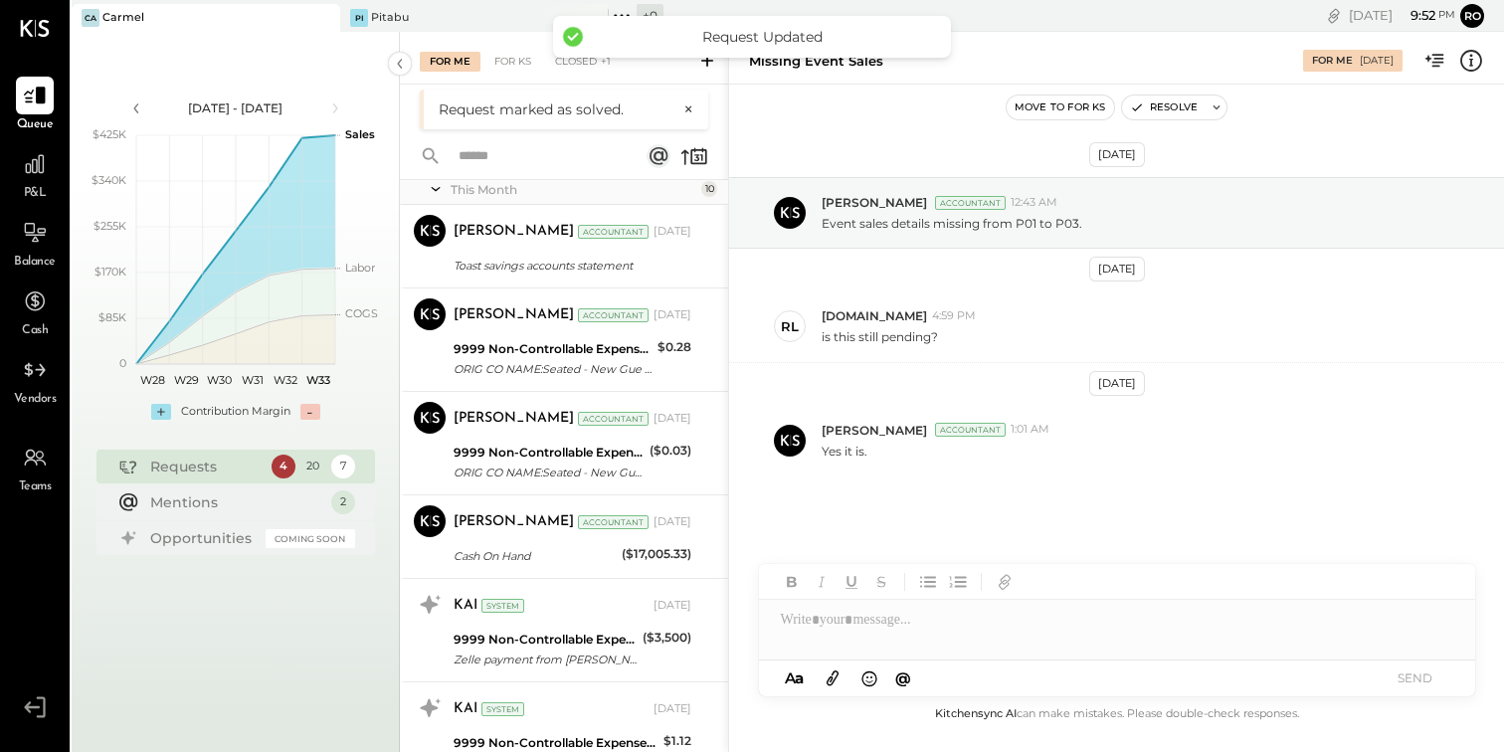
scroll to position [1450, 0]
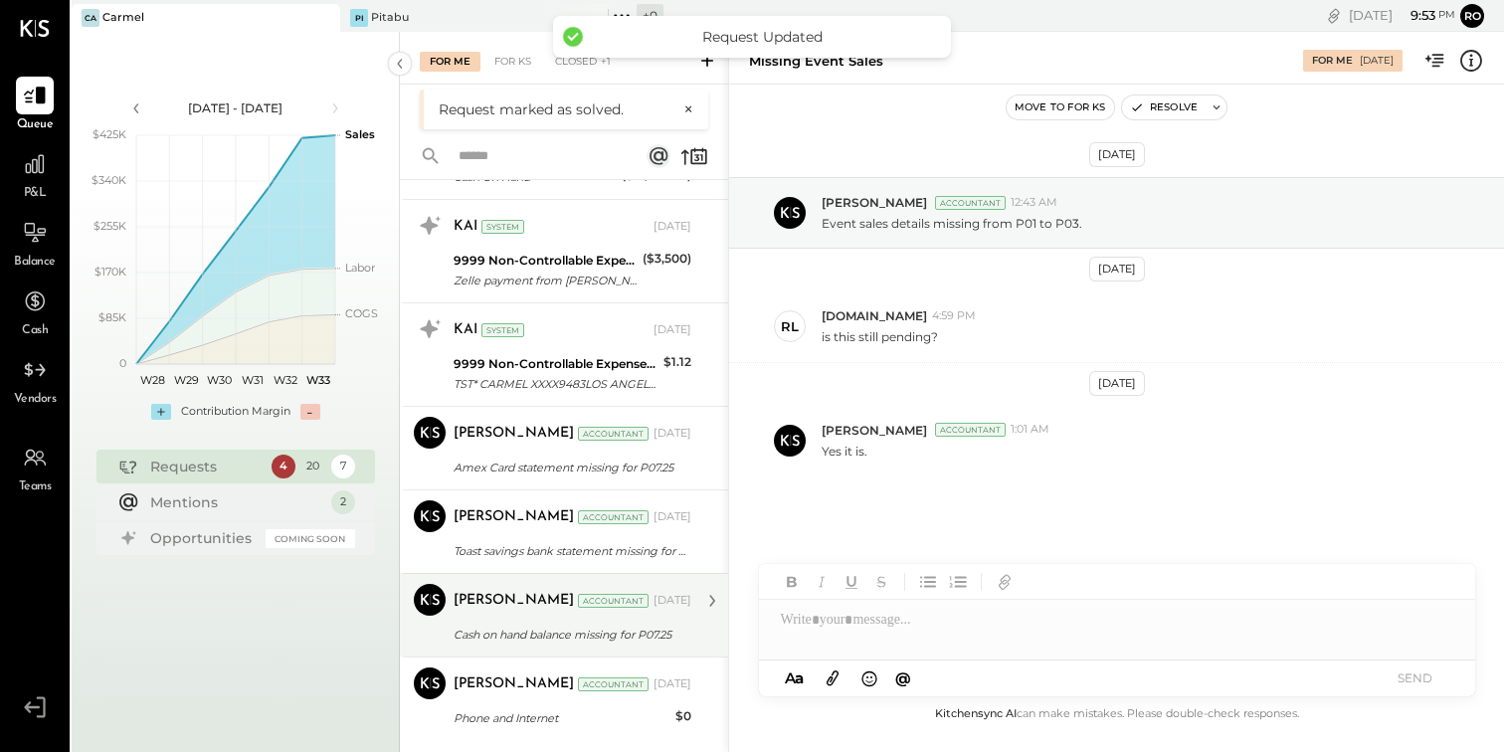
click at [626, 631] on div "Cash on hand balance missing for P07.25" at bounding box center [569, 635] width 232 height 20
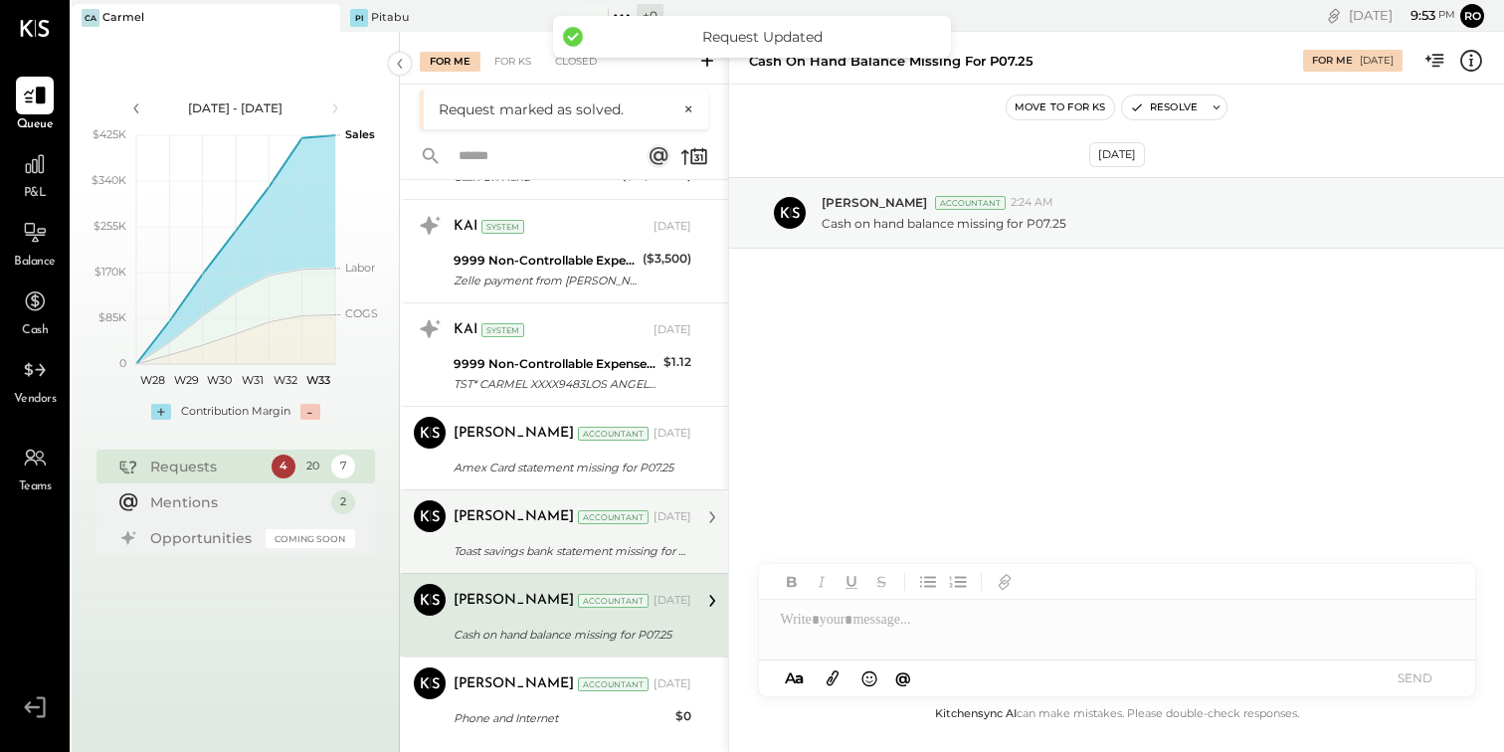
click at [626, 530] on div "[PERSON_NAME] Accountant [DATE]" at bounding box center [572, 517] width 238 height 28
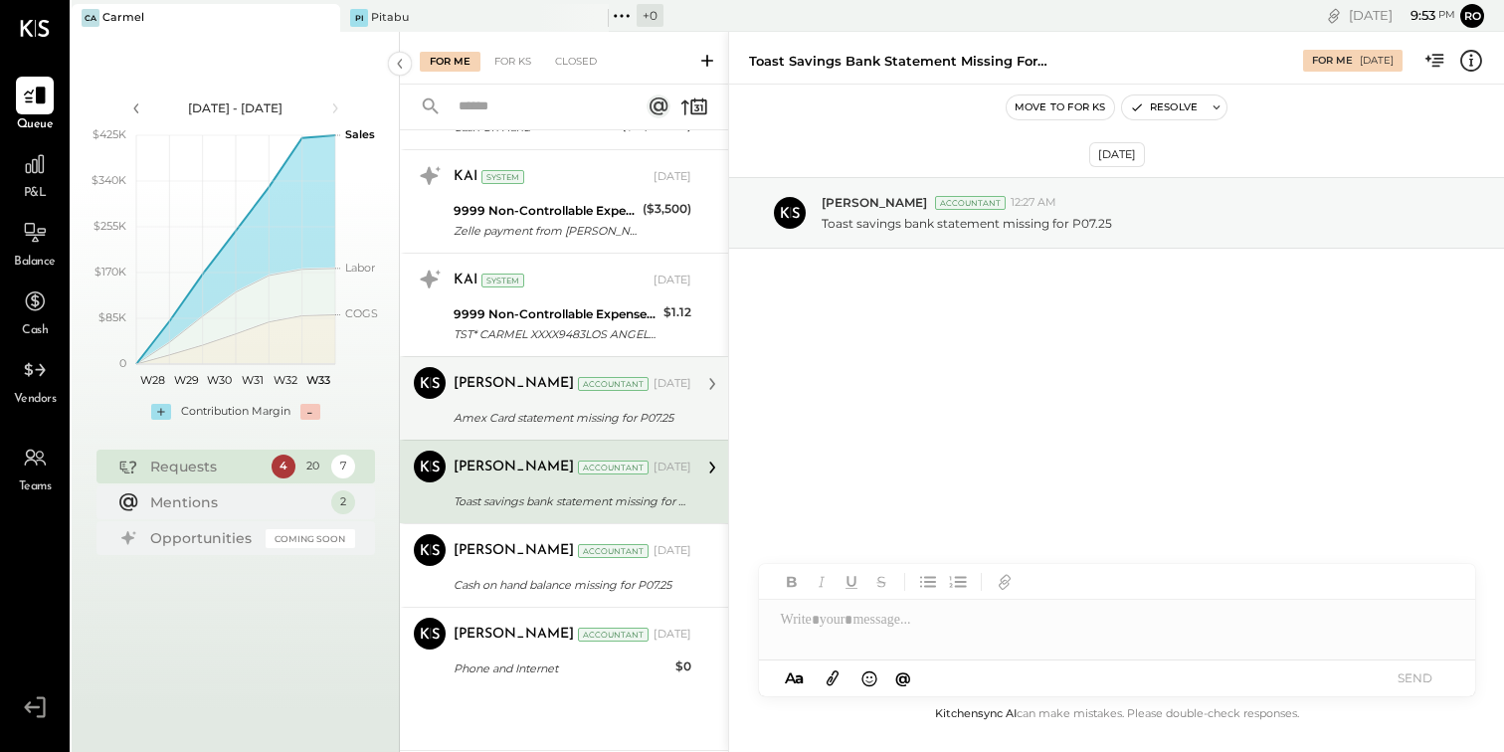
click at [620, 399] on div "[PERSON_NAME] Accountant [DATE]" at bounding box center [572, 384] width 238 height 34
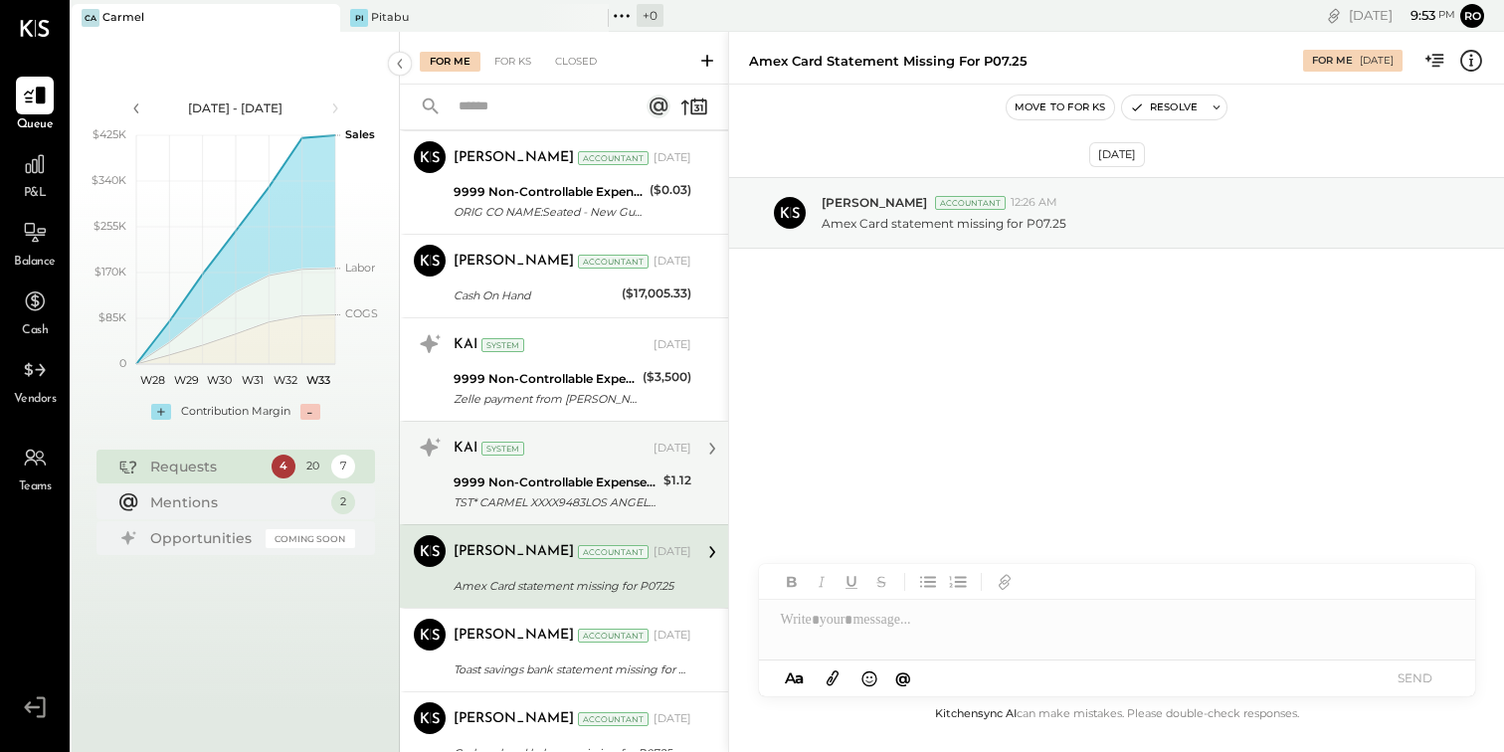
scroll to position [1160, 0]
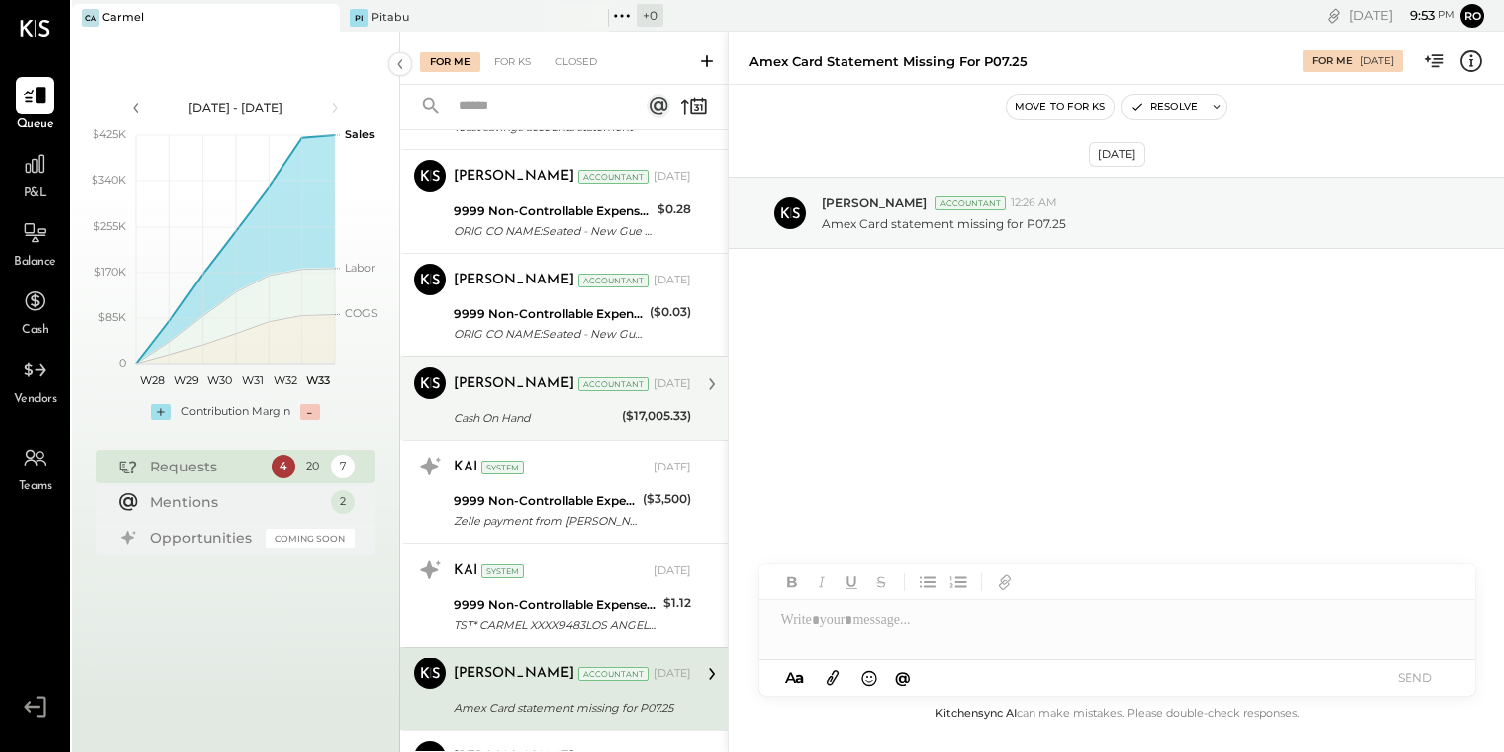
click at [632, 421] on div "($17,005.33)" at bounding box center [657, 416] width 70 height 20
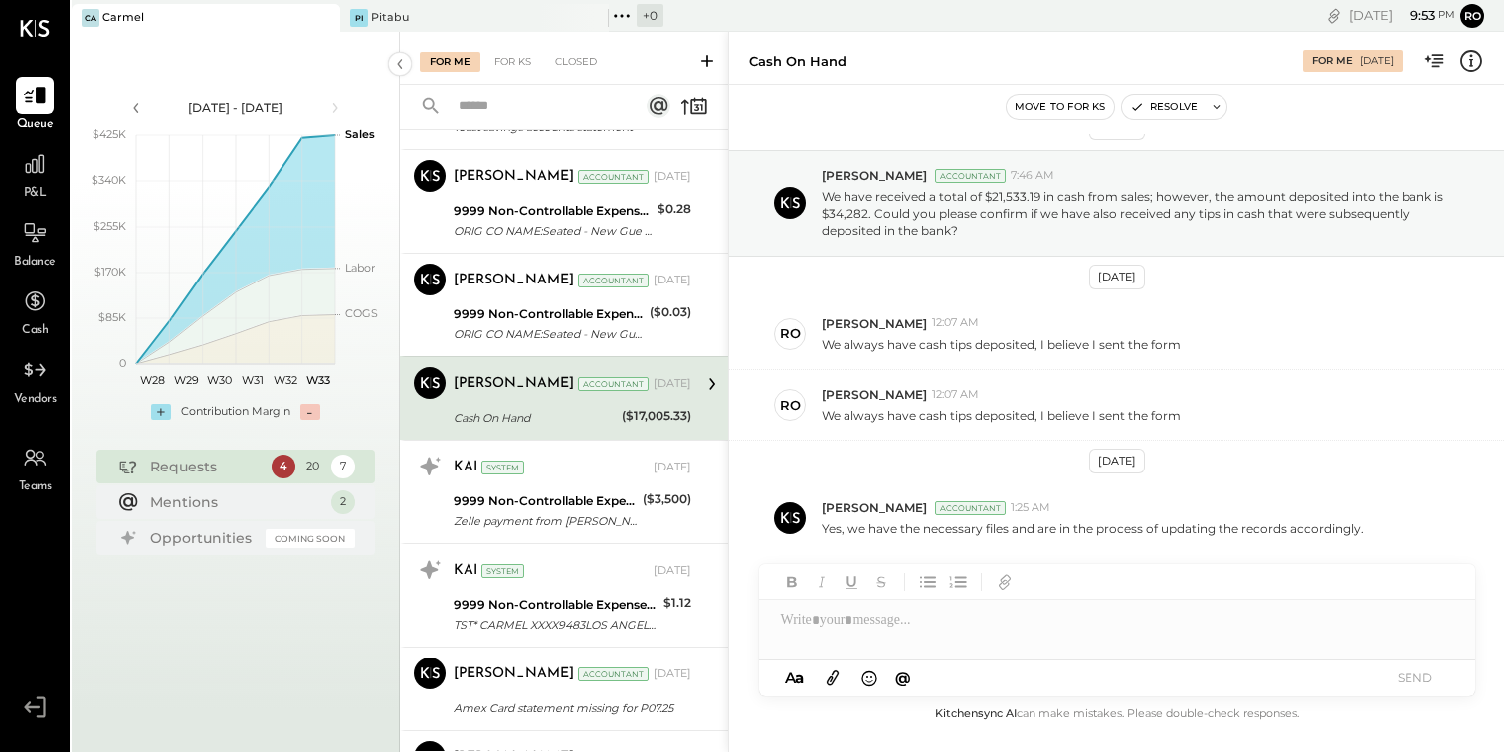
click at [992, 616] on div at bounding box center [1117, 620] width 716 height 40
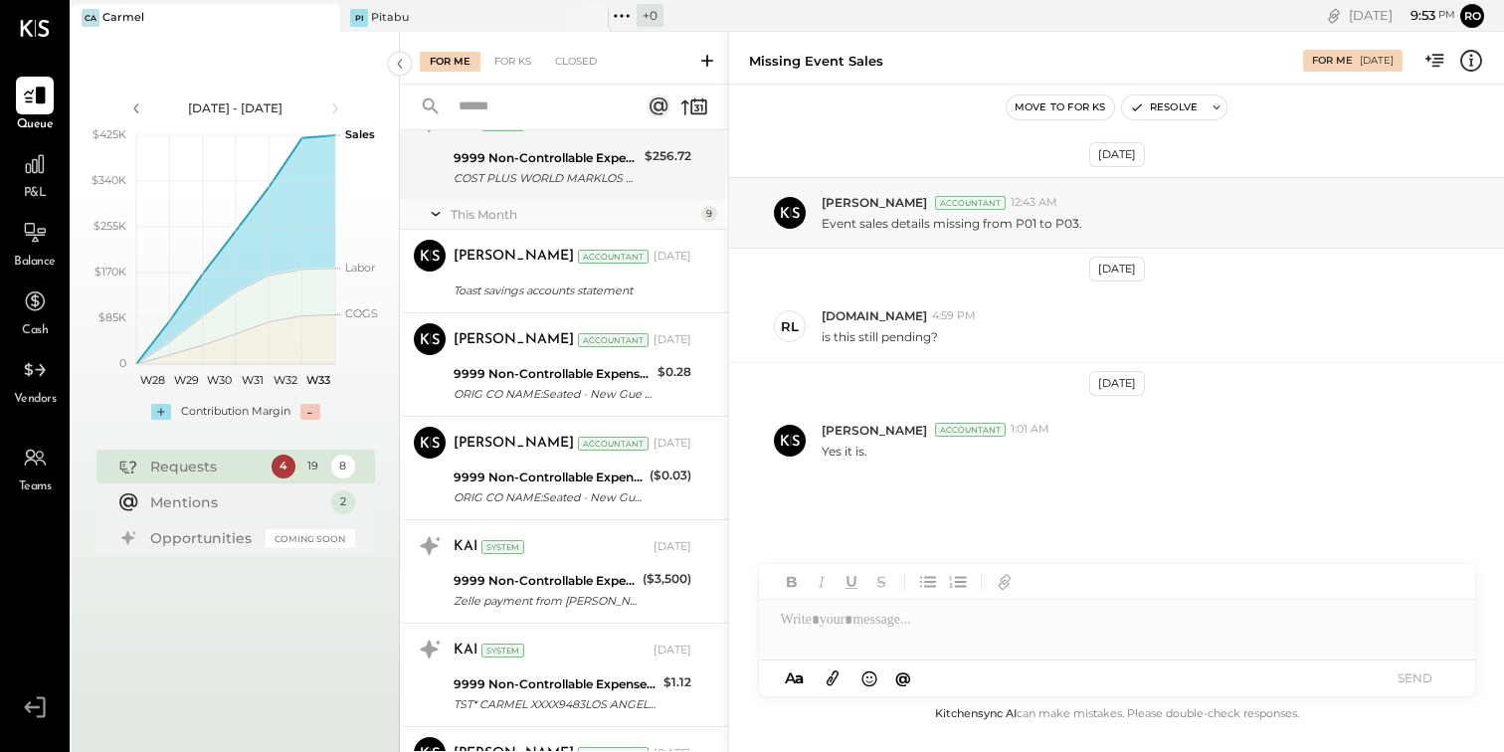
scroll to position [1077, 0]
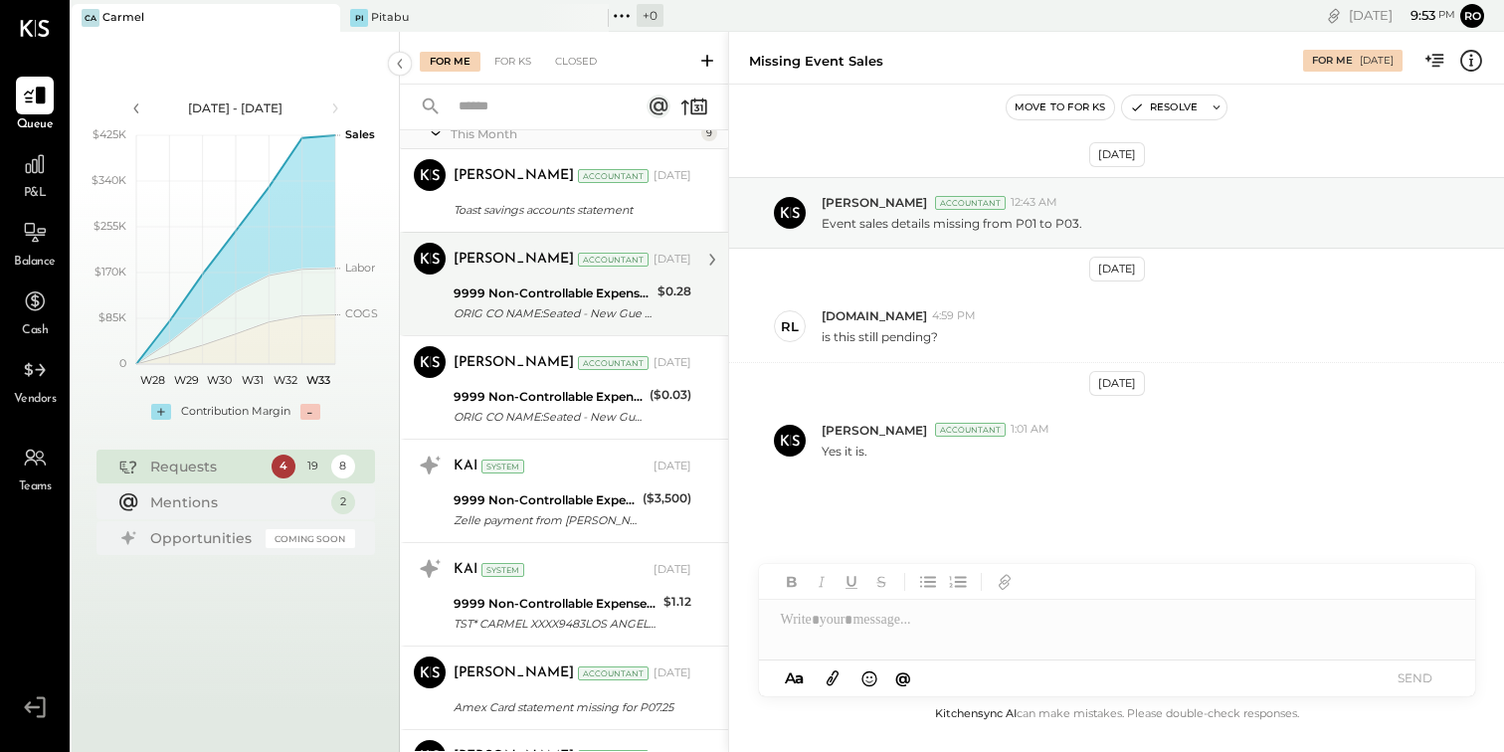
click at [623, 313] on div "ORIG CO NAME:Seated - New Gue ORIG ID:XXXXXX5600 DESC DATE: CO ENTRY DESCR:ACCT…" at bounding box center [552, 313] width 198 height 20
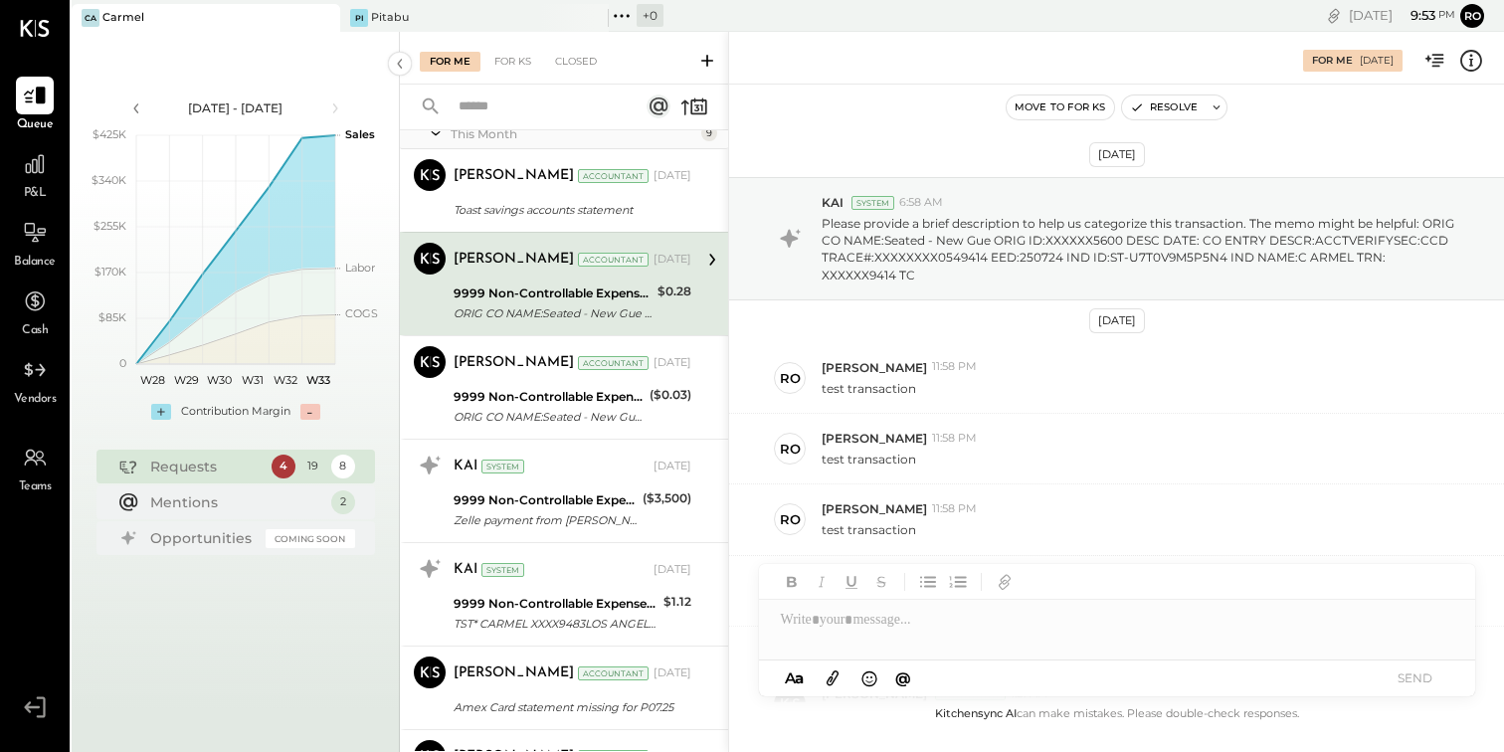
scroll to position [186, 0]
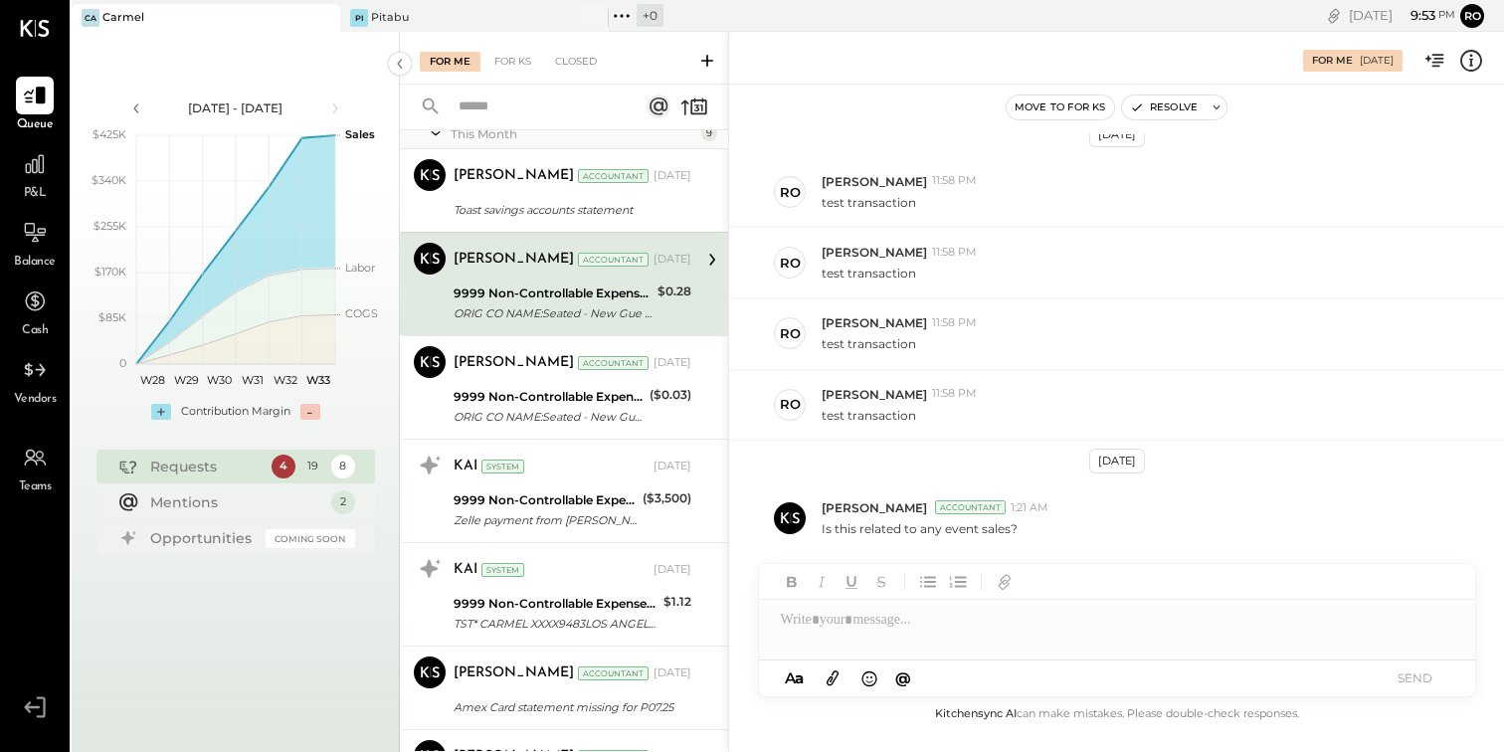
click at [895, 630] on div at bounding box center [1117, 620] width 716 height 40
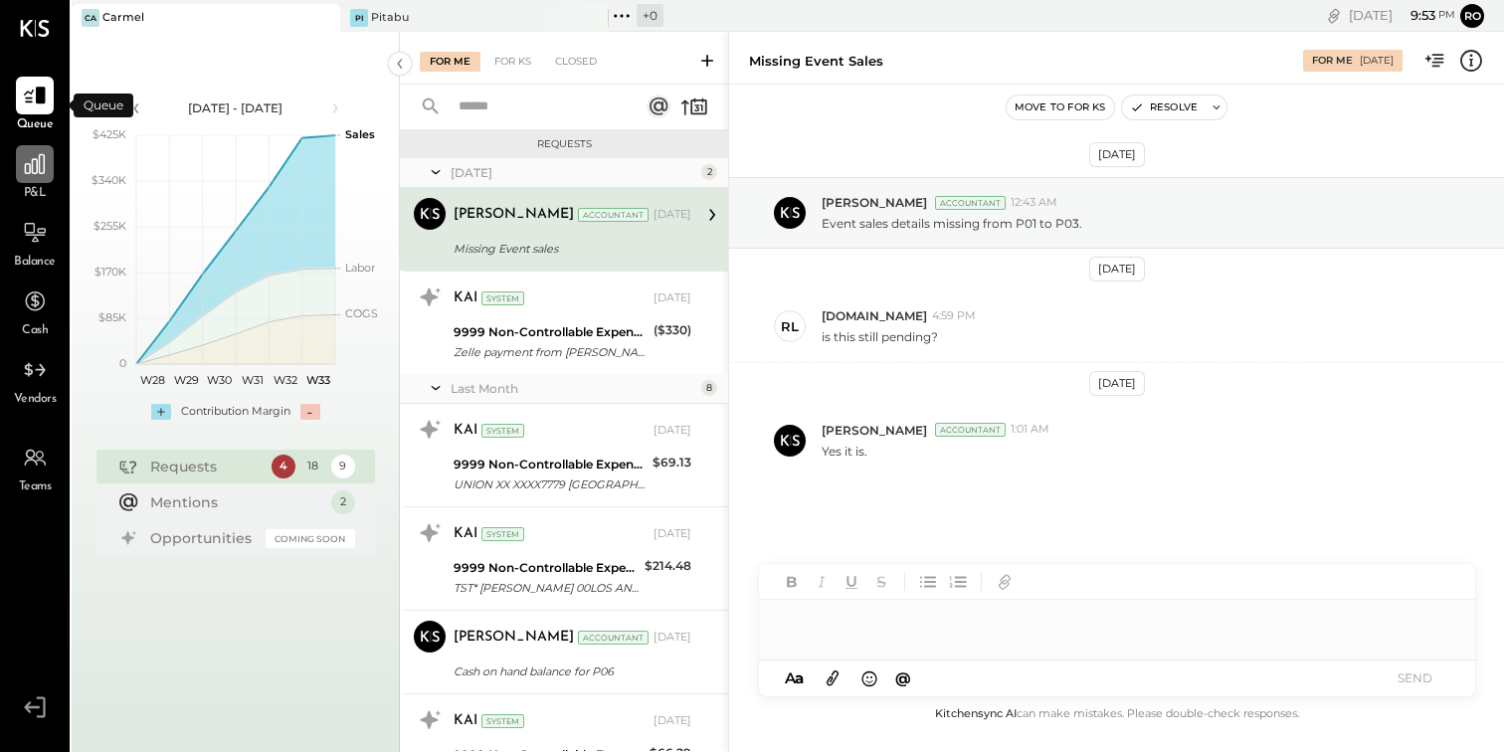
click at [42, 176] on icon at bounding box center [35, 164] width 26 height 26
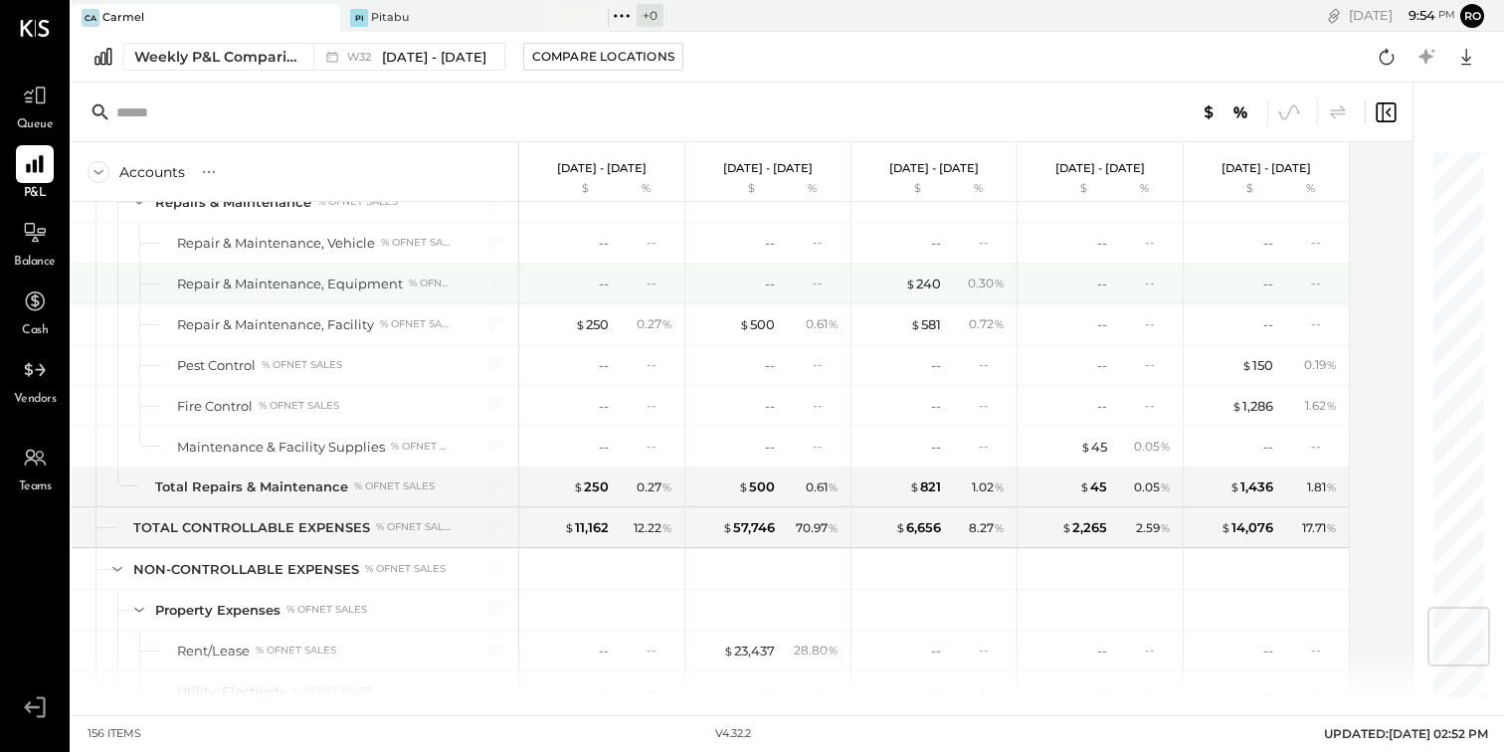
scroll to position [4891, 0]
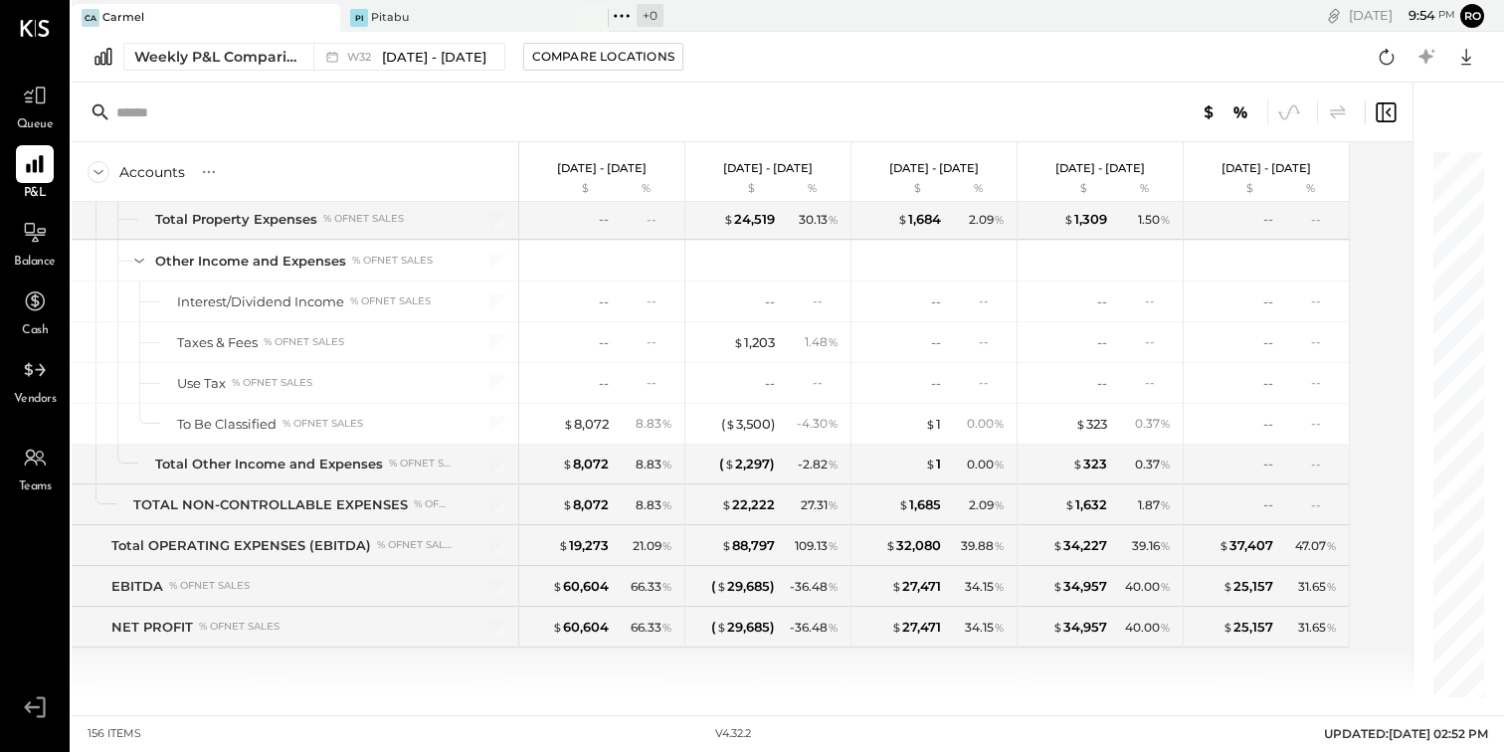
click at [719, 92] on div at bounding box center [742, 113] width 1341 height 60
click at [344, 51] on div "W32 [DATE] - [DATE]" at bounding box center [403, 57] width 181 height 26
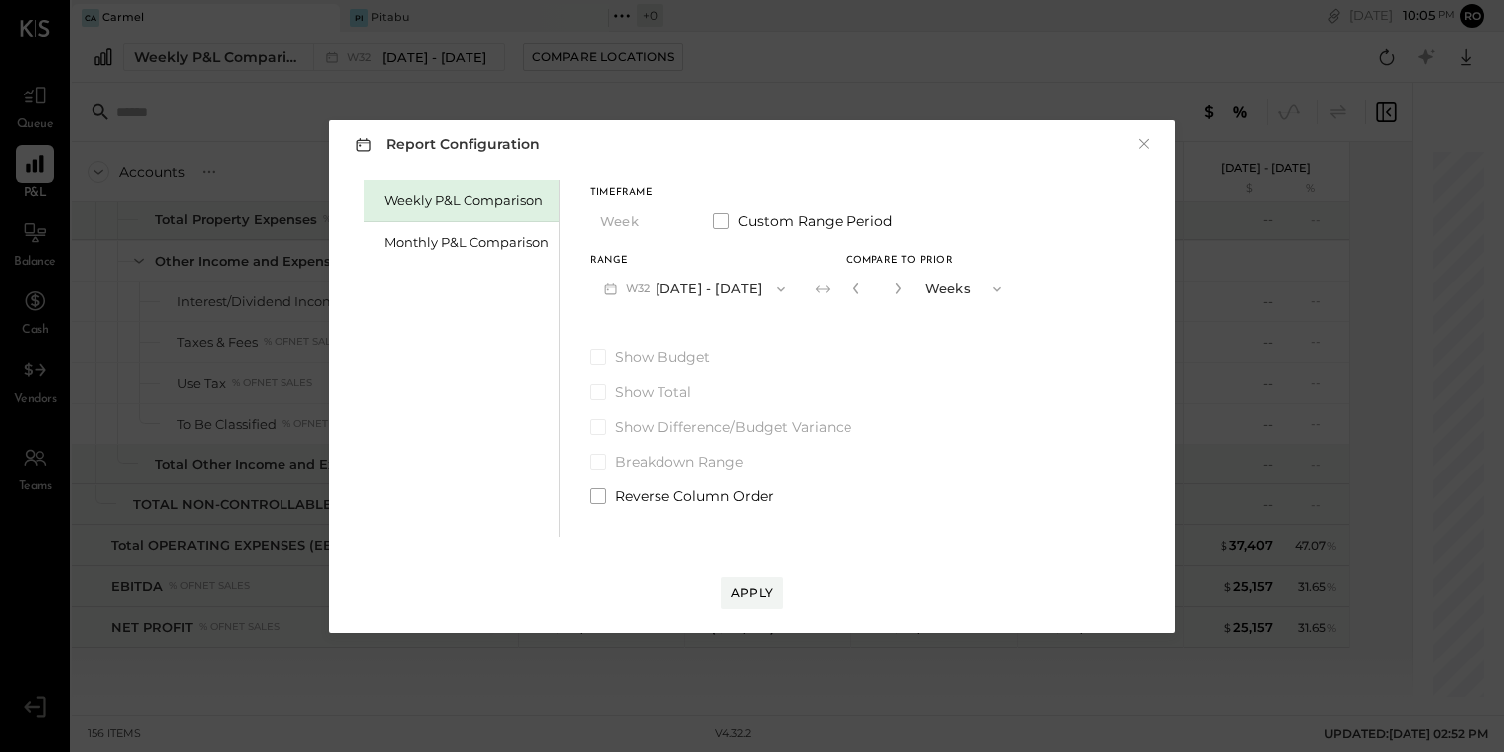
click at [702, 276] on button "W32 [DATE] - [DATE]" at bounding box center [694, 288] width 209 height 37
click at [525, 241] on div "Monthly P&L Comparison" at bounding box center [466, 242] width 165 height 19
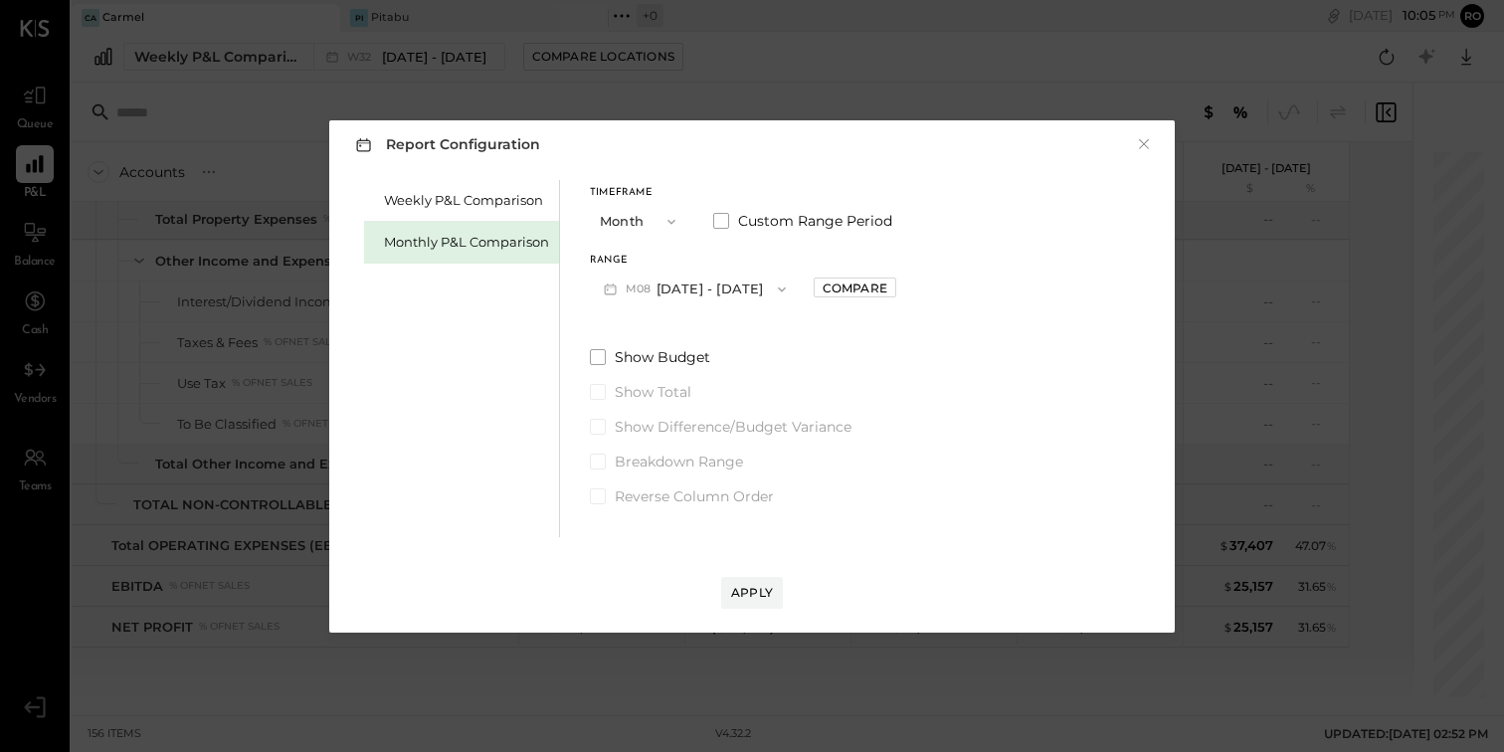
click at [705, 292] on button "M08 [DATE] - [DATE]" at bounding box center [695, 288] width 210 height 37
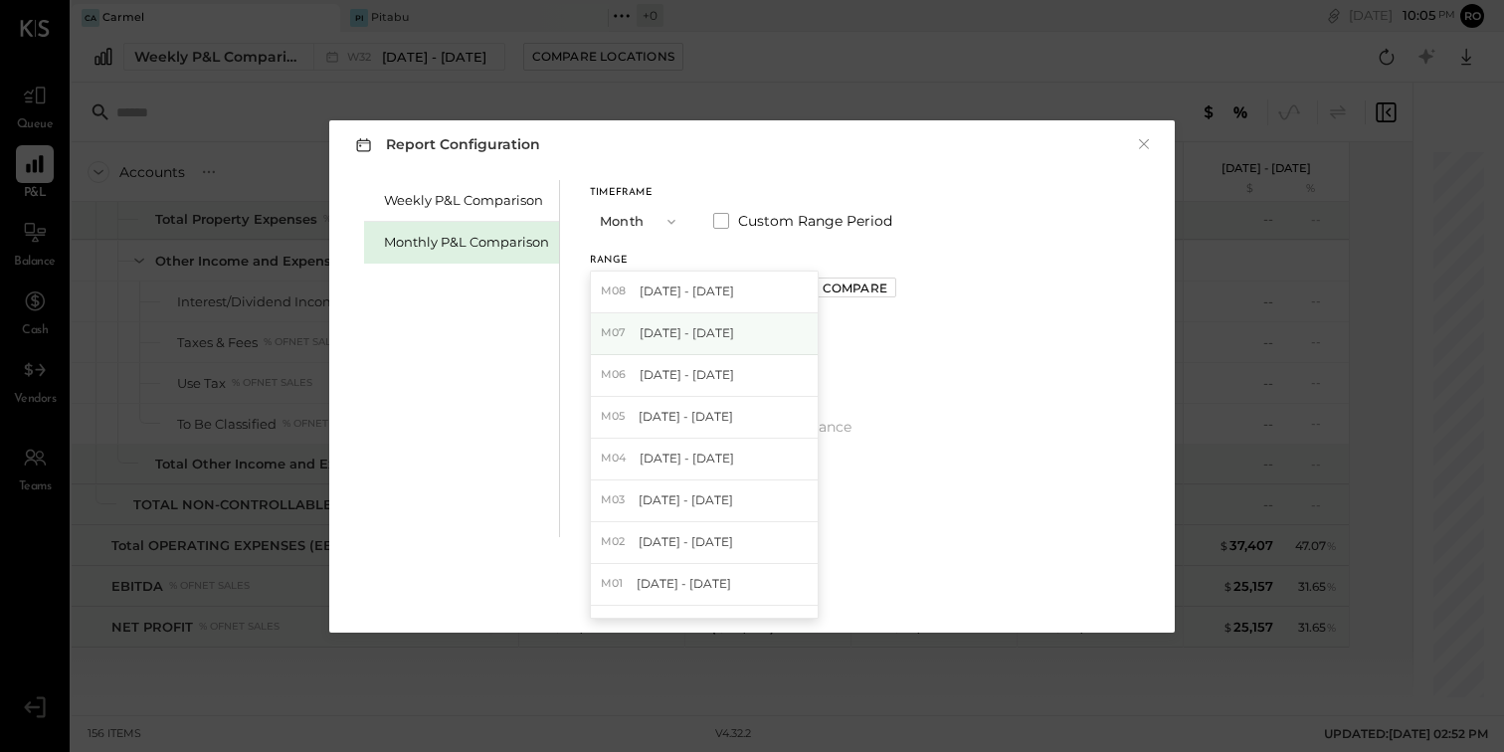
click at [710, 337] on span "[DATE] - [DATE]" at bounding box center [686, 332] width 94 height 17
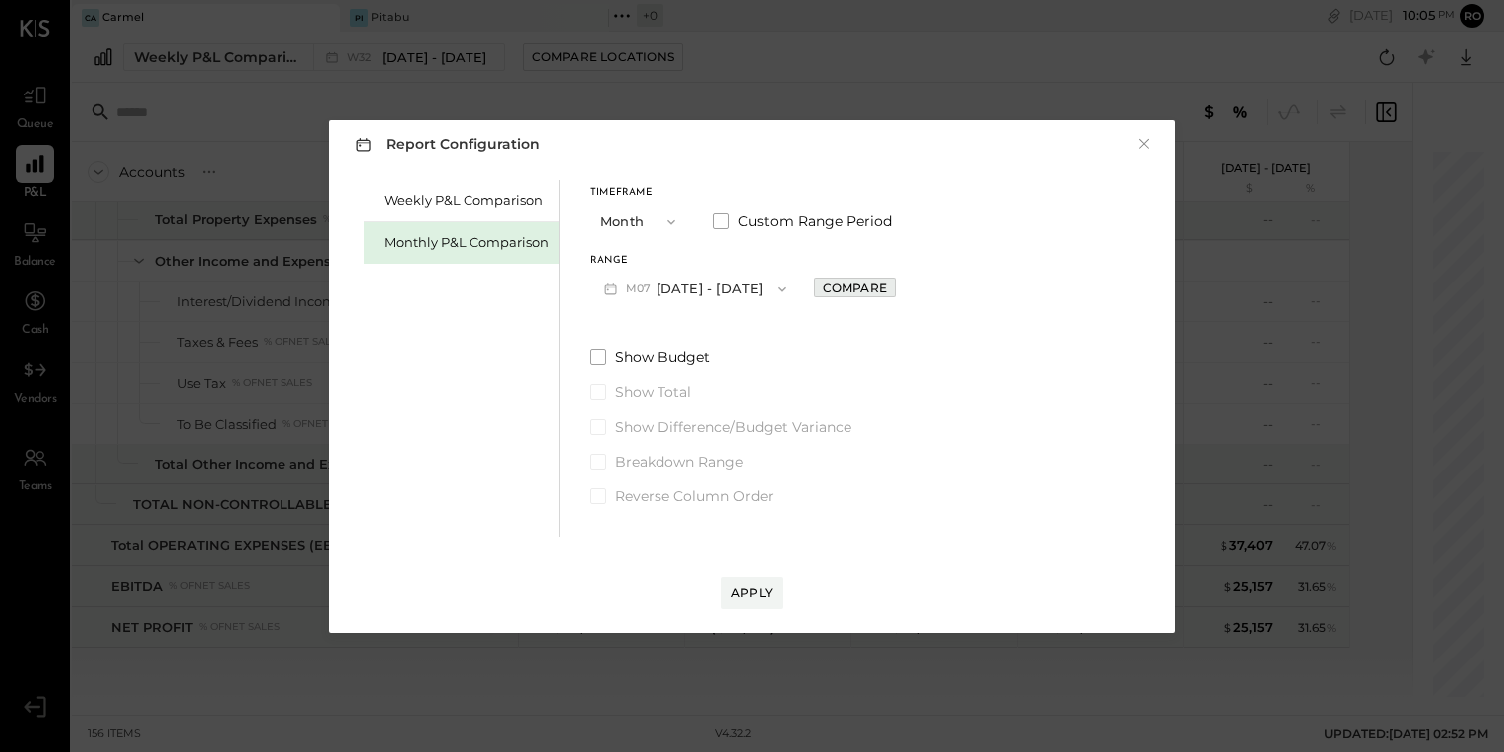
click at [875, 285] on button "Compare" at bounding box center [854, 287] width 83 height 20
click at [851, 287] on icon "button" at bounding box center [857, 288] width 12 height 12
click at [654, 349] on span "Show Budget" at bounding box center [662, 357] width 95 height 20
click at [673, 425] on span "Show Difference/Budget Variance" at bounding box center [733, 427] width 237 height 20
click at [758, 589] on div "Apply" at bounding box center [752, 592] width 42 height 17
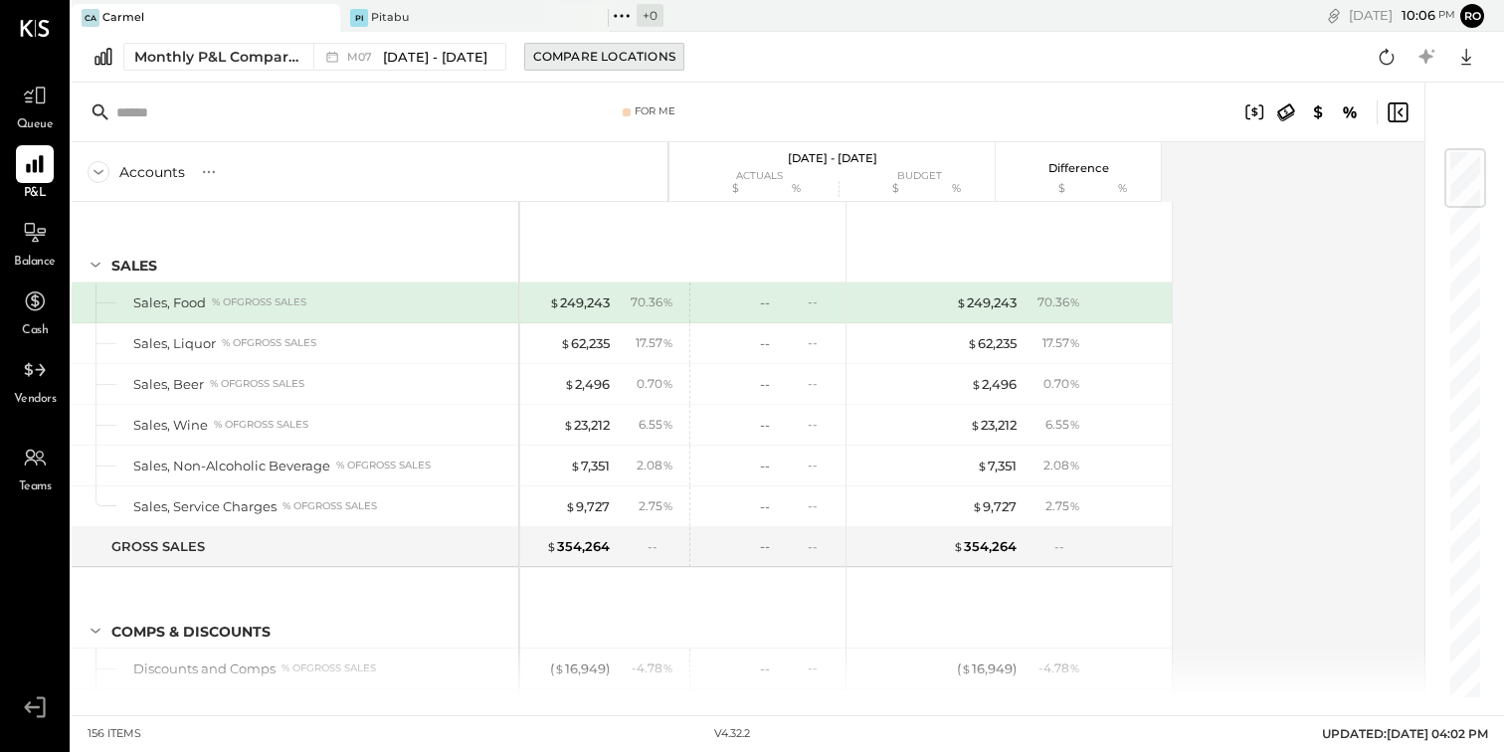
click at [584, 60] on div "Compare Locations" at bounding box center [604, 56] width 142 height 17
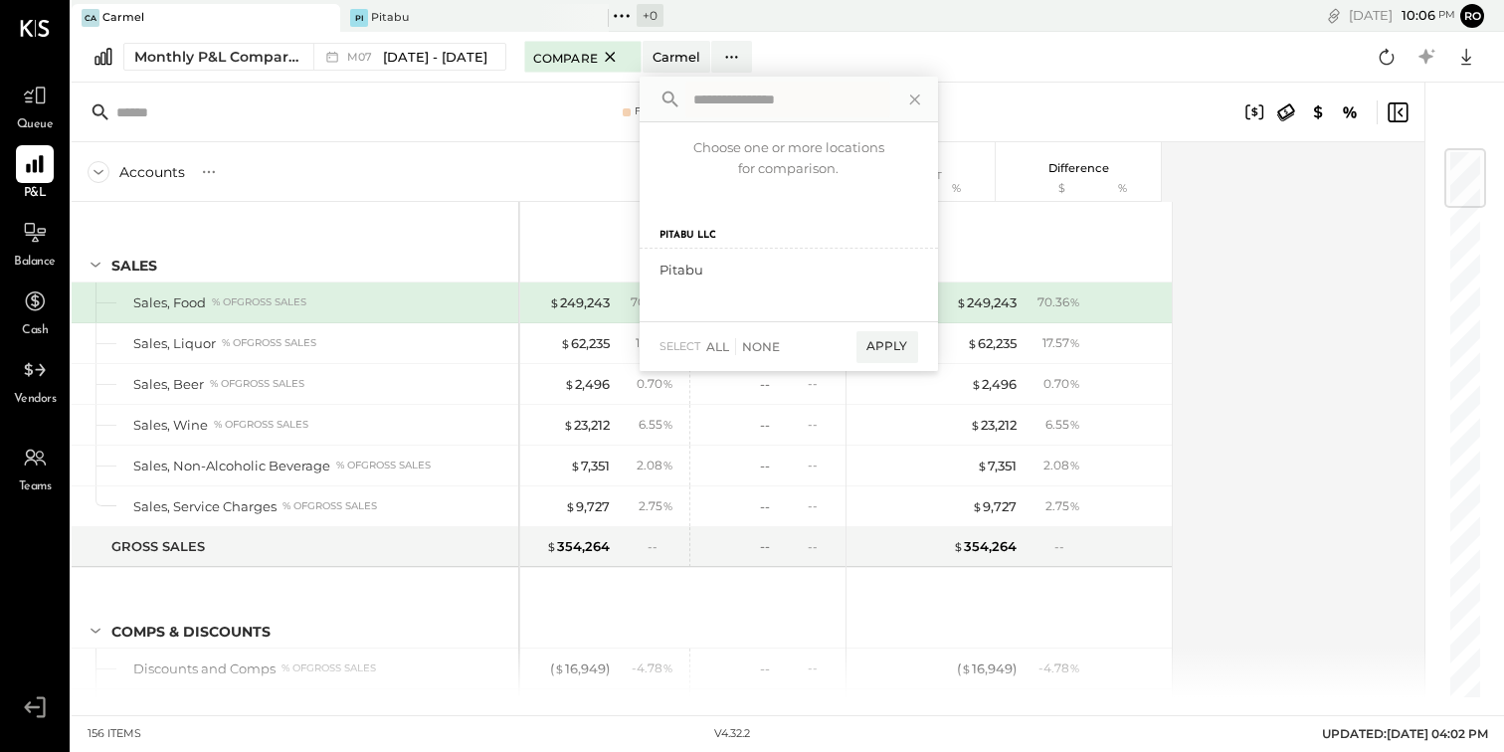
click at [598, 60] on icon at bounding box center [610, 57] width 25 height 24
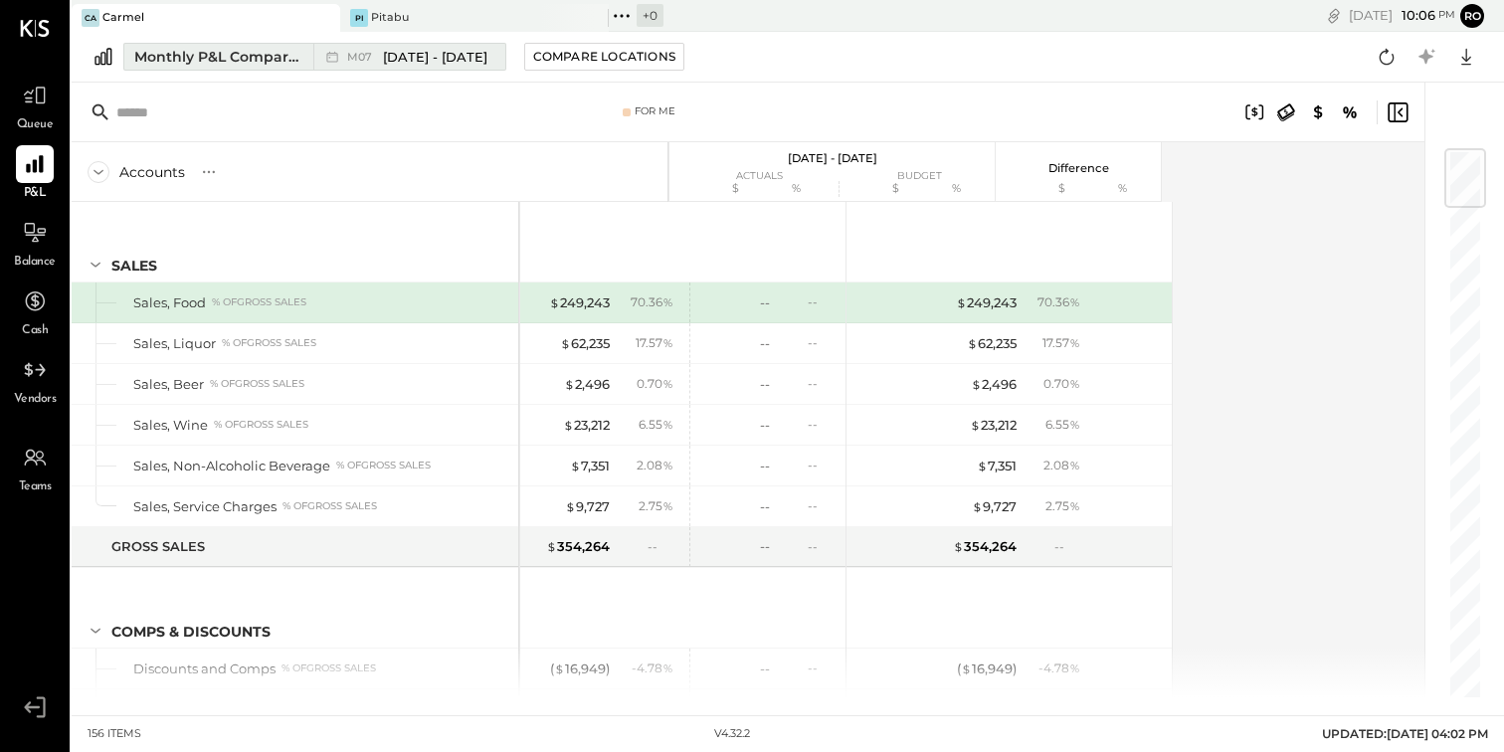
click at [414, 57] on span "[DATE] - [DATE]" at bounding box center [435, 57] width 104 height 19
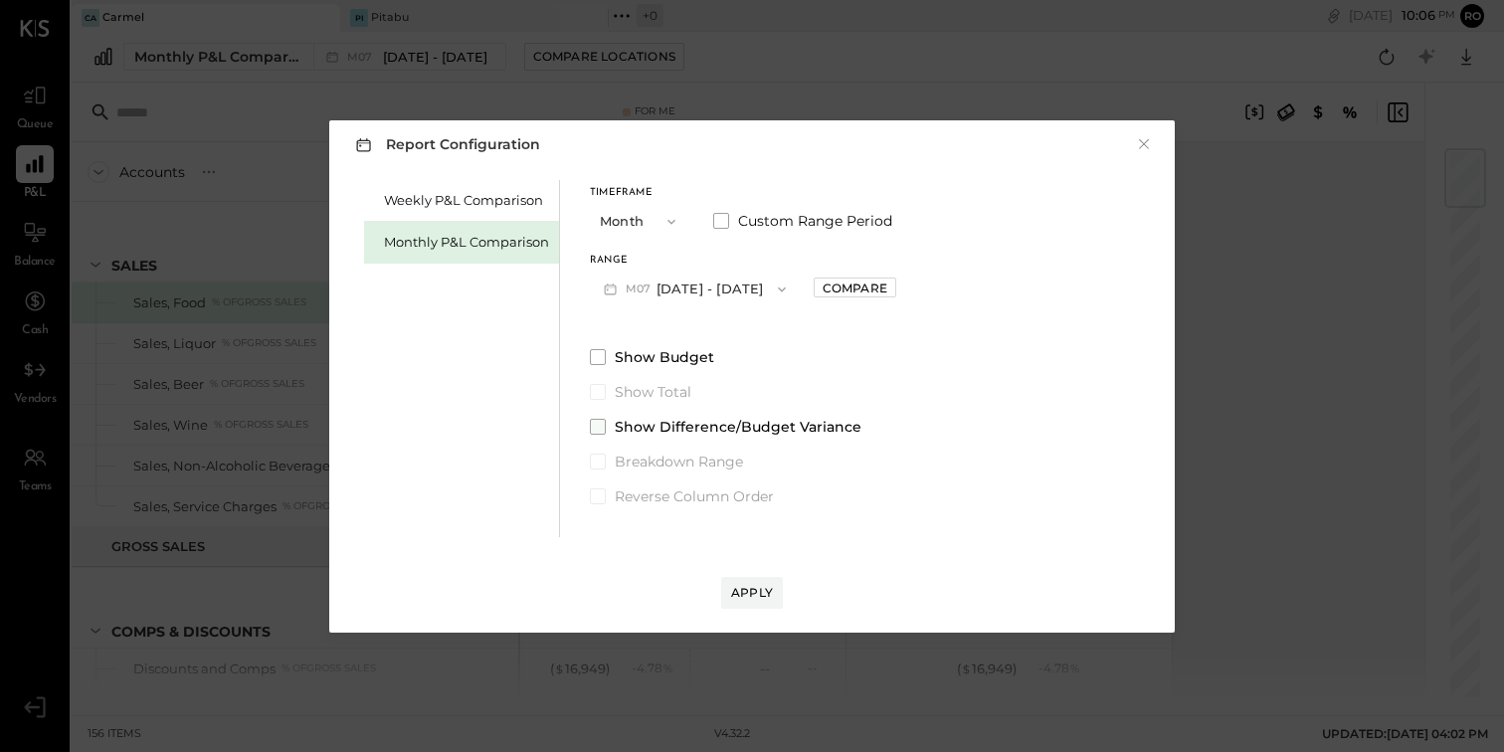
click at [725, 428] on span "Show Difference/Budget Variance" at bounding box center [738, 427] width 247 height 20
click at [676, 350] on span "Show Budget" at bounding box center [664, 357] width 99 height 20
click at [760, 607] on button "Apply" at bounding box center [752, 593] width 62 height 32
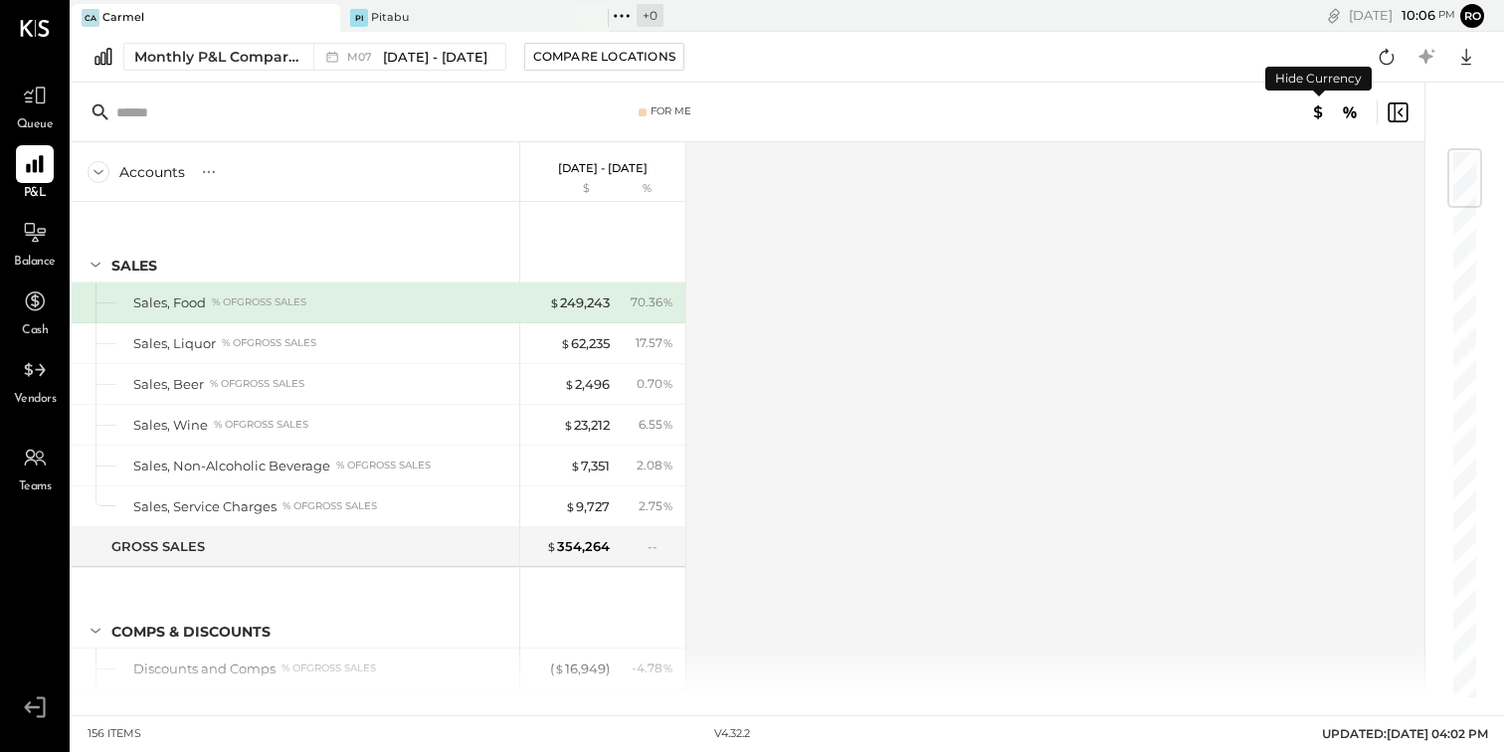
click at [1320, 110] on icon at bounding box center [1318, 111] width 9 height 14
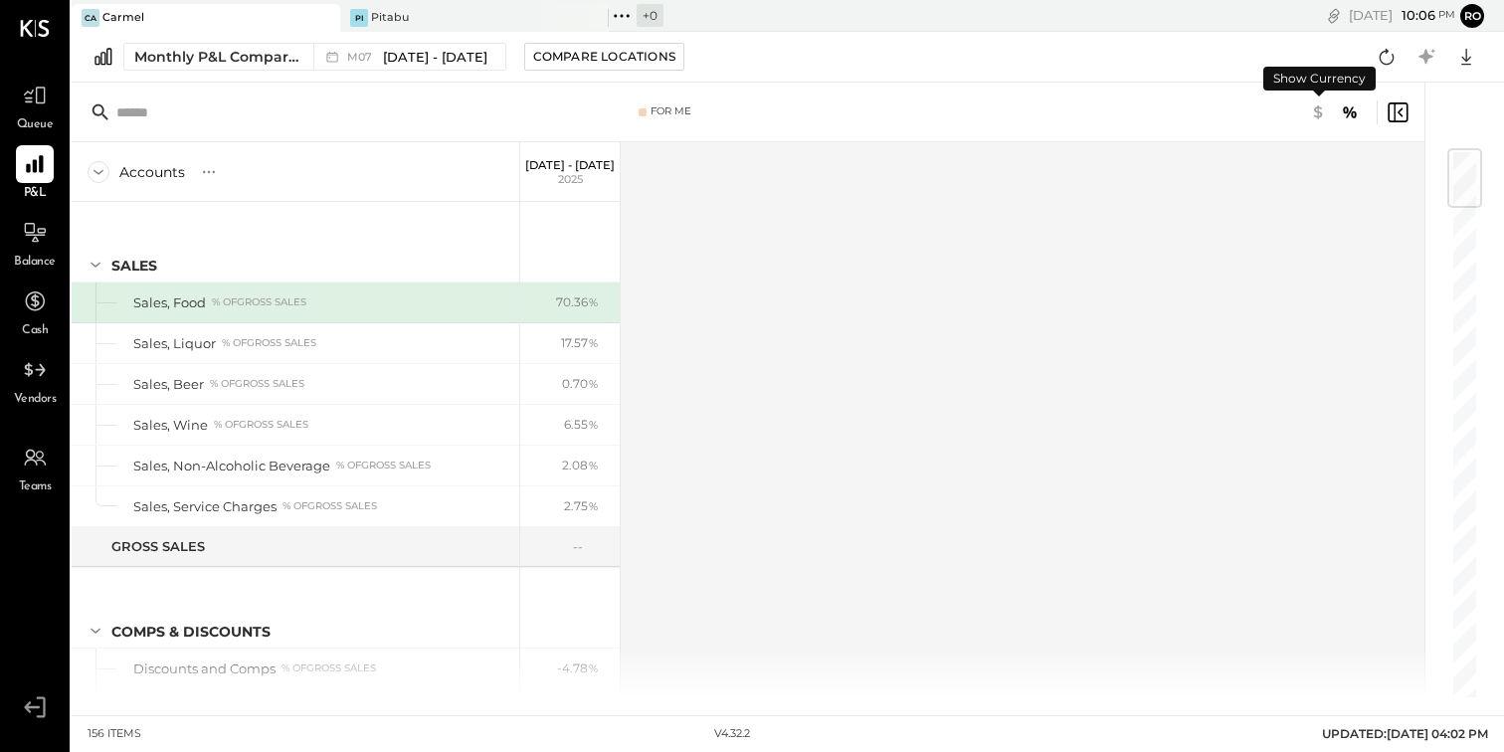
click at [1320, 110] on icon at bounding box center [1318, 111] width 9 height 14
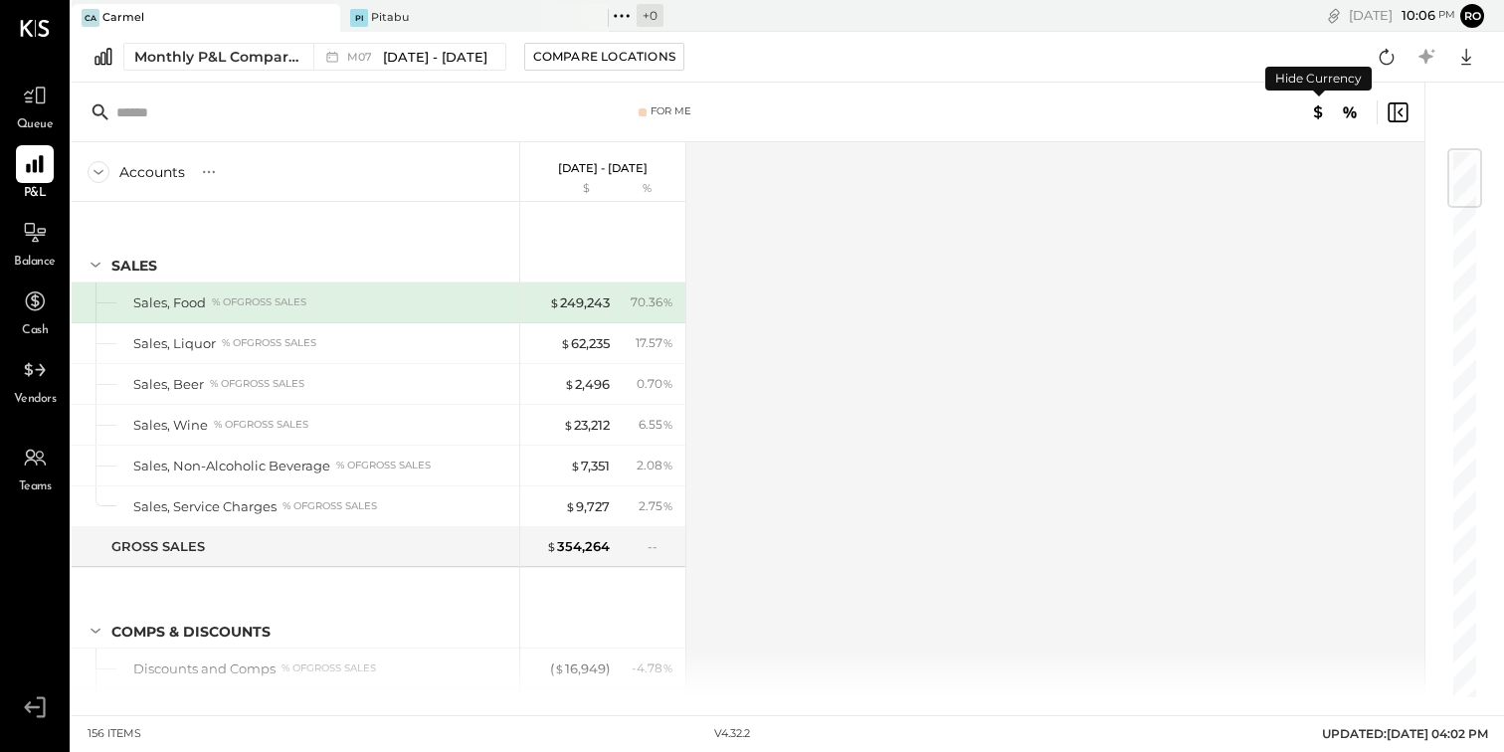
click at [1320, 110] on icon at bounding box center [1318, 111] width 9 height 14
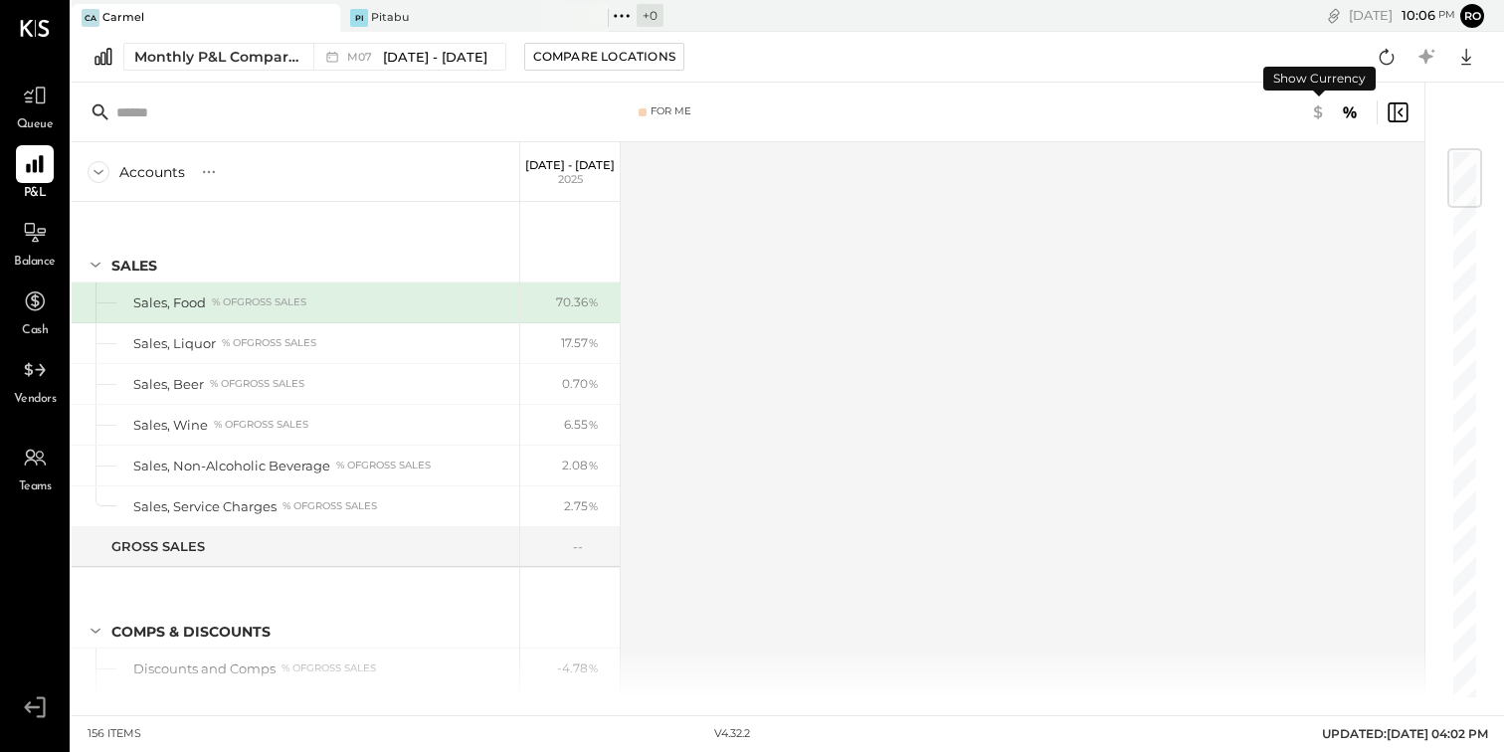
click at [1320, 111] on icon at bounding box center [1318, 111] width 9 height 14
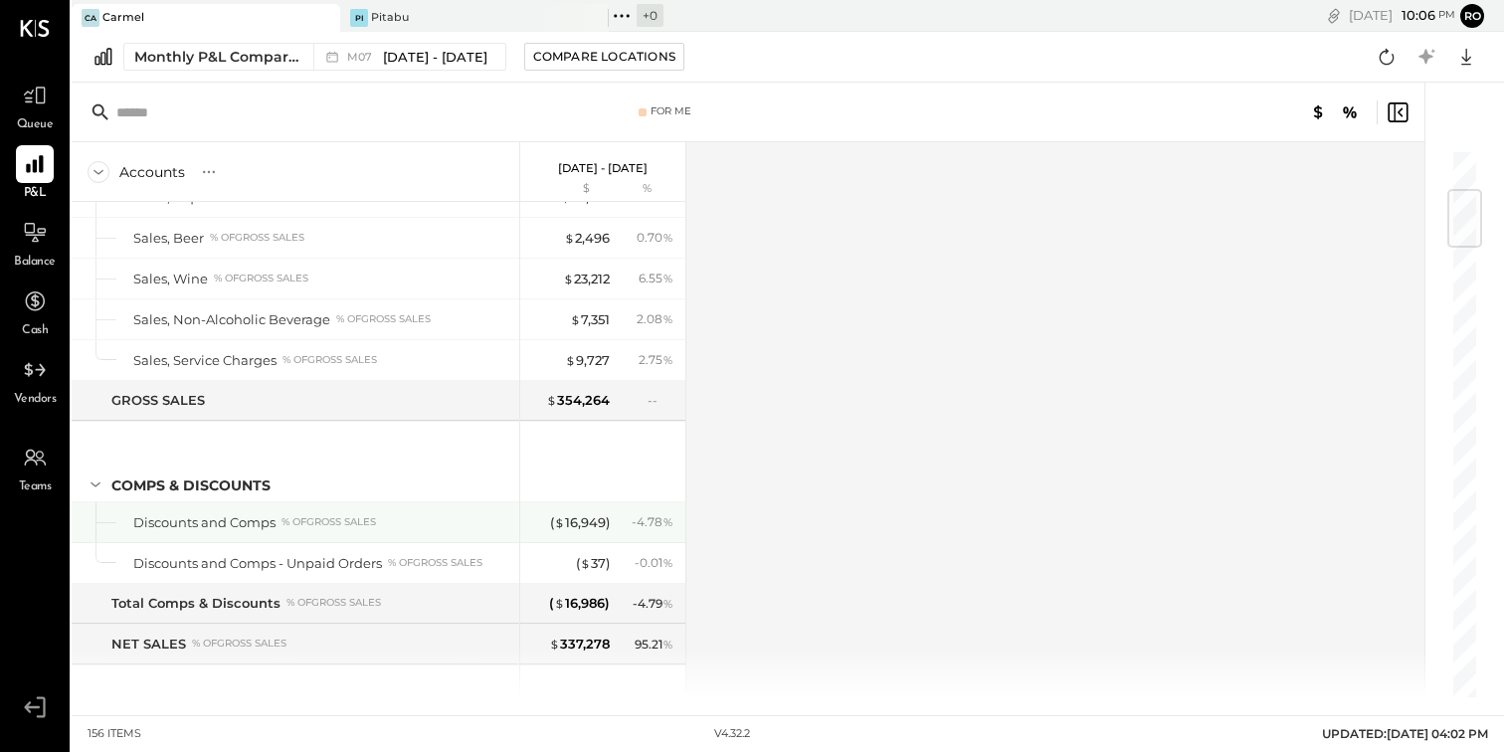
scroll to position [116, 0]
